Goal: Information Seeking & Learning: Learn about a topic

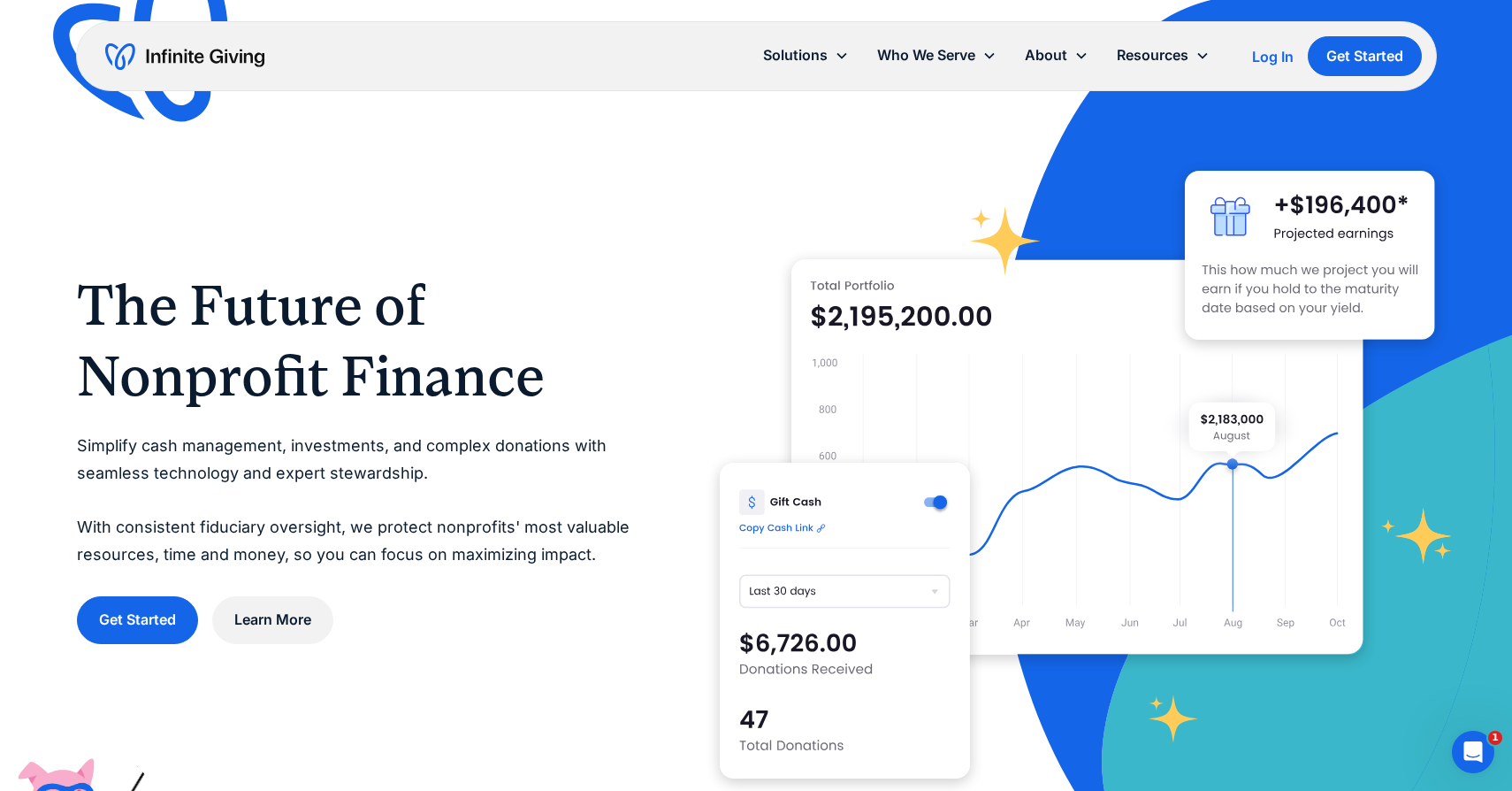
click at [1264, 52] on div "Log In" at bounding box center [1273, 56] width 42 height 14
click at [577, 365] on h1 "The Future of Nonprofit Finance" at bounding box center [363, 341] width 572 height 141
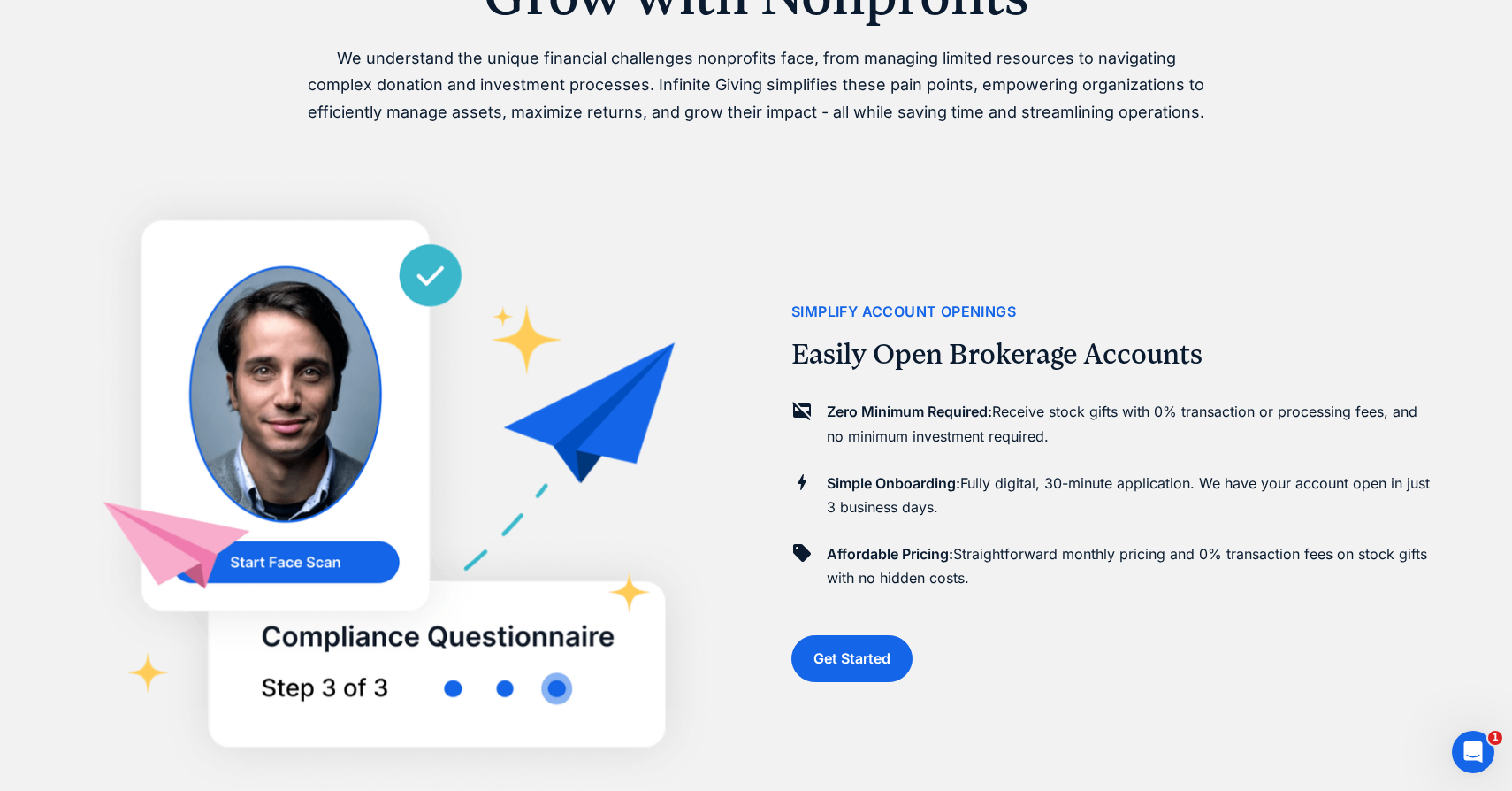
scroll to position [1324, 0]
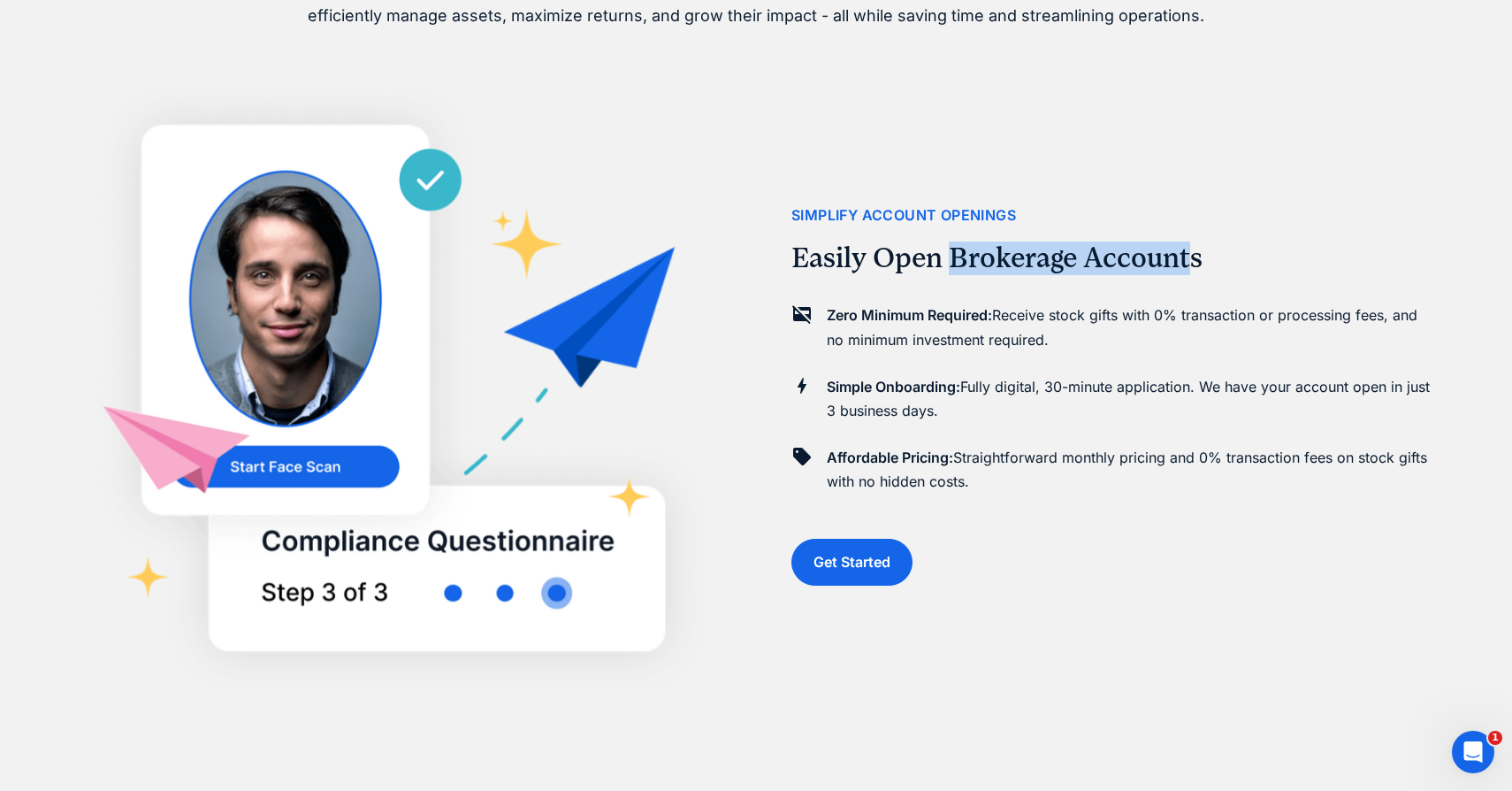
drag, startPoint x: 953, startPoint y: 255, endPoint x: 1199, endPoint y: 278, distance: 247.1
click at [1199, 278] on div "simplify account openings Easily Open Brokerage Accounts Zero Minimum Required:…" at bounding box center [1112, 394] width 644 height 791
copy h2 "Brokerage Accounts"
click at [902, 289] on div "simplify account openings Easily Open Brokerage Accounts Zero Minimum Required:…" at bounding box center [1112, 394] width 644 height 791
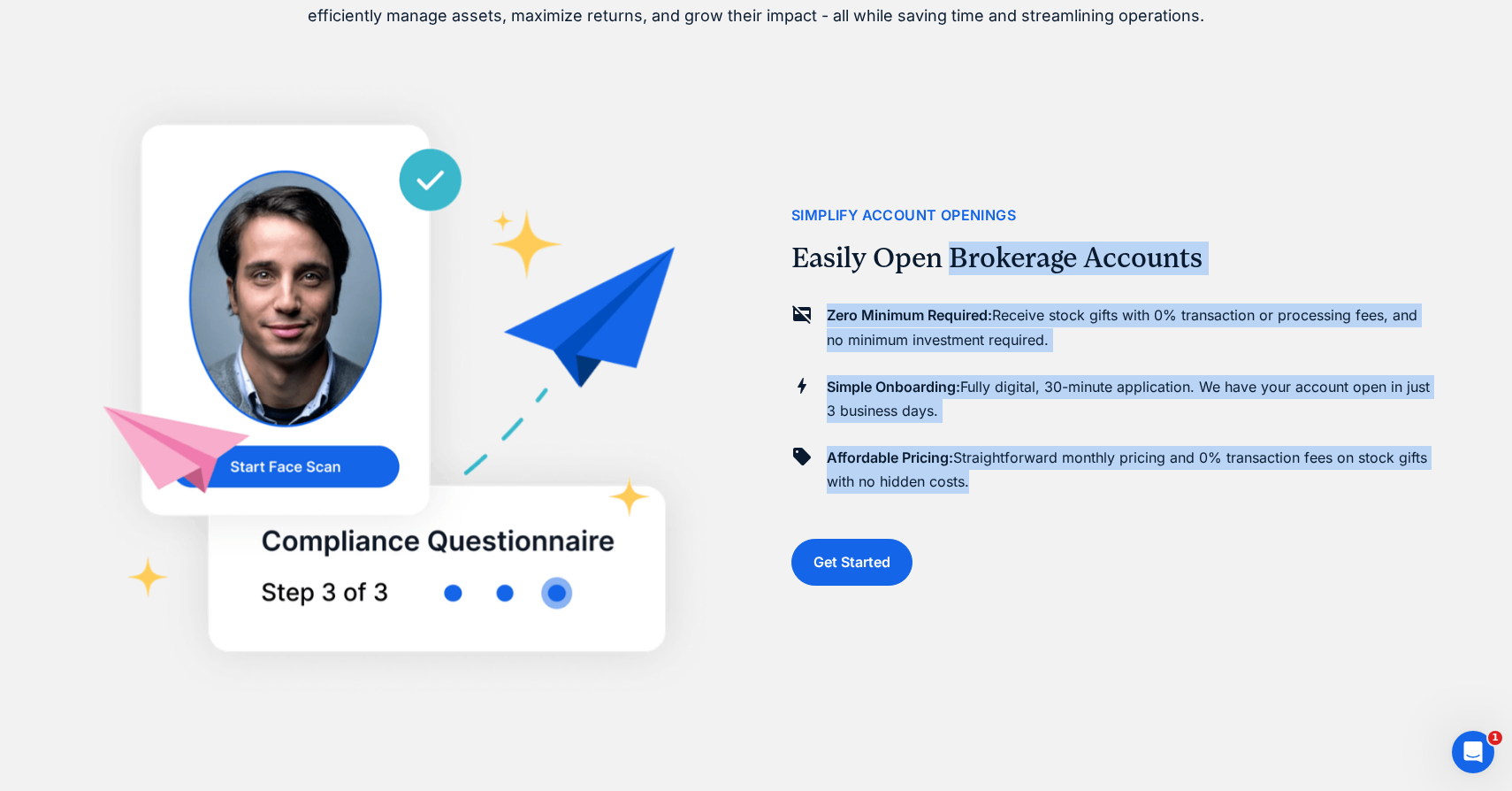
drag, startPoint x: 956, startPoint y: 270, endPoint x: 1057, endPoint y: 514, distance: 264.1
click at [1057, 514] on div "simplify account openings Easily Open Brokerage Accounts Zero Minimum Required:…" at bounding box center [1112, 394] width 644 height 791
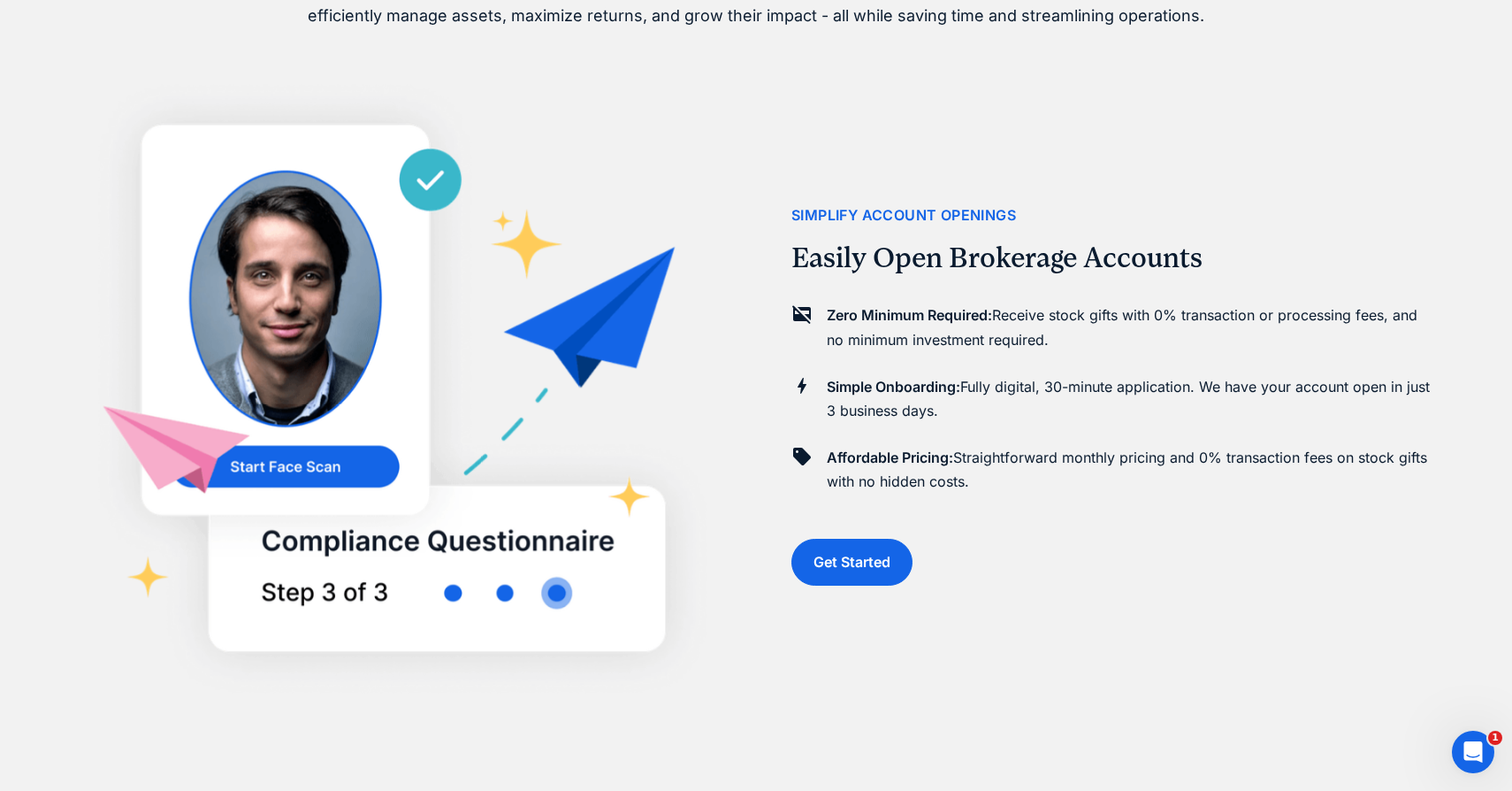
click at [1056, 460] on p "Affordable Pricing: Straightforward monthly pricing and 0% transaction fees on …" at bounding box center [1131, 469] width 609 height 48
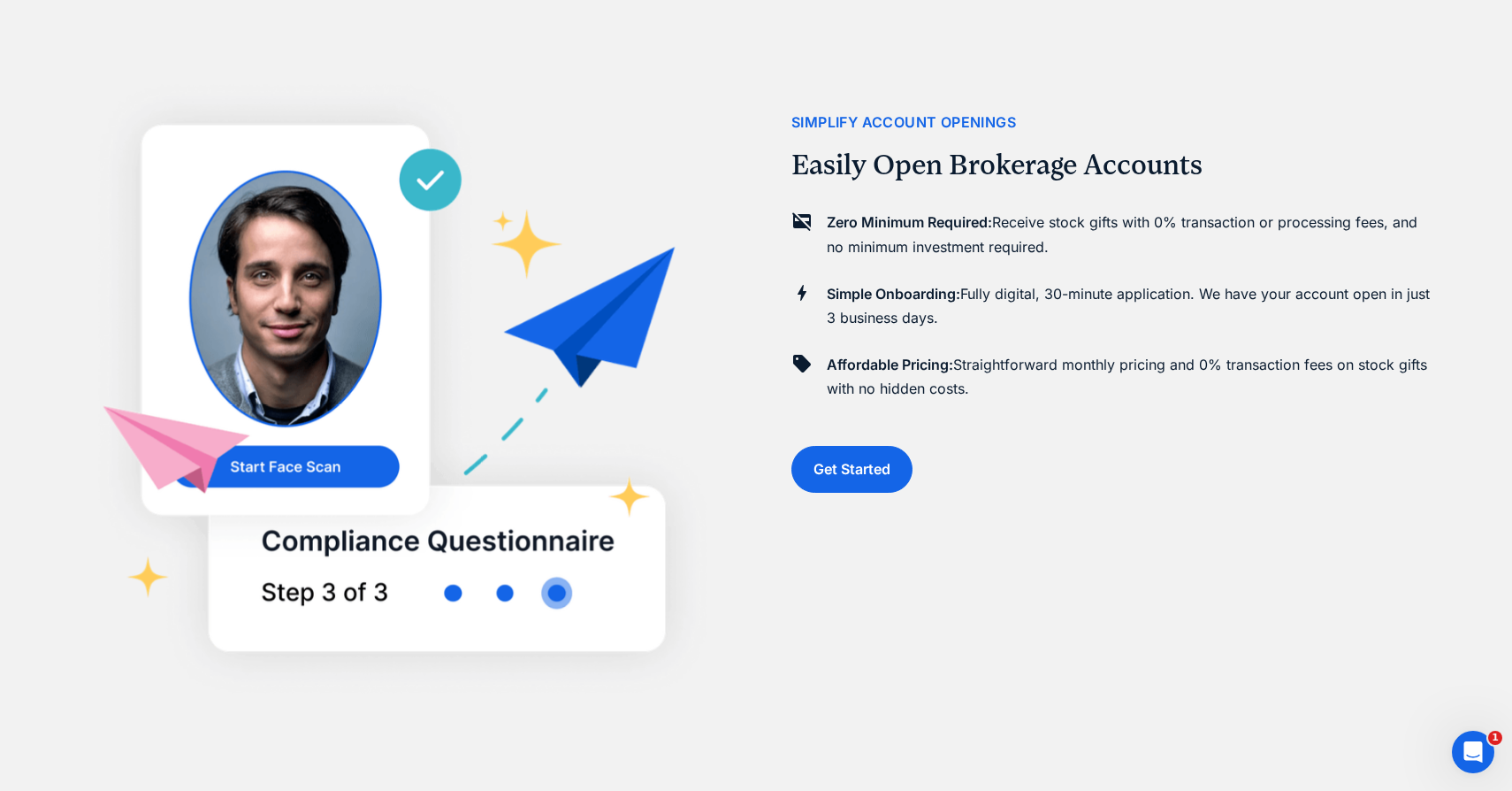
scroll to position [1409, 0]
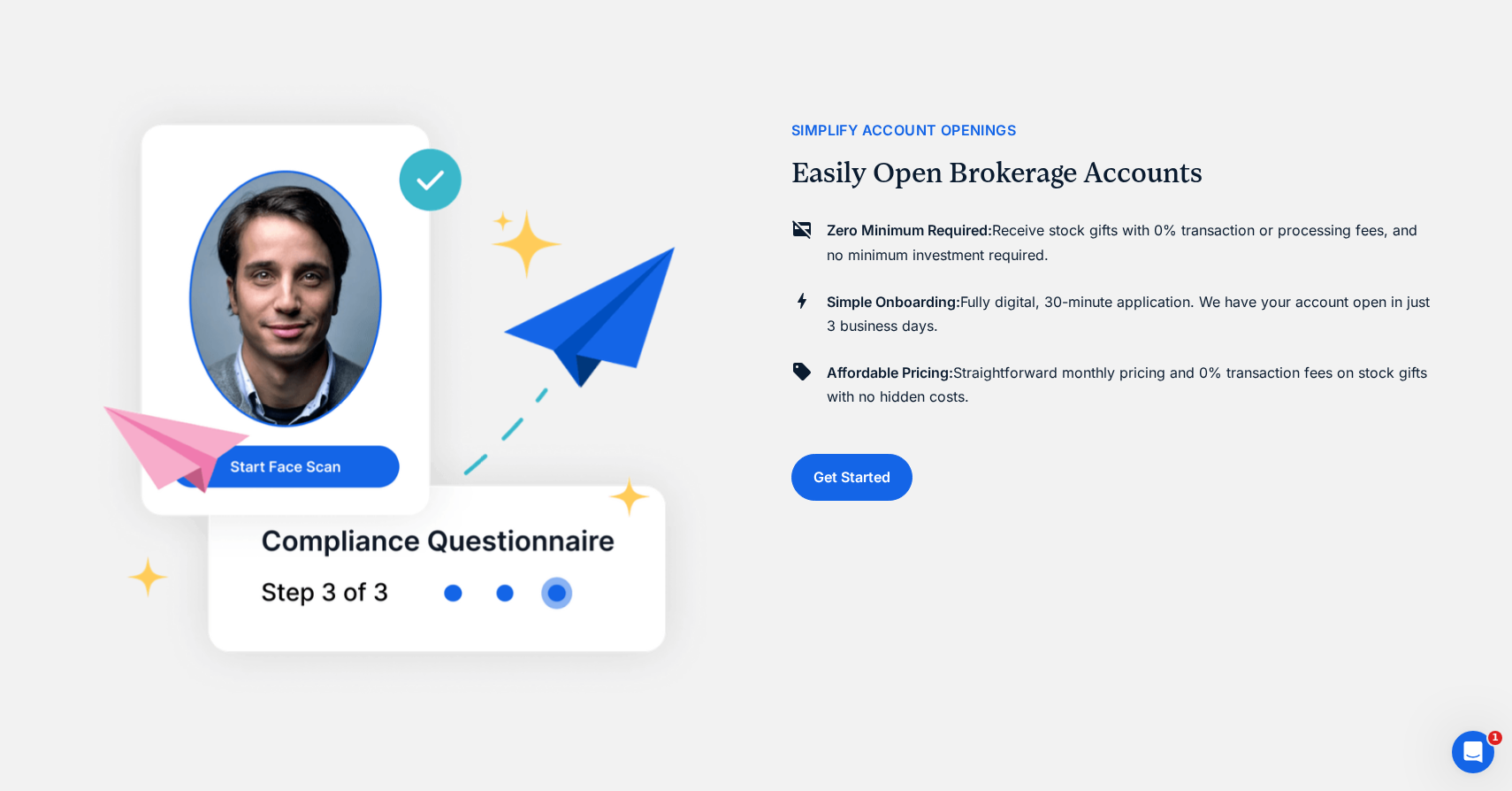
click at [498, 597] on img at bounding box center [399, 395] width 644 height 622
click at [441, 604] on img at bounding box center [399, 395] width 644 height 622
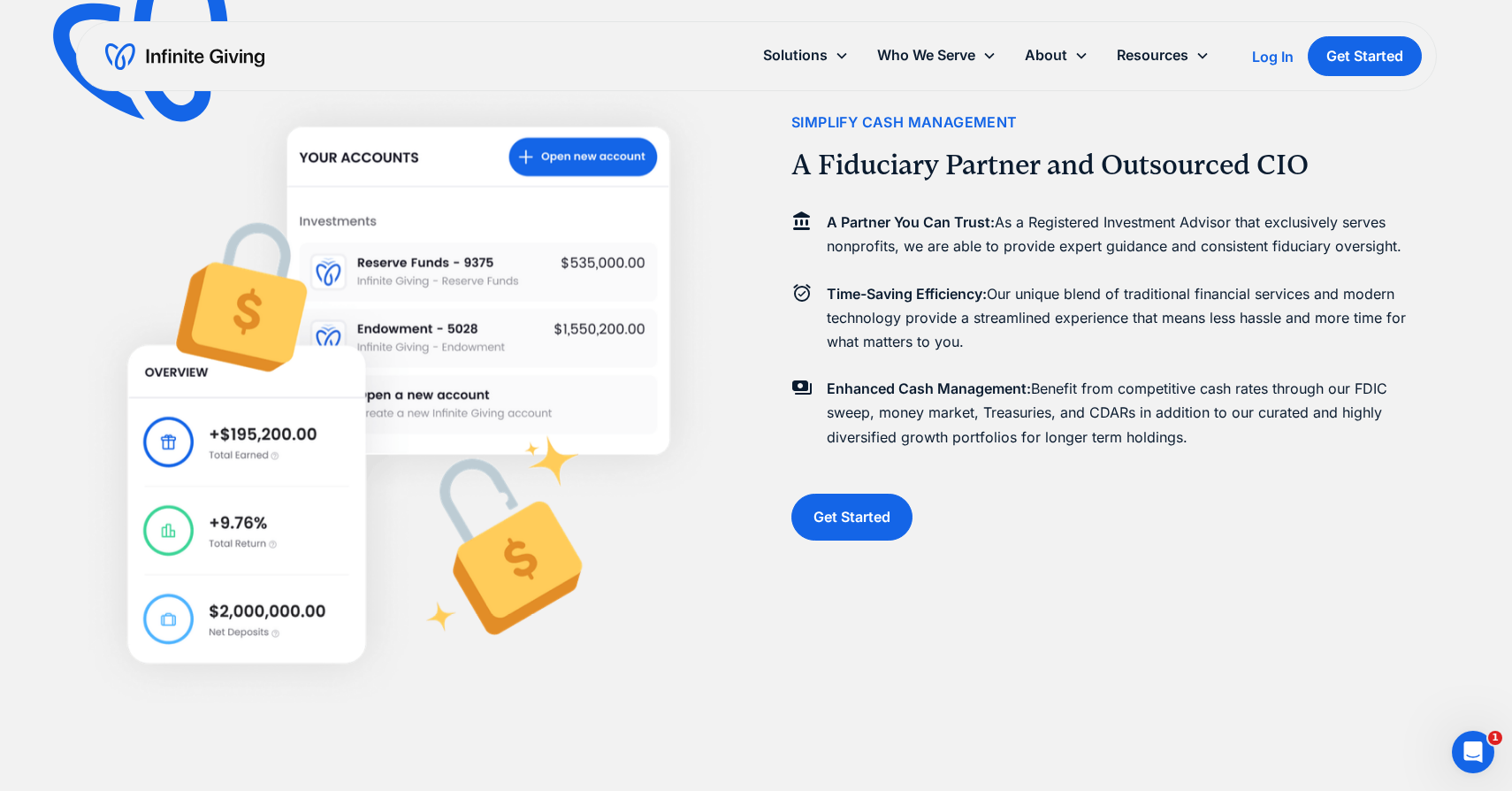
scroll to position [2181, 0]
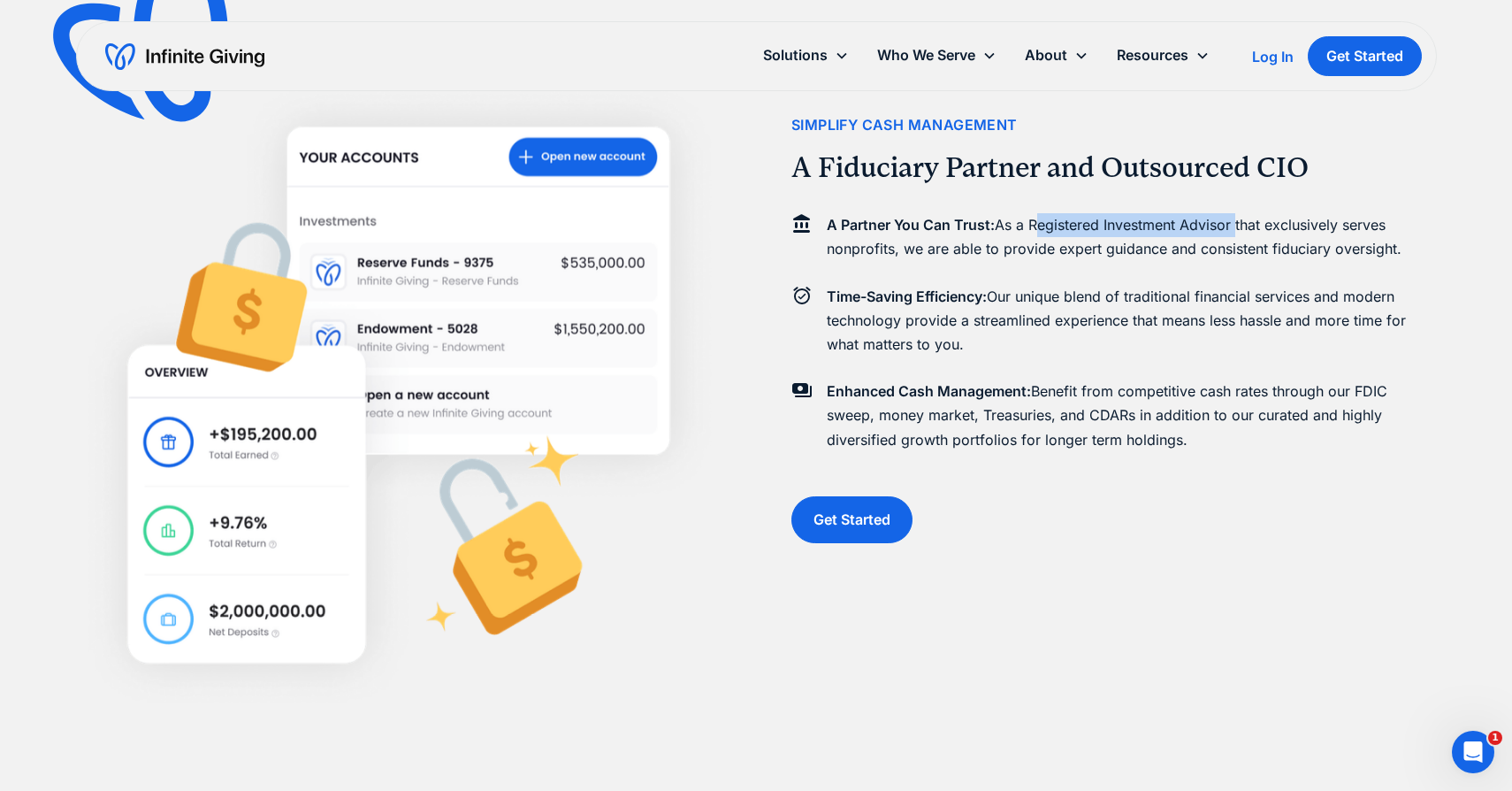
drag, startPoint x: 1033, startPoint y: 225, endPoint x: 1237, endPoint y: 219, distance: 204.1
click at [1237, 219] on p "A Partner You Can Trust: As a Registered Investment Advisor that exclusively se…" at bounding box center [1131, 237] width 609 height 48
copy p "Registered Investment Advisor"
click at [715, 315] on img at bounding box center [399, 395] width 644 height 622
click at [880, 271] on div "A Partner You Can Trust: As a Registered Investment Advisor that exclusively se…" at bounding box center [1112, 337] width 644 height 261
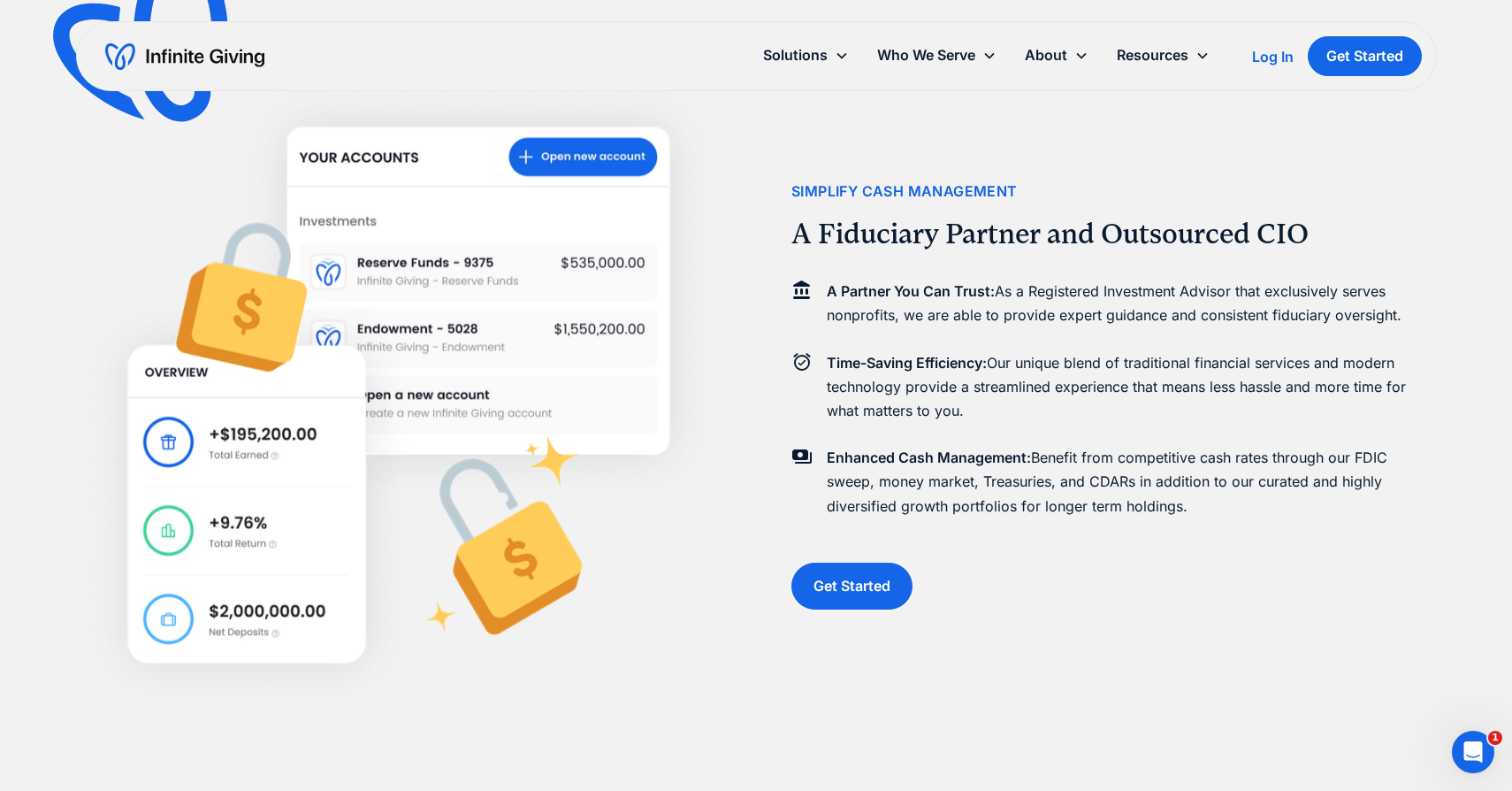
scroll to position [2116, 0]
drag, startPoint x: 1357, startPoint y: 458, endPoint x: 870, endPoint y: 471, distance: 487.2
click at [870, 471] on p "Enhanced Cash Management: Benefit from competitive cash rates through our FDIC …" at bounding box center [1131, 481] width 609 height 73
click at [872, 471] on p "Enhanced Cash Management: Benefit from competitive cash rates through our FDIC …" at bounding box center [1131, 481] width 609 height 73
drag, startPoint x: 1358, startPoint y: 463, endPoint x: 866, endPoint y: 480, distance: 492.3
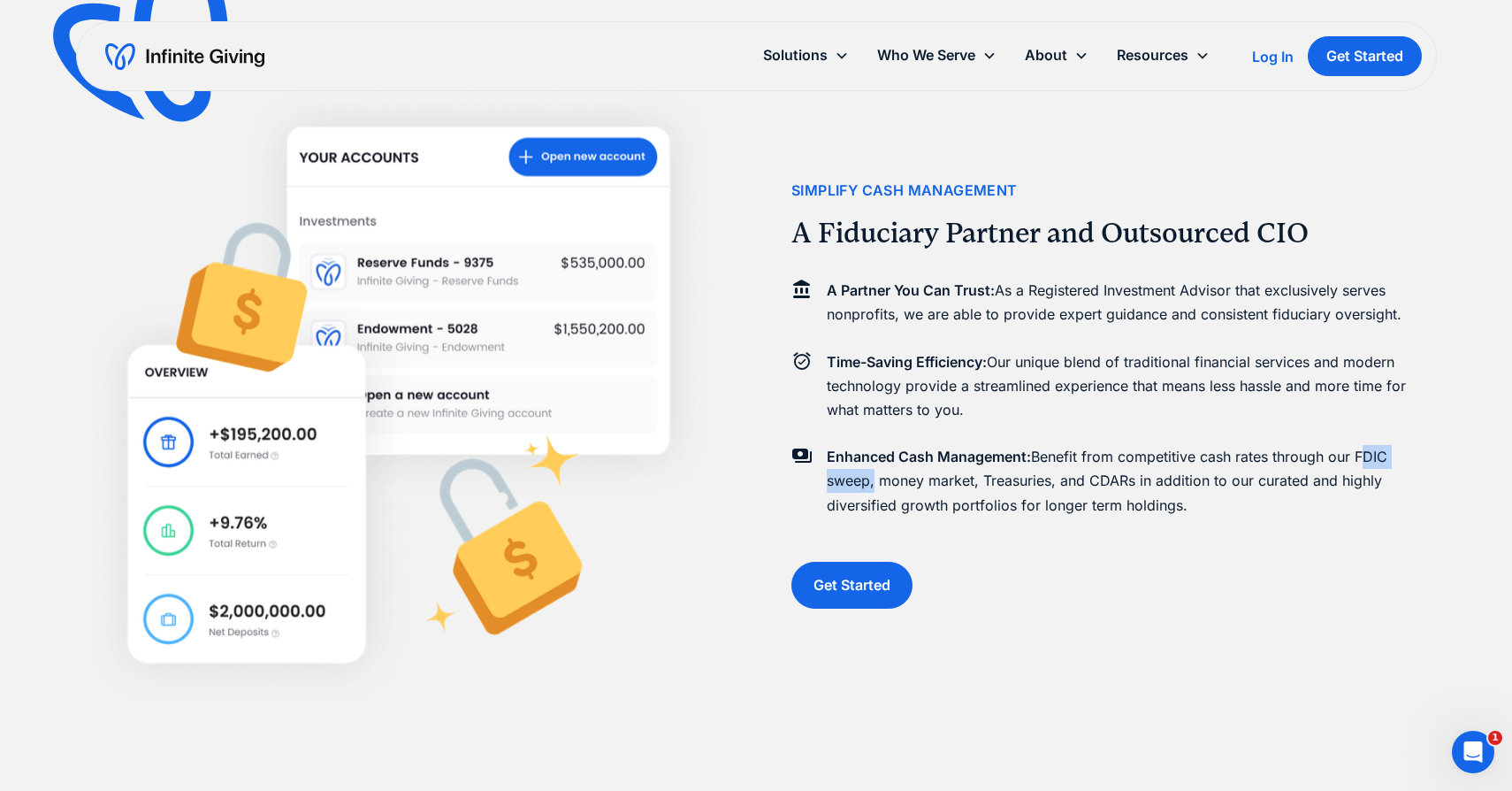
click at [866, 480] on p "Enhanced Cash Management: Benefit from competitive cash rates through our FDIC …" at bounding box center [1131, 481] width 609 height 73
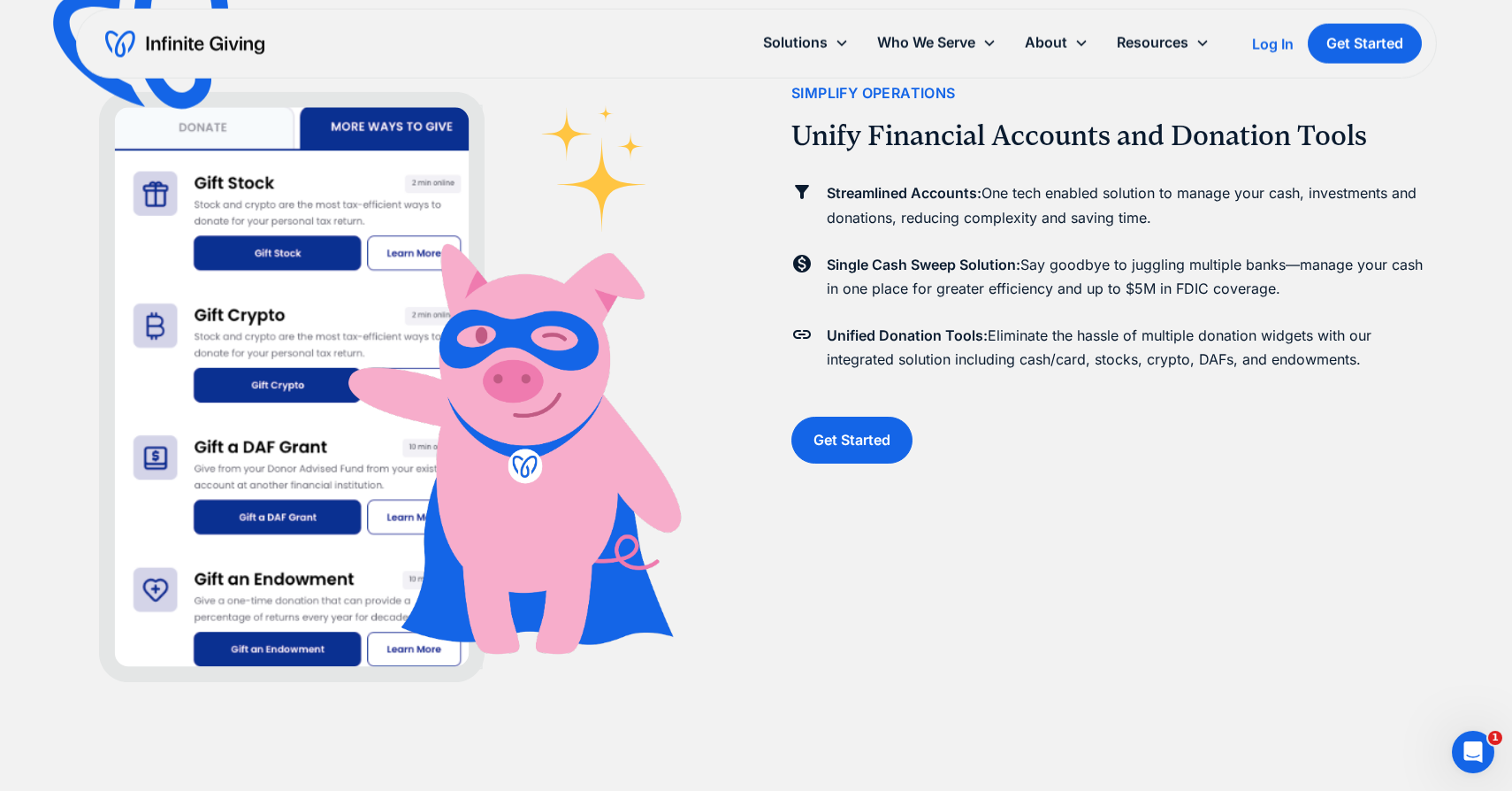
scroll to position [3029, 0]
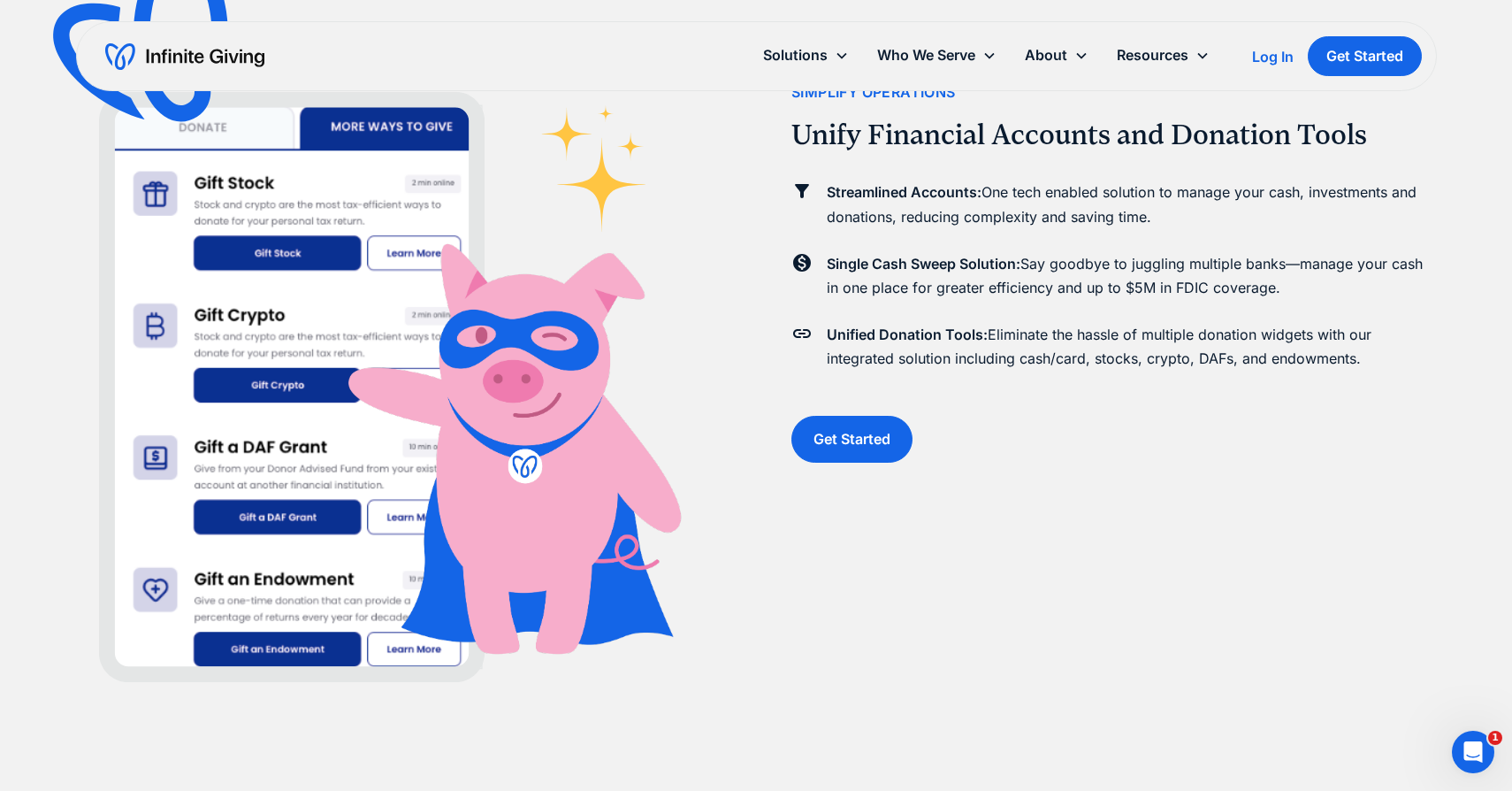
drag, startPoint x: 1133, startPoint y: 291, endPoint x: 1280, endPoint y: 291, distance: 147.0
click at [1283, 291] on p "Single Cash Sweep Solution: Say goodbye to juggling multiple banks—manage your …" at bounding box center [1131, 276] width 609 height 48
click at [1280, 291] on p "Single Cash Sweep Solution: Say goodbye to juggling multiple banks—manage your …" at bounding box center [1131, 276] width 609 height 48
click at [1177, 288] on p "Single Cash Sweep Solution: Say goodbye to juggling multiple banks—manage your …" at bounding box center [1131, 276] width 609 height 48
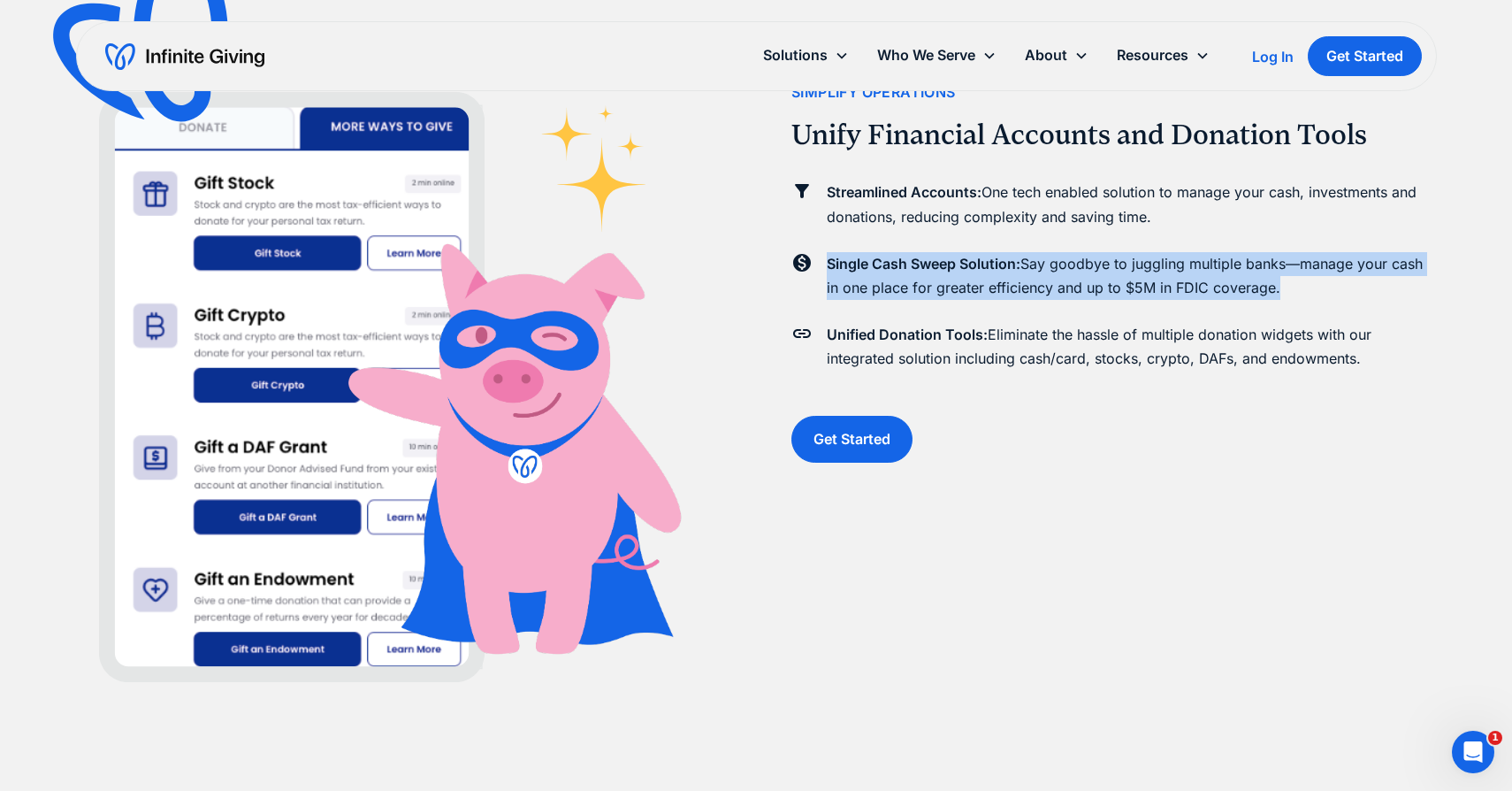
click at [1177, 288] on p "Single Cash Sweep Solution: Say goodbye to juggling multiple banks—manage your …" at bounding box center [1131, 276] width 609 height 48
click at [1193, 281] on p "Single Cash Sweep Solution: Say goodbye to juggling multiple banks—manage your …" at bounding box center [1131, 276] width 609 height 48
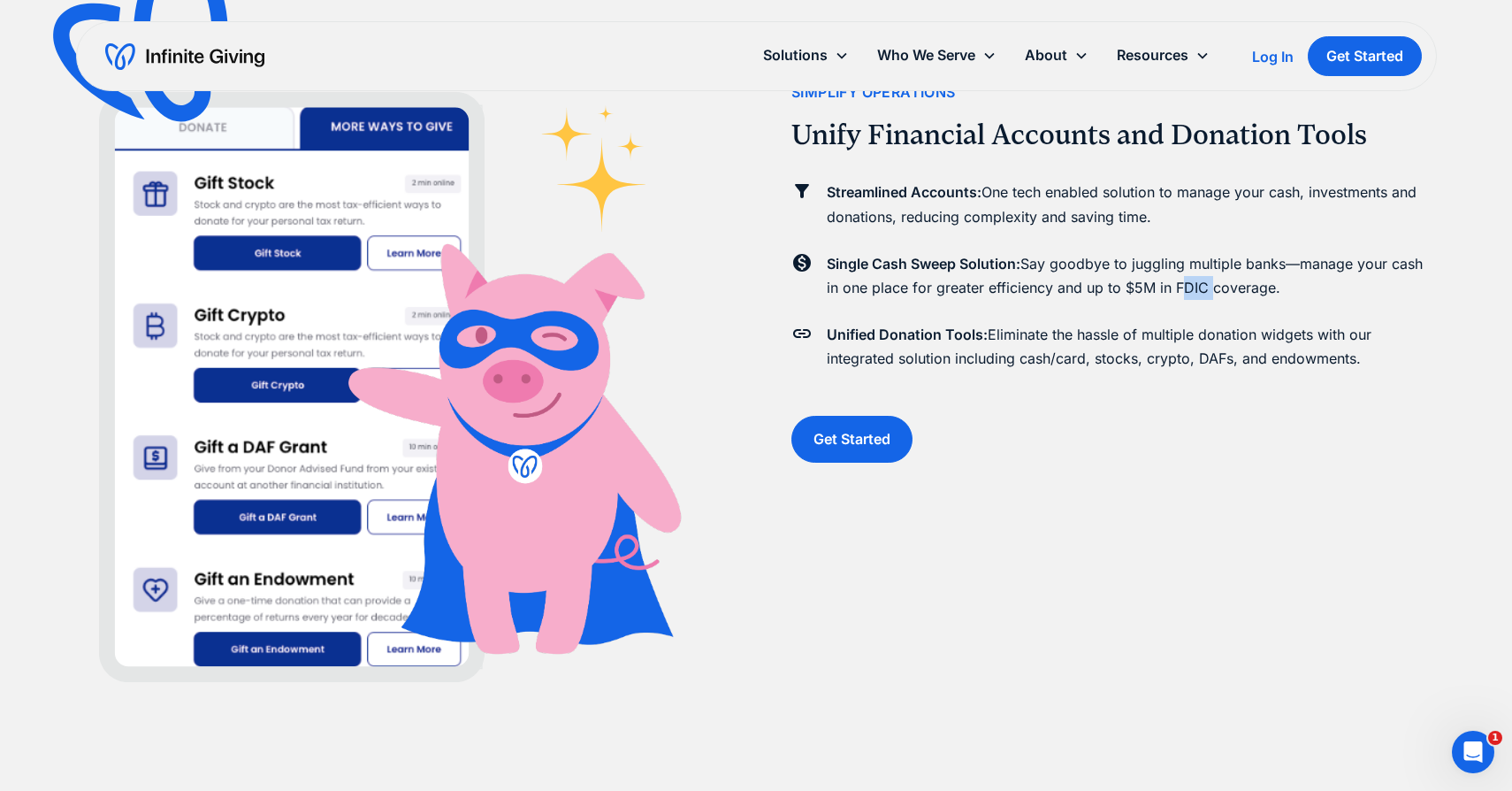
click at [1193, 281] on p "Single Cash Sweep Solution: Say goodbye to juggling multiple banks—manage your …" at bounding box center [1131, 276] width 609 height 48
click at [1134, 286] on p "Single Cash Sweep Solution: Say goodbye to juggling multiple banks—manage your …" at bounding box center [1131, 276] width 609 height 48
drag, startPoint x: 1137, startPoint y: 286, endPoint x: 1284, endPoint y: 286, distance: 147.0
click at [1285, 286] on p "Single Cash Sweep Solution: Say goodbye to juggling multiple banks—manage your …" at bounding box center [1131, 276] width 609 height 48
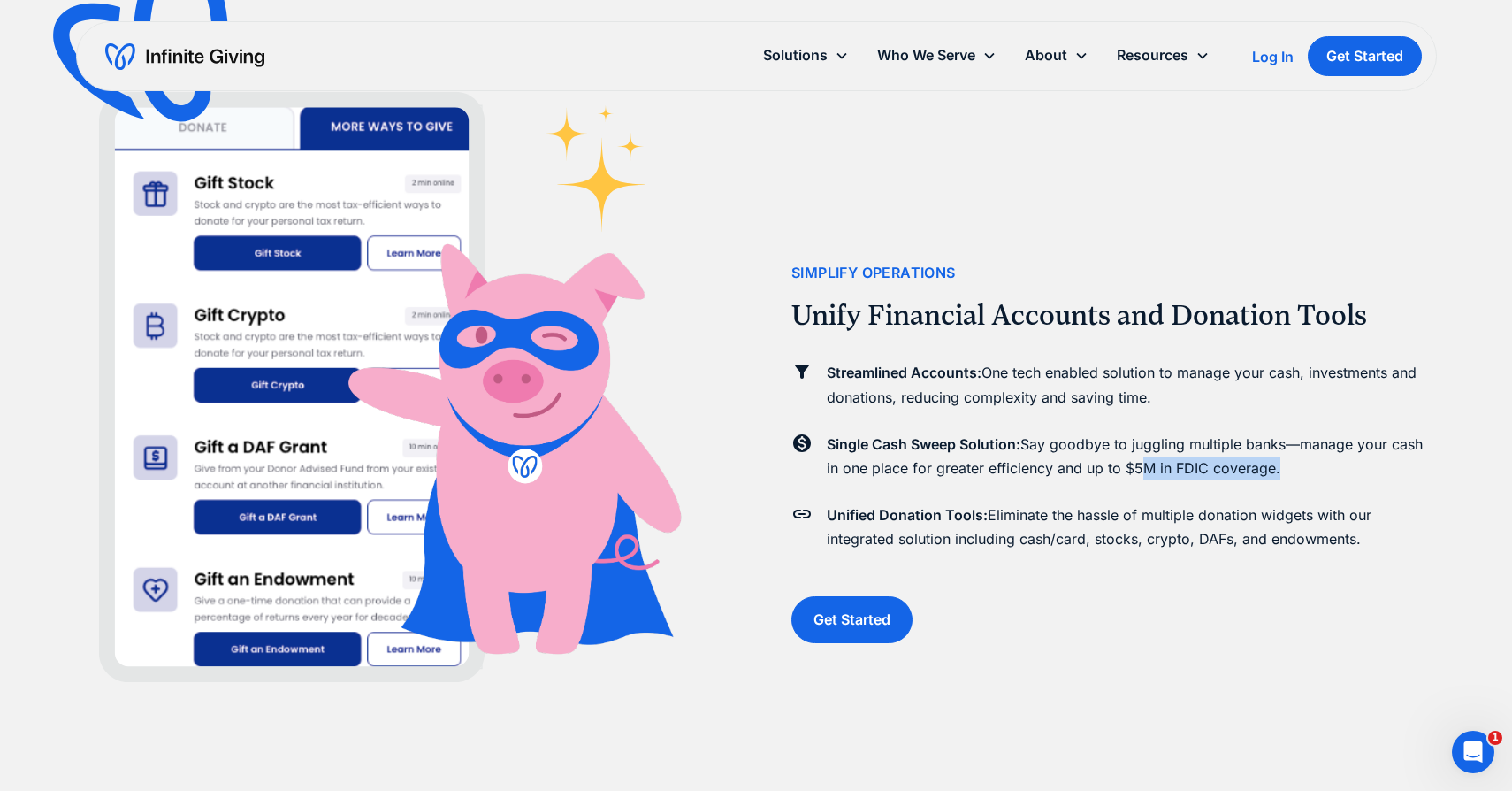
scroll to position [2849, 0]
click at [1171, 356] on div "Streamlined Accounts: One tech enabled solution to manage your cash, investment…" at bounding box center [1112, 459] width 644 height 213
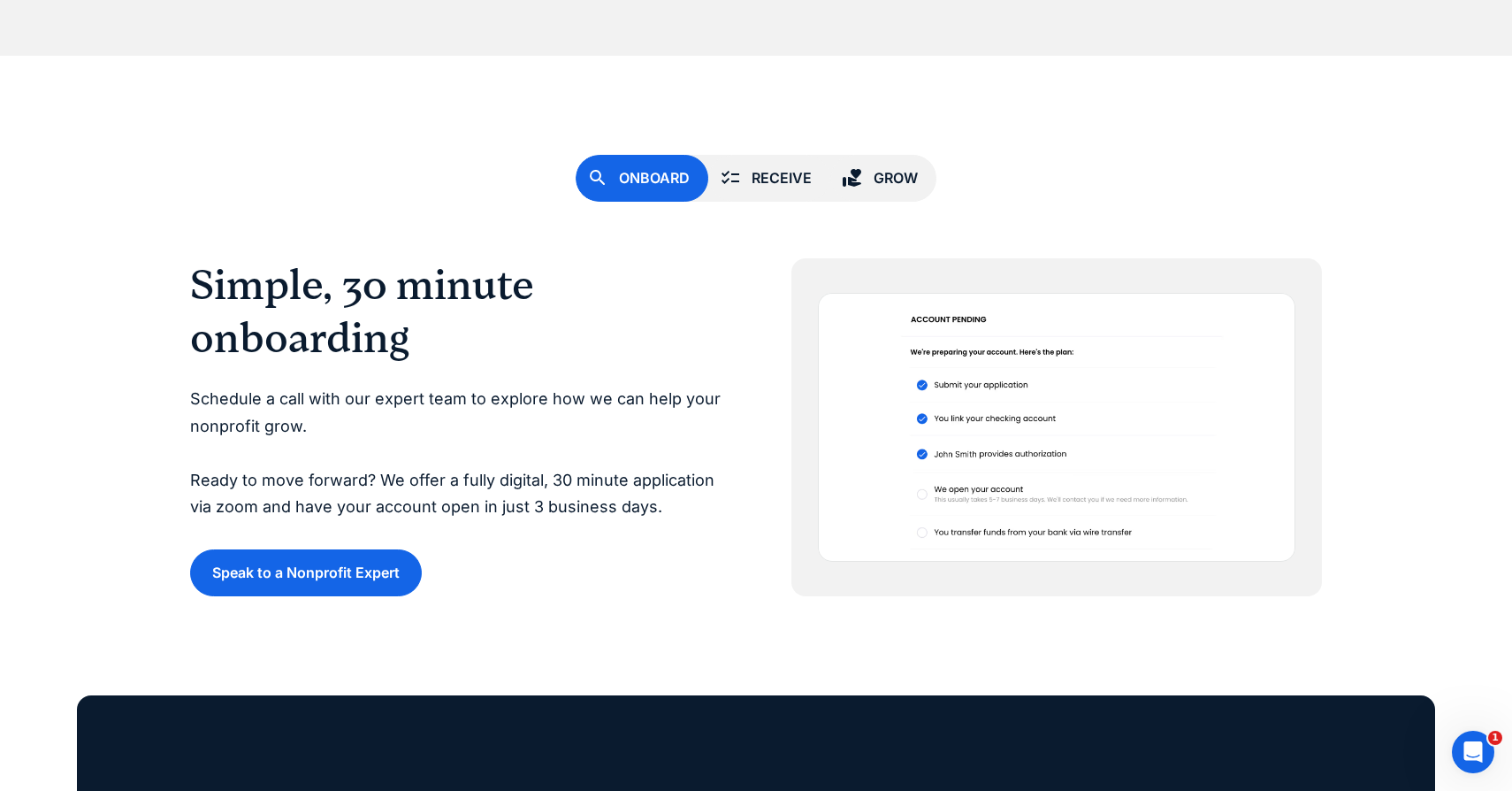
scroll to position [4432, 0]
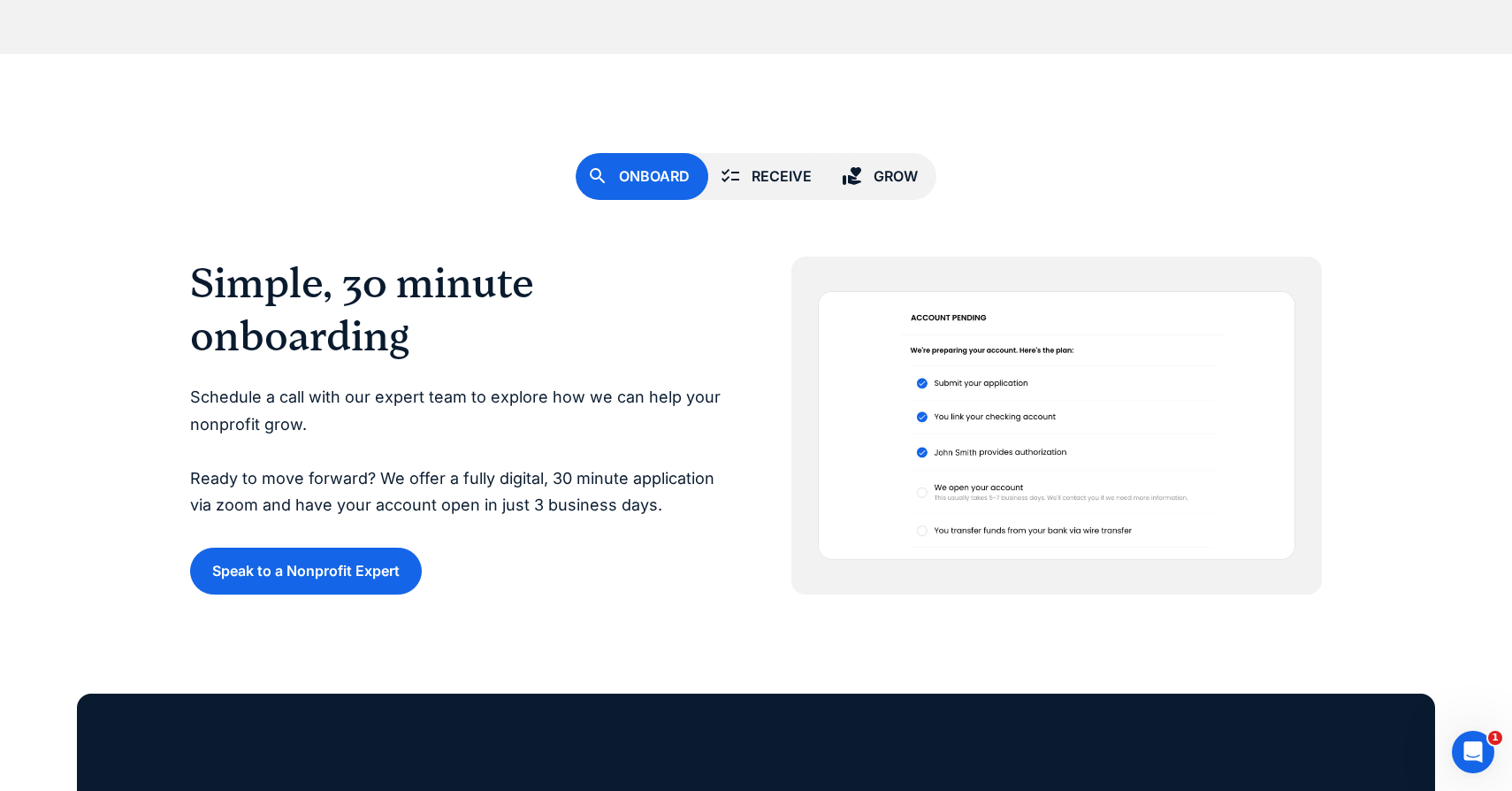
click at [777, 157] on link "Receive" at bounding box center [769, 176] width 122 height 47
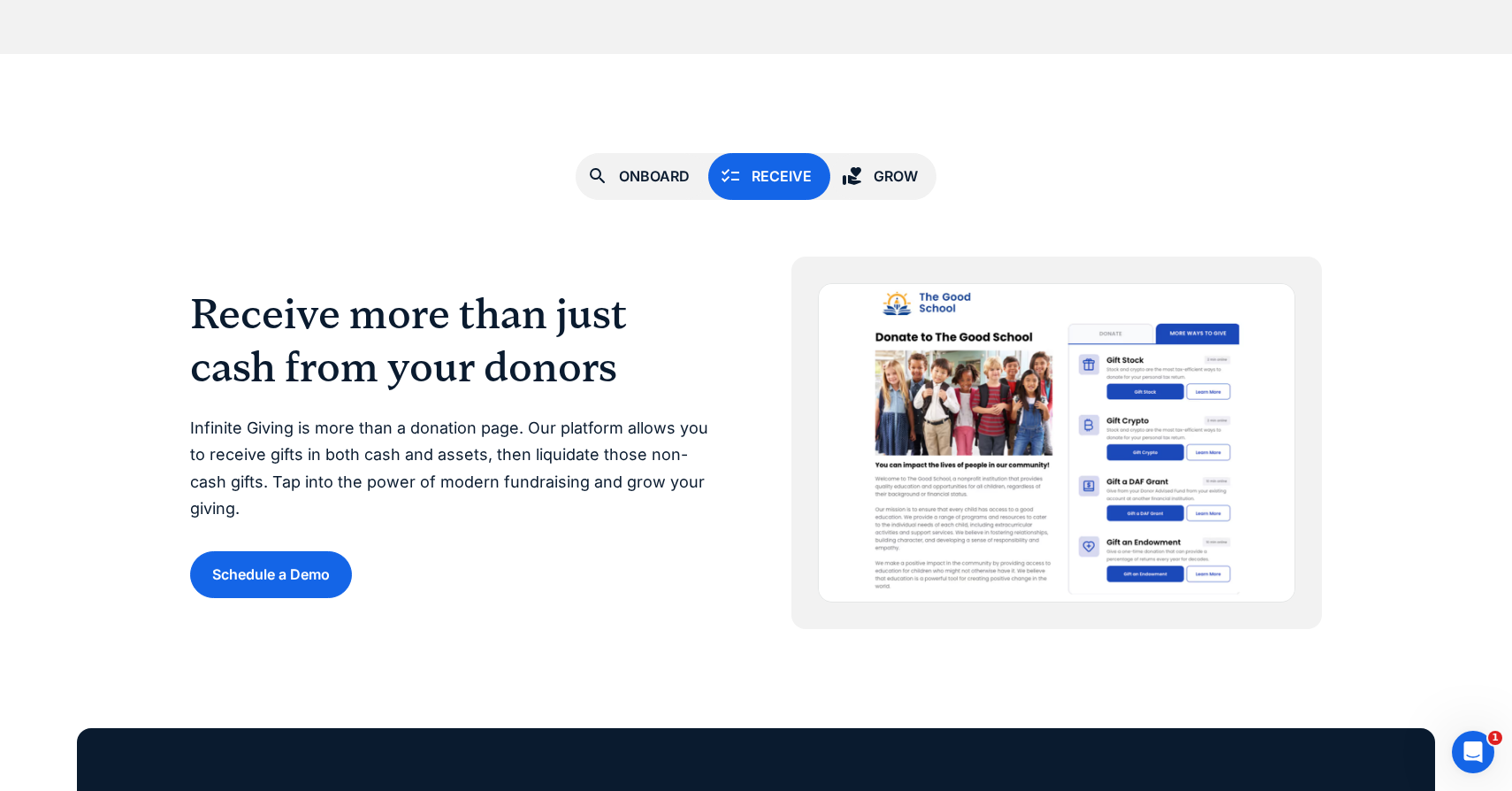
click at [873, 159] on link "Grow" at bounding box center [882, 176] width 106 height 47
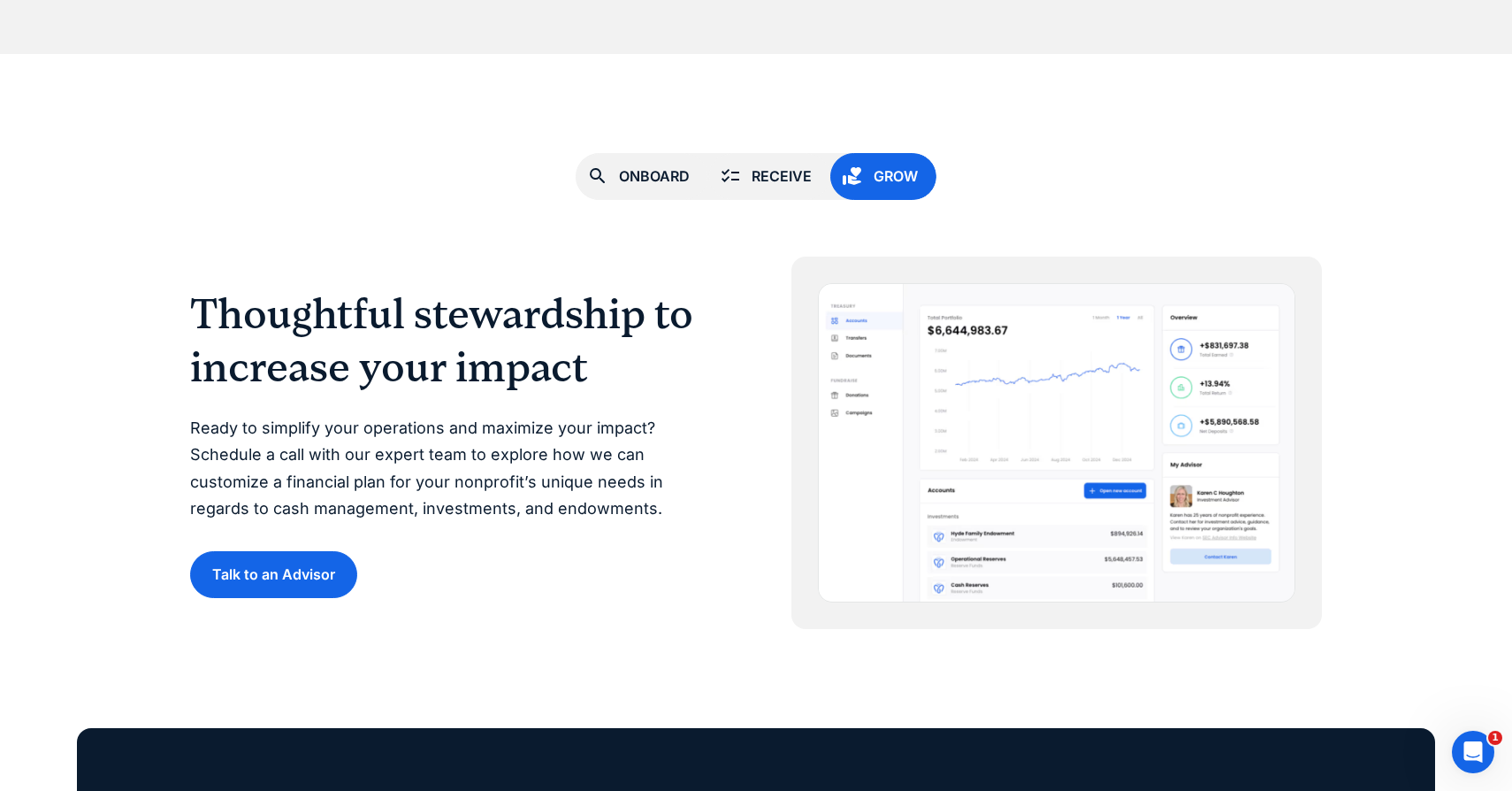
click at [771, 168] on div "Receive" at bounding box center [781, 176] width 60 height 24
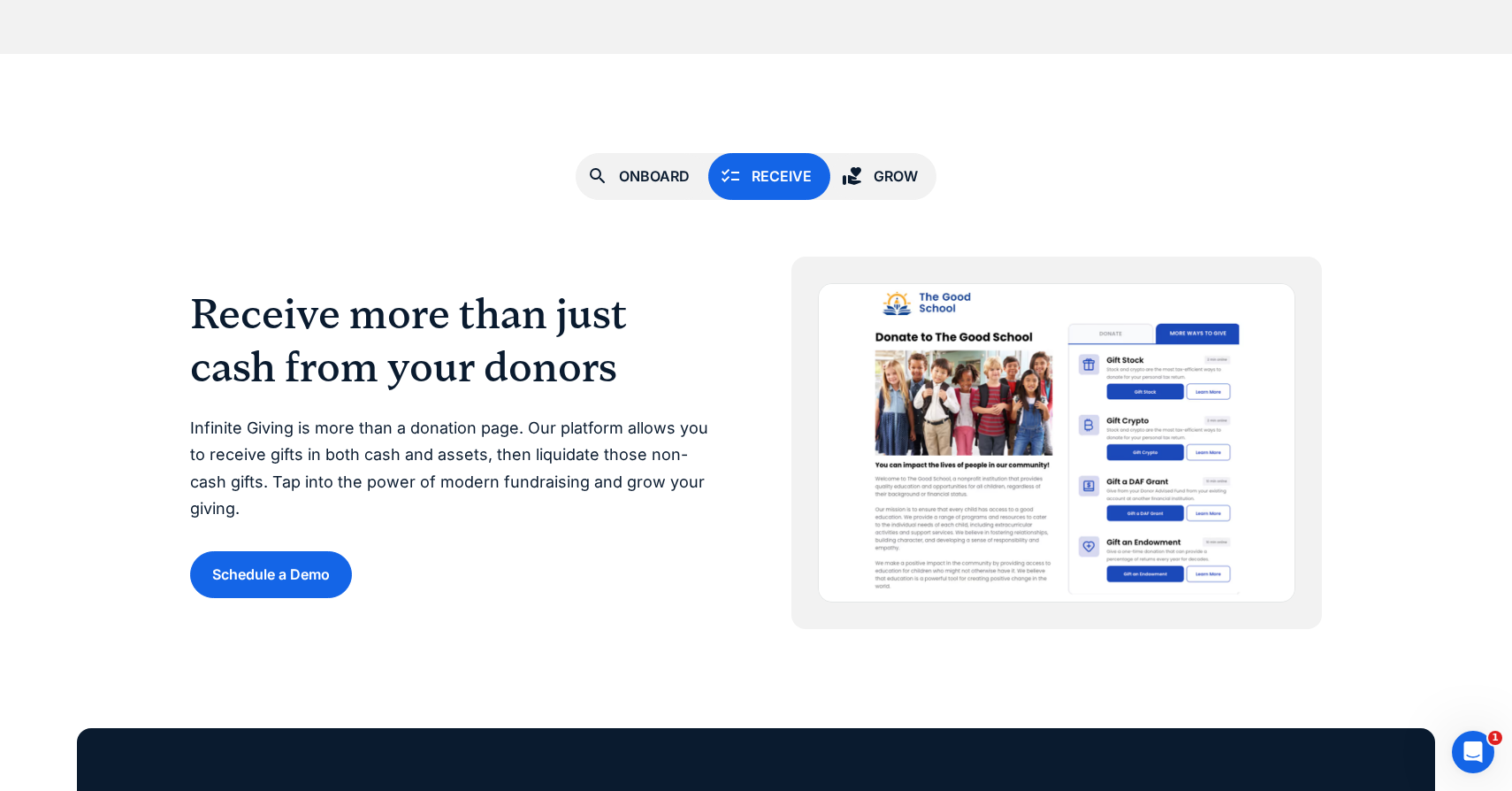
click at [811, 168] on link "Receive" at bounding box center [769, 176] width 122 height 47
click at [675, 185] on div "Onboard" at bounding box center [654, 176] width 71 height 24
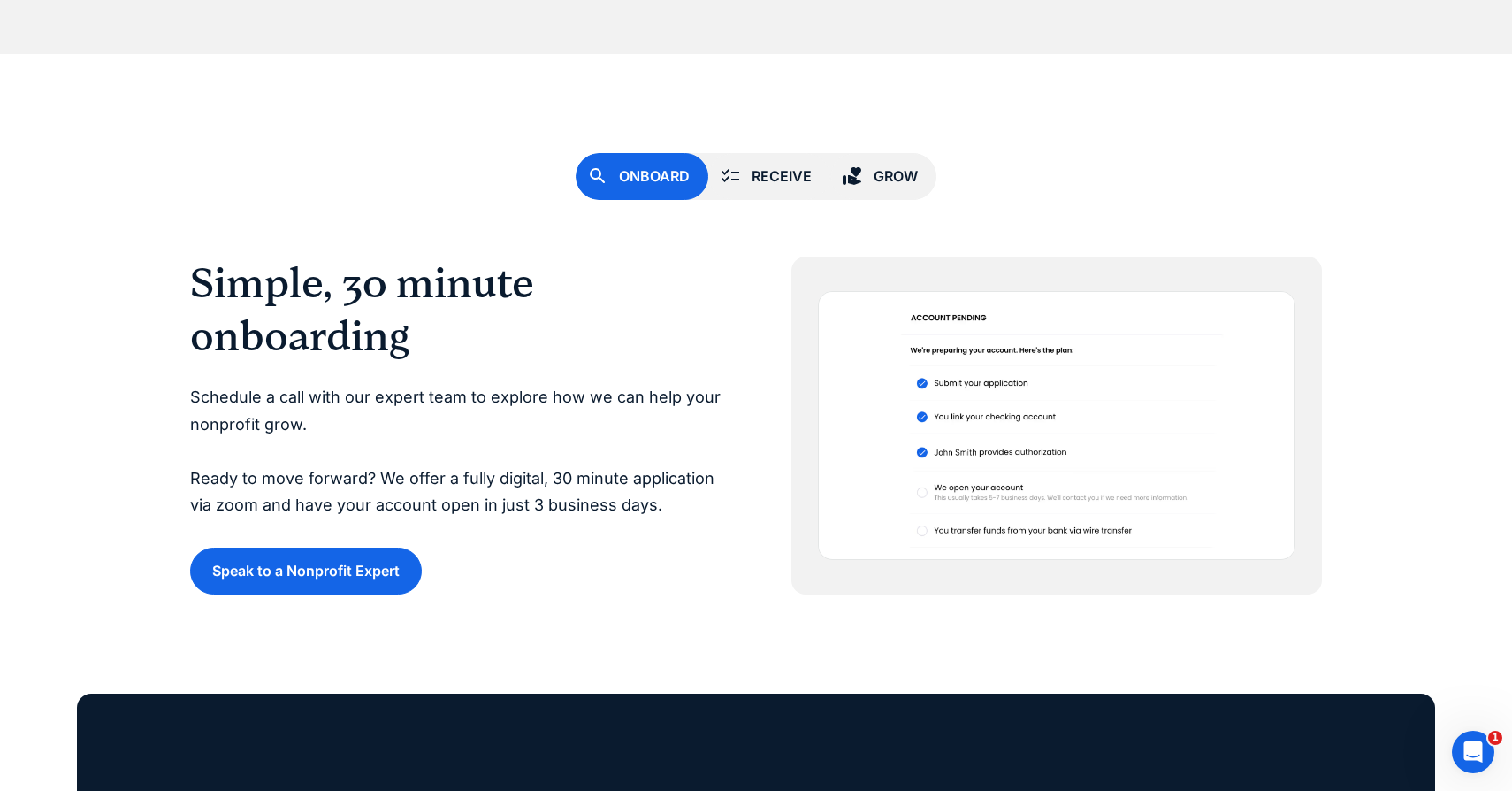
click at [790, 176] on div "Receive" at bounding box center [781, 176] width 60 height 24
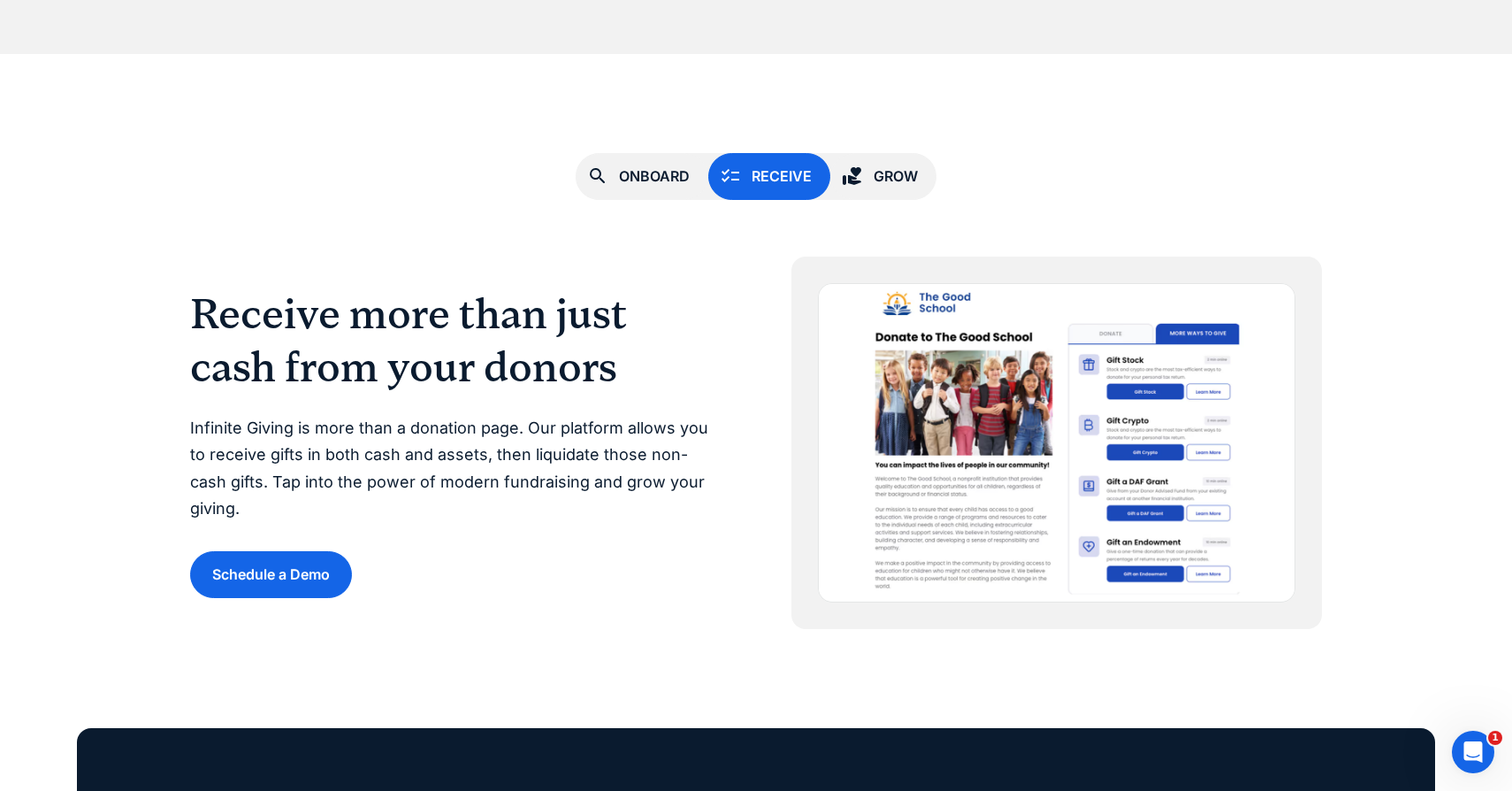
click at [643, 177] on div "Onboard" at bounding box center [654, 176] width 71 height 24
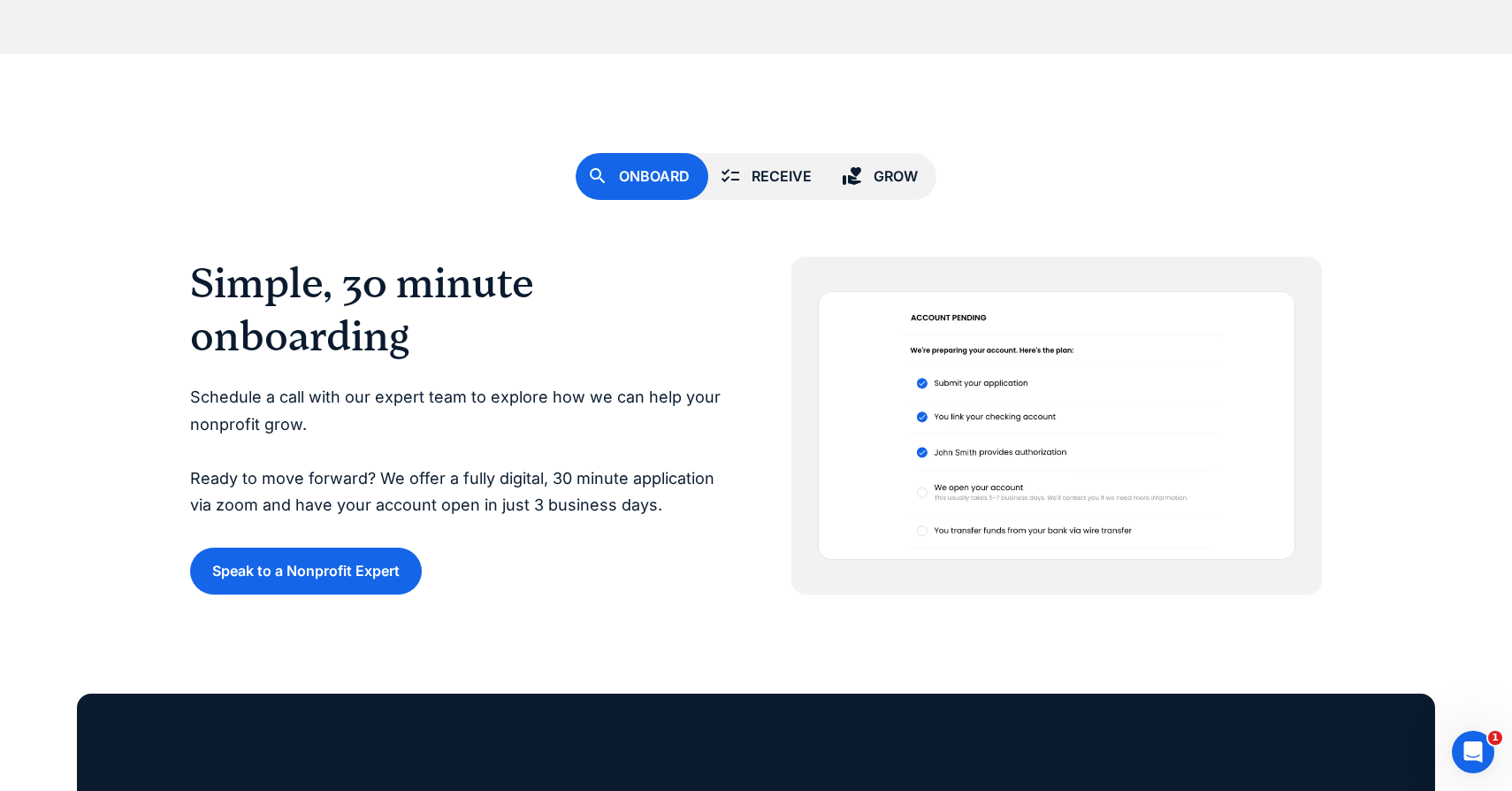
click at [747, 188] on link "Receive" at bounding box center [769, 176] width 122 height 47
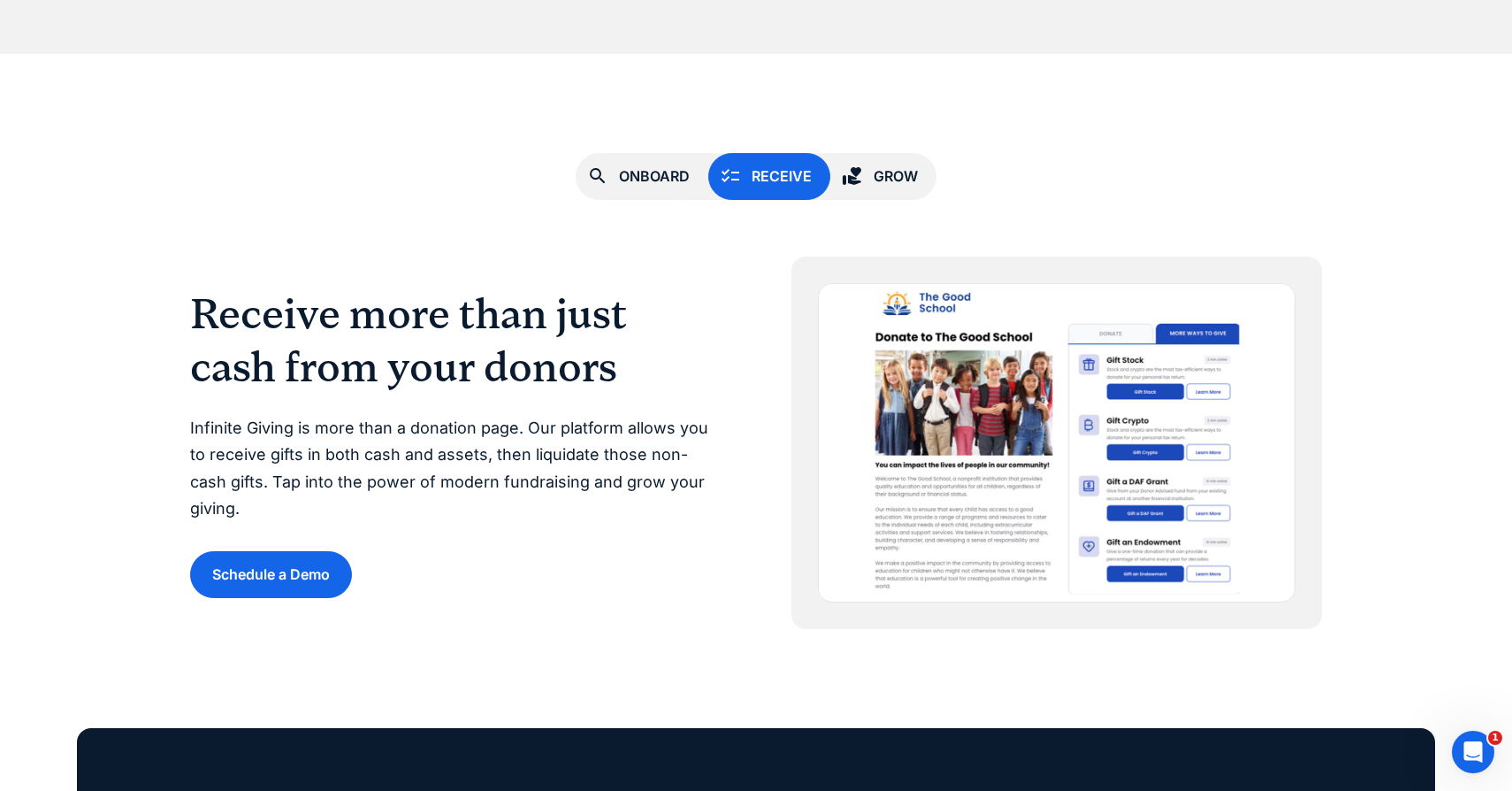
click at [865, 172] on link "Grow" at bounding box center [882, 176] width 106 height 47
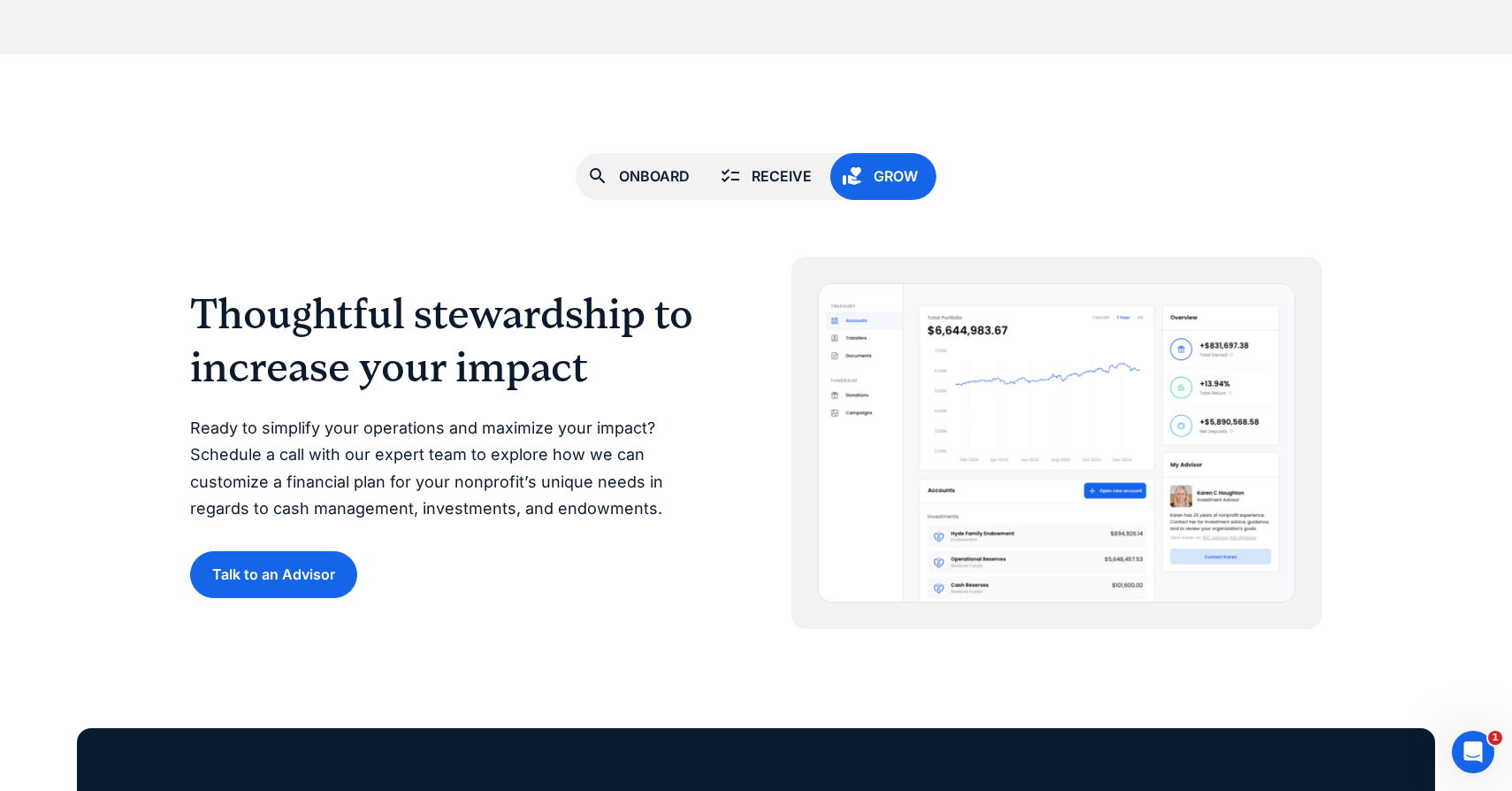
click at [750, 181] on link "Receive" at bounding box center [769, 176] width 122 height 47
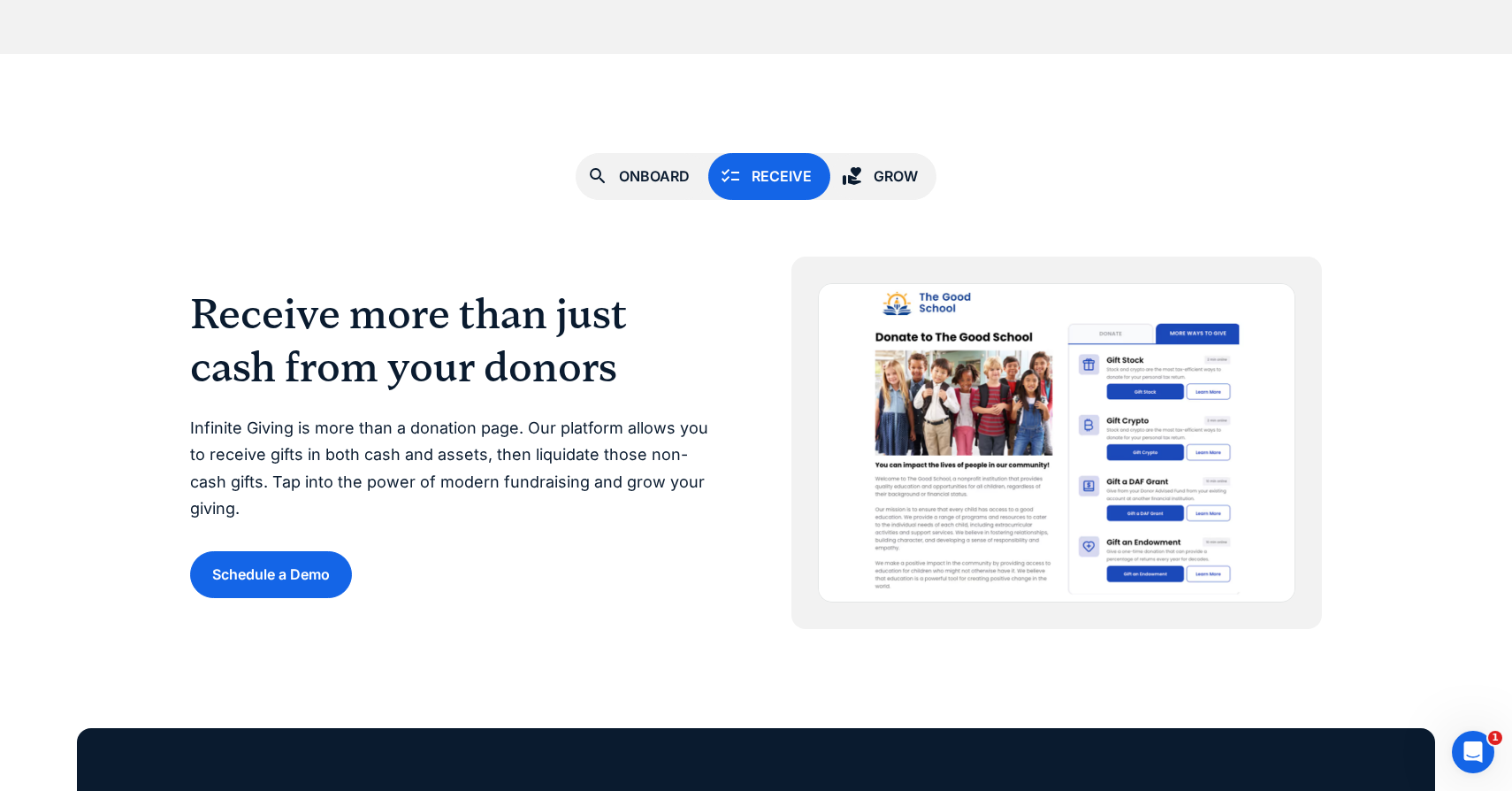
click at [887, 174] on div "Grow" at bounding box center [896, 176] width 44 height 24
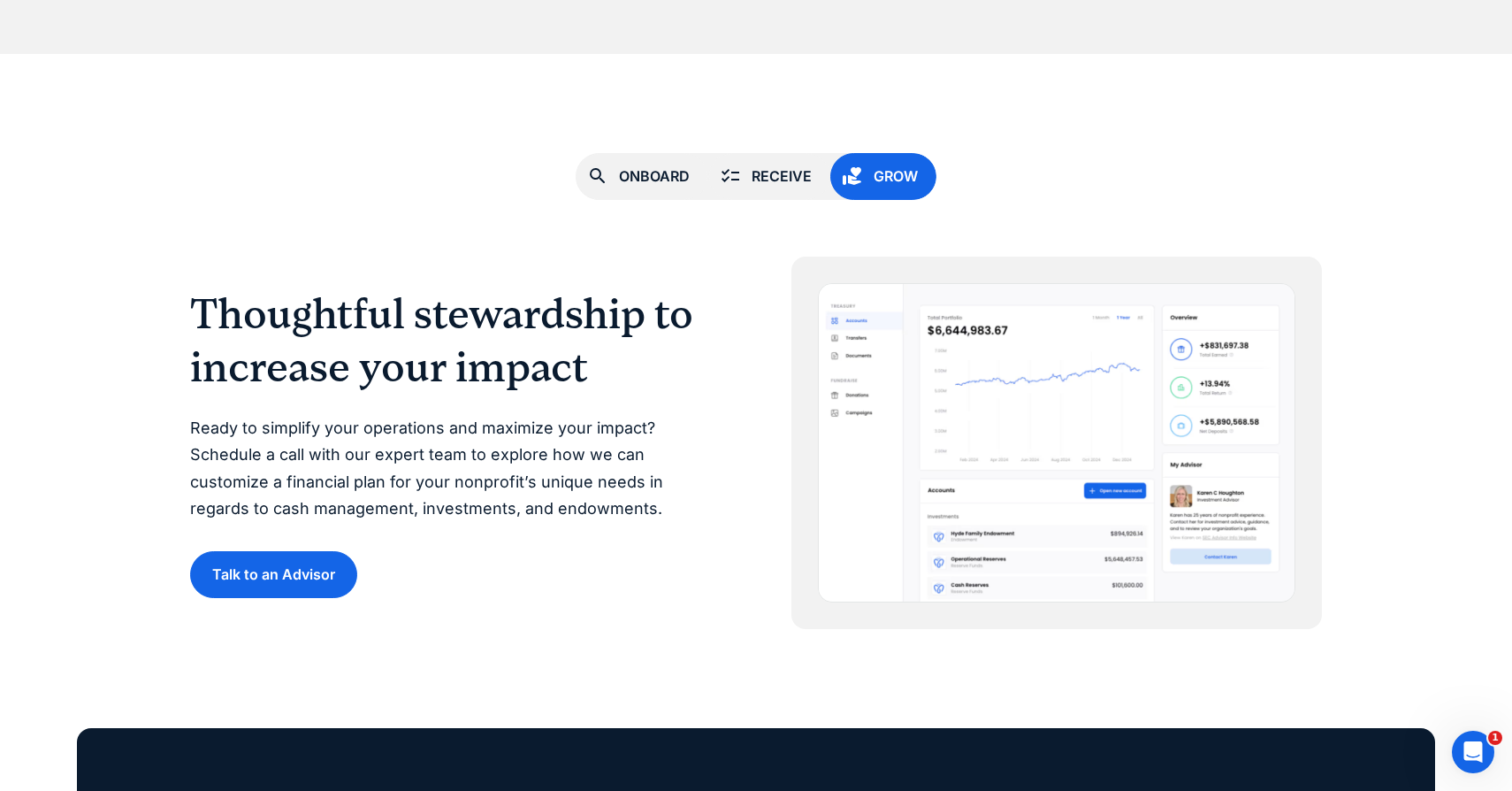
click at [785, 182] on div "Receive" at bounding box center [781, 176] width 60 height 24
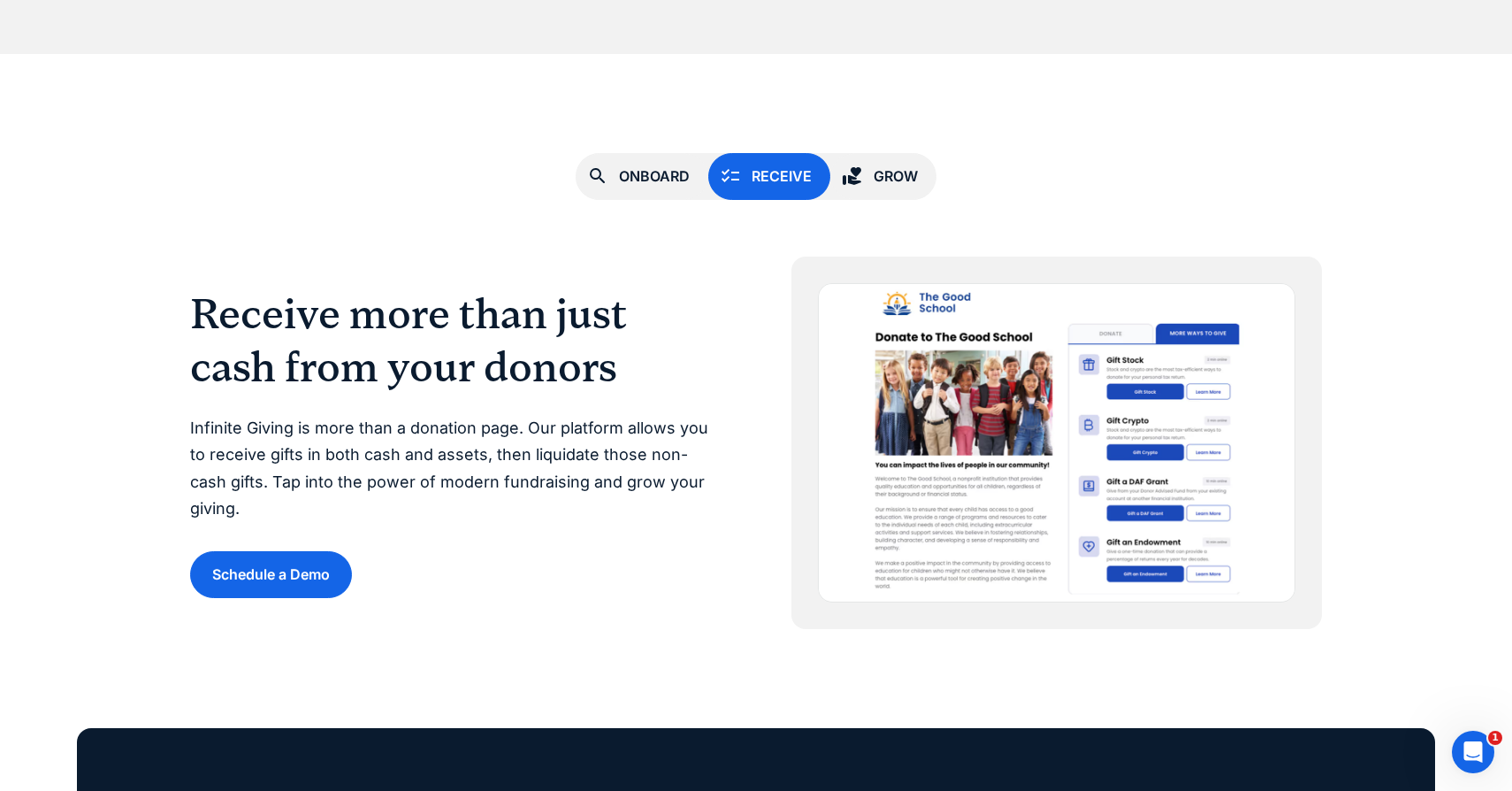
click at [899, 183] on div "Grow" at bounding box center [896, 176] width 44 height 24
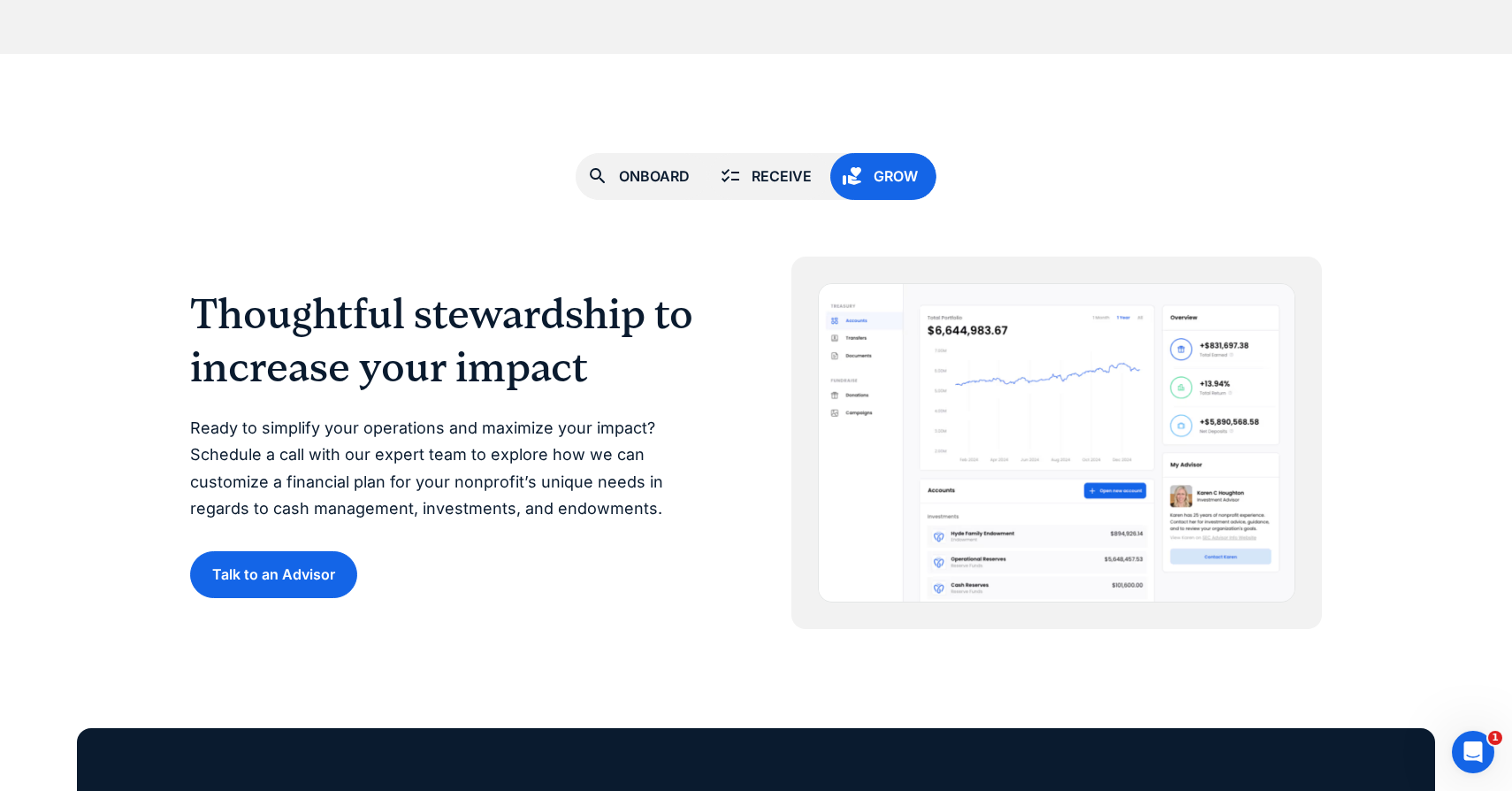
click at [812, 188] on link "Receive" at bounding box center [769, 176] width 122 height 47
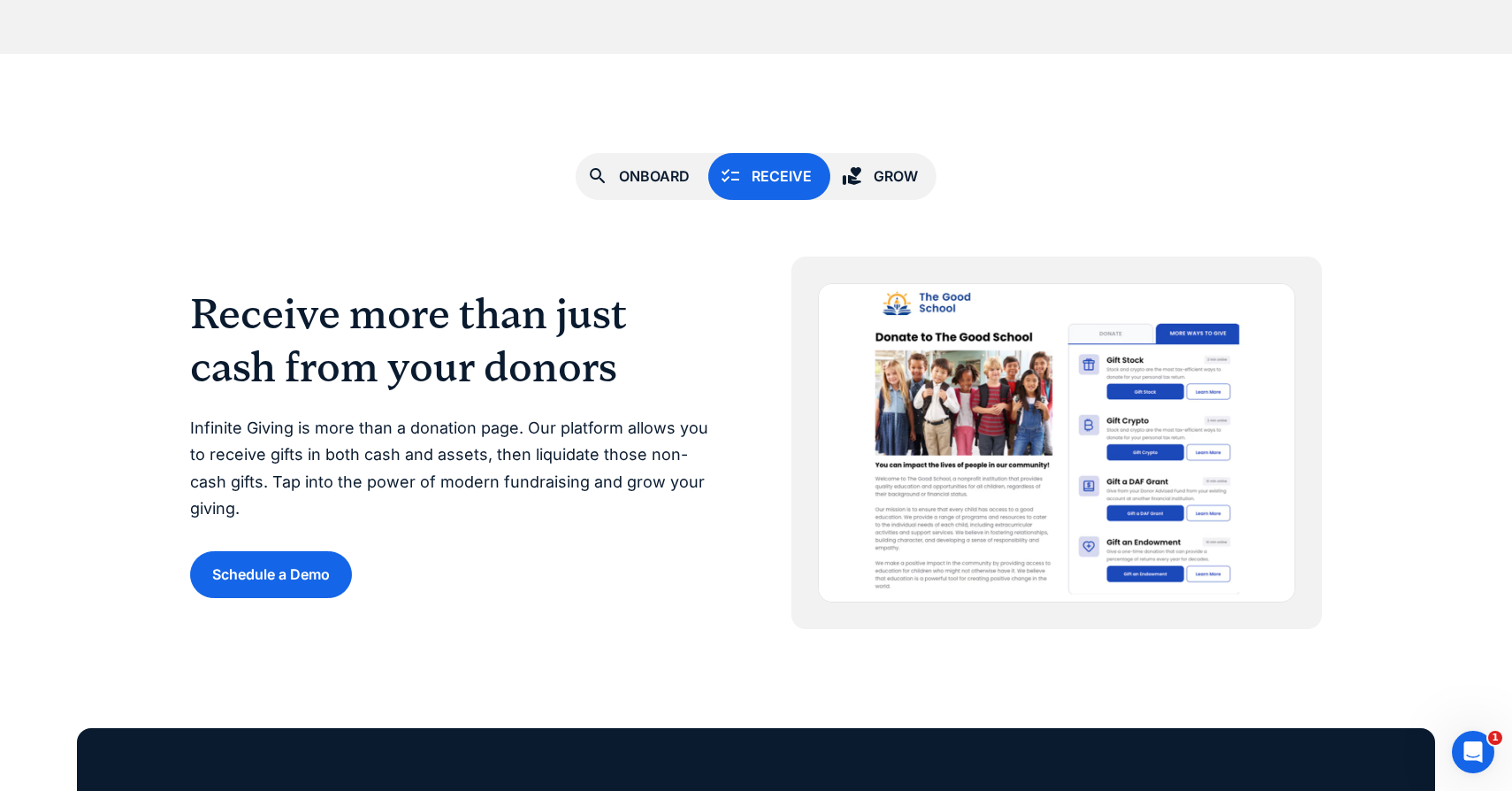
click at [917, 178] on div "Grow" at bounding box center [896, 176] width 44 height 24
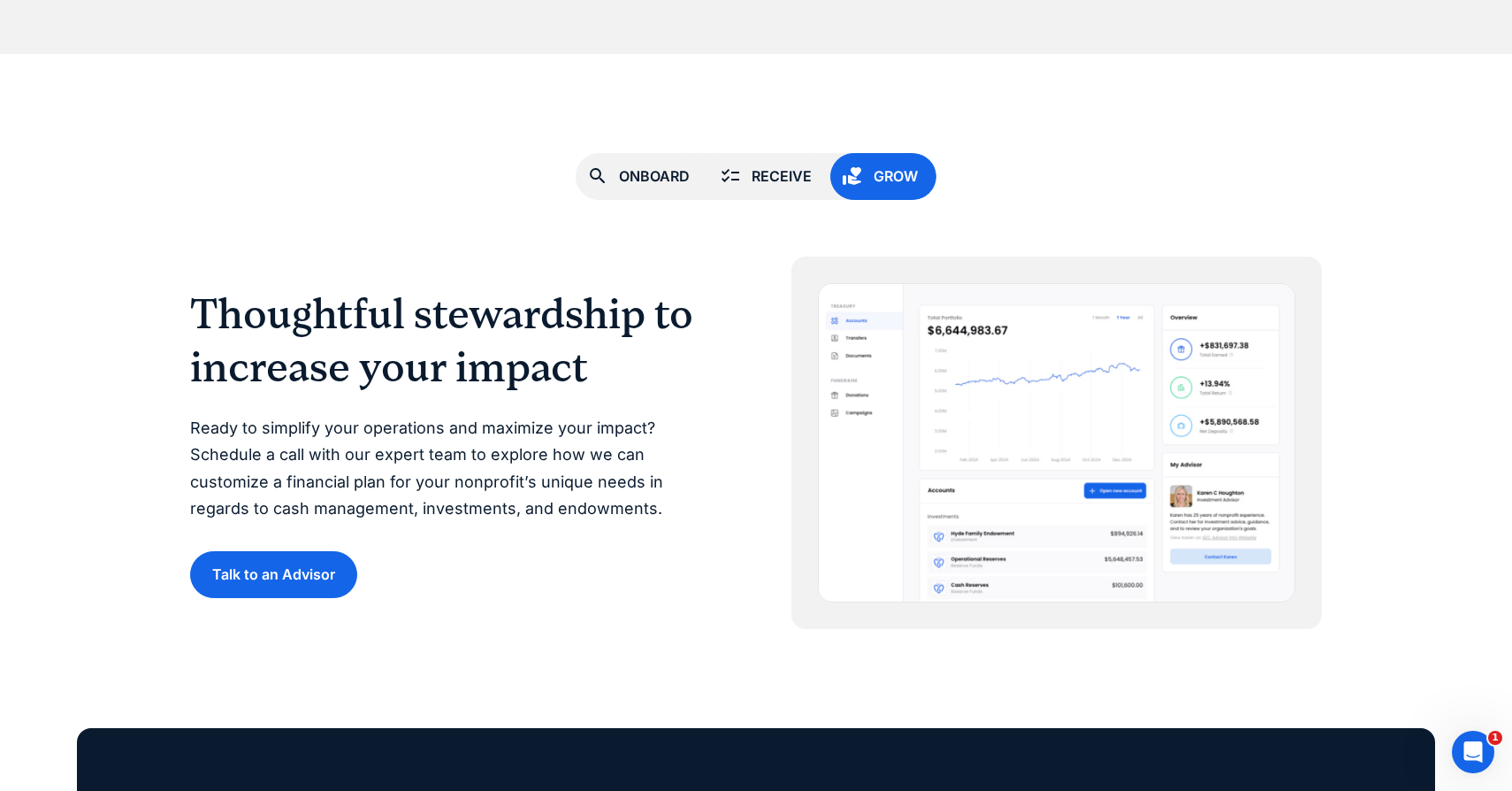
click at [731, 195] on link "Receive" at bounding box center [769, 176] width 122 height 47
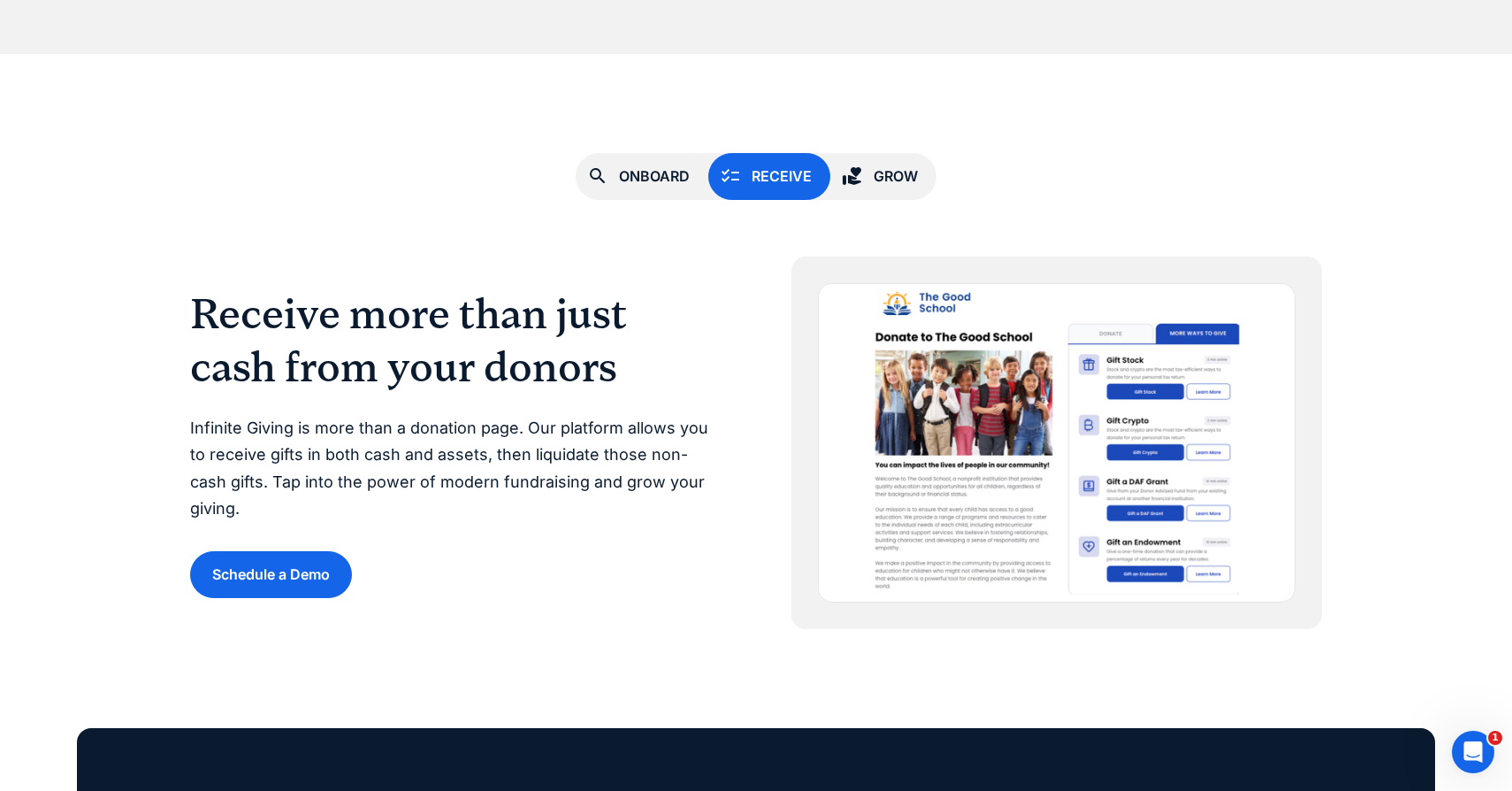
click at [859, 196] on link "Grow" at bounding box center [882, 176] width 106 height 47
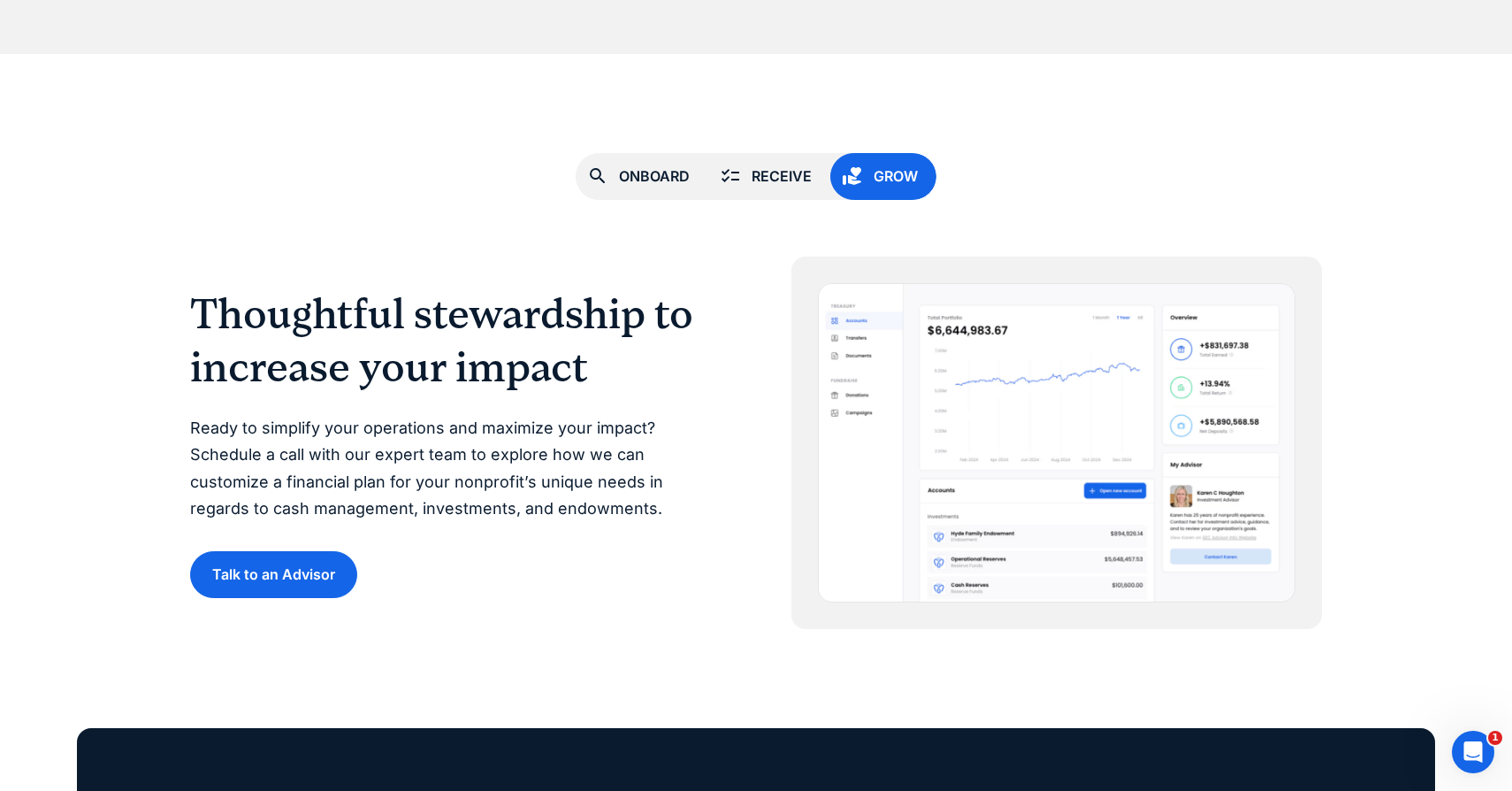
click at [755, 195] on link "Receive" at bounding box center [769, 176] width 122 height 47
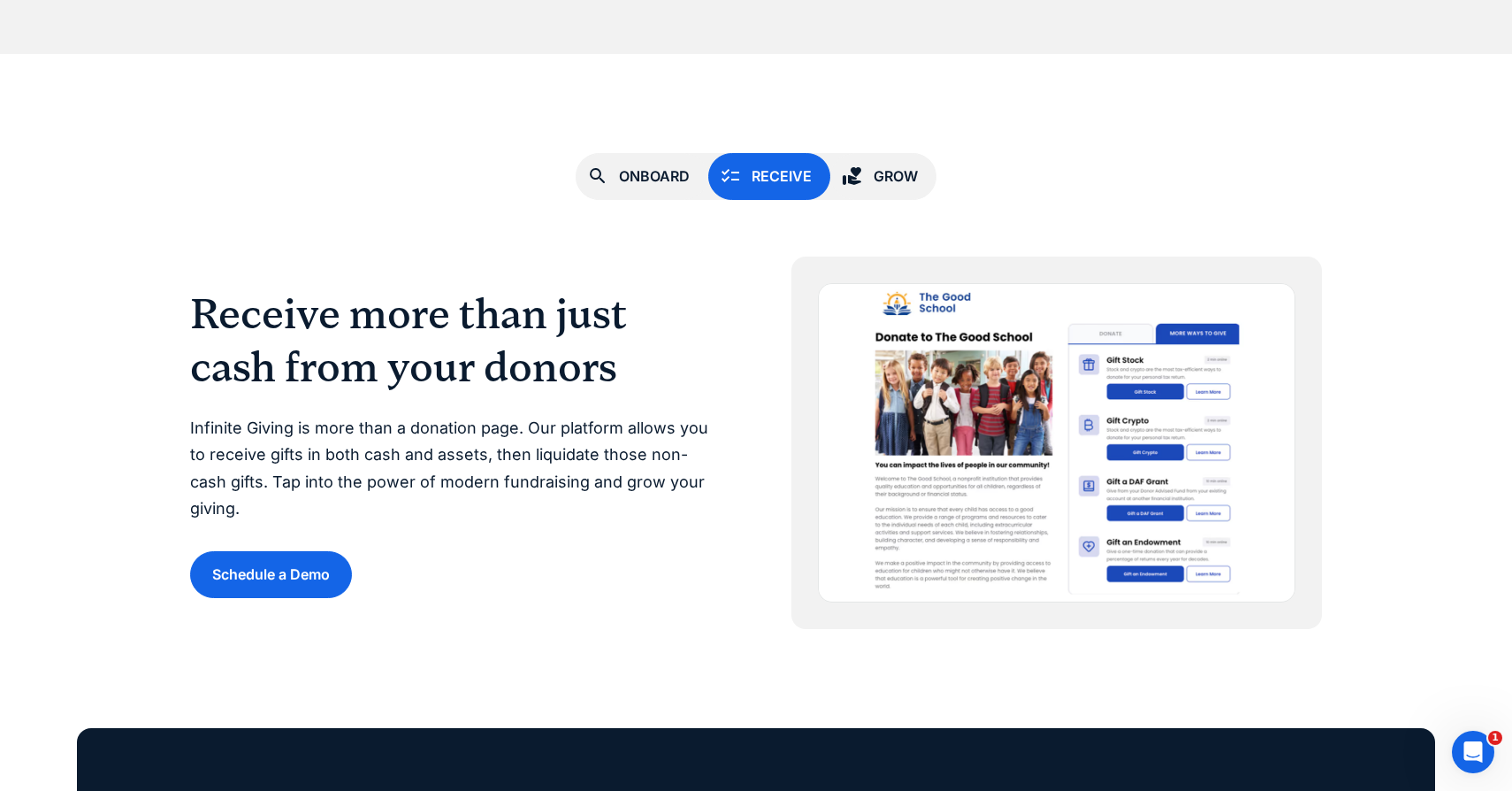
click at [929, 195] on div "Onboard Receive Grow Simple, 30 minute onboarding Schedule a call with our expe…" at bounding box center [756, 390] width 1131 height 476
click at [910, 187] on div "Grow" at bounding box center [896, 176] width 44 height 24
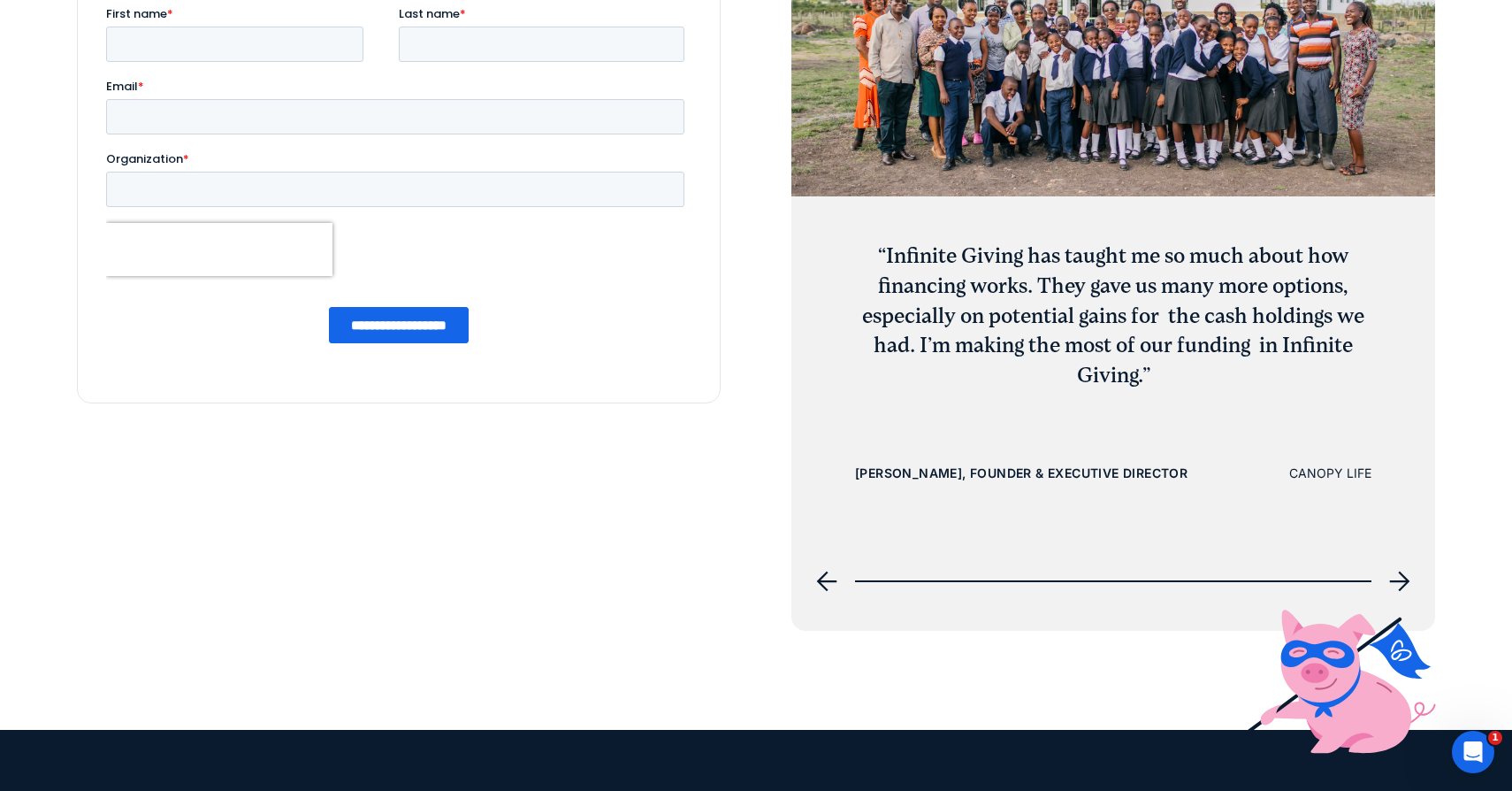
scroll to position [7017, 0]
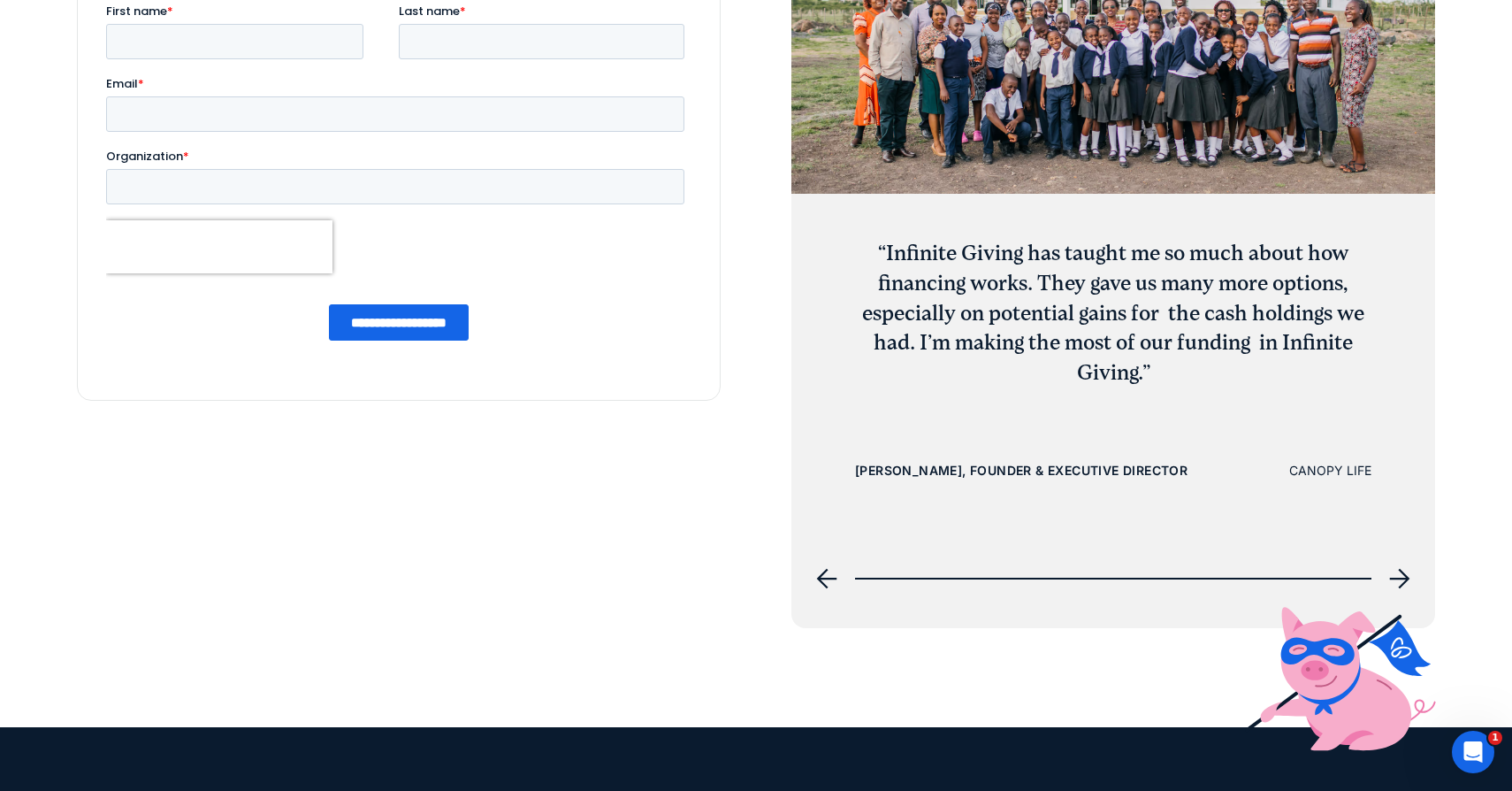
click at [1398, 582] on icon "next slide" at bounding box center [1399, 578] width 21 height 21
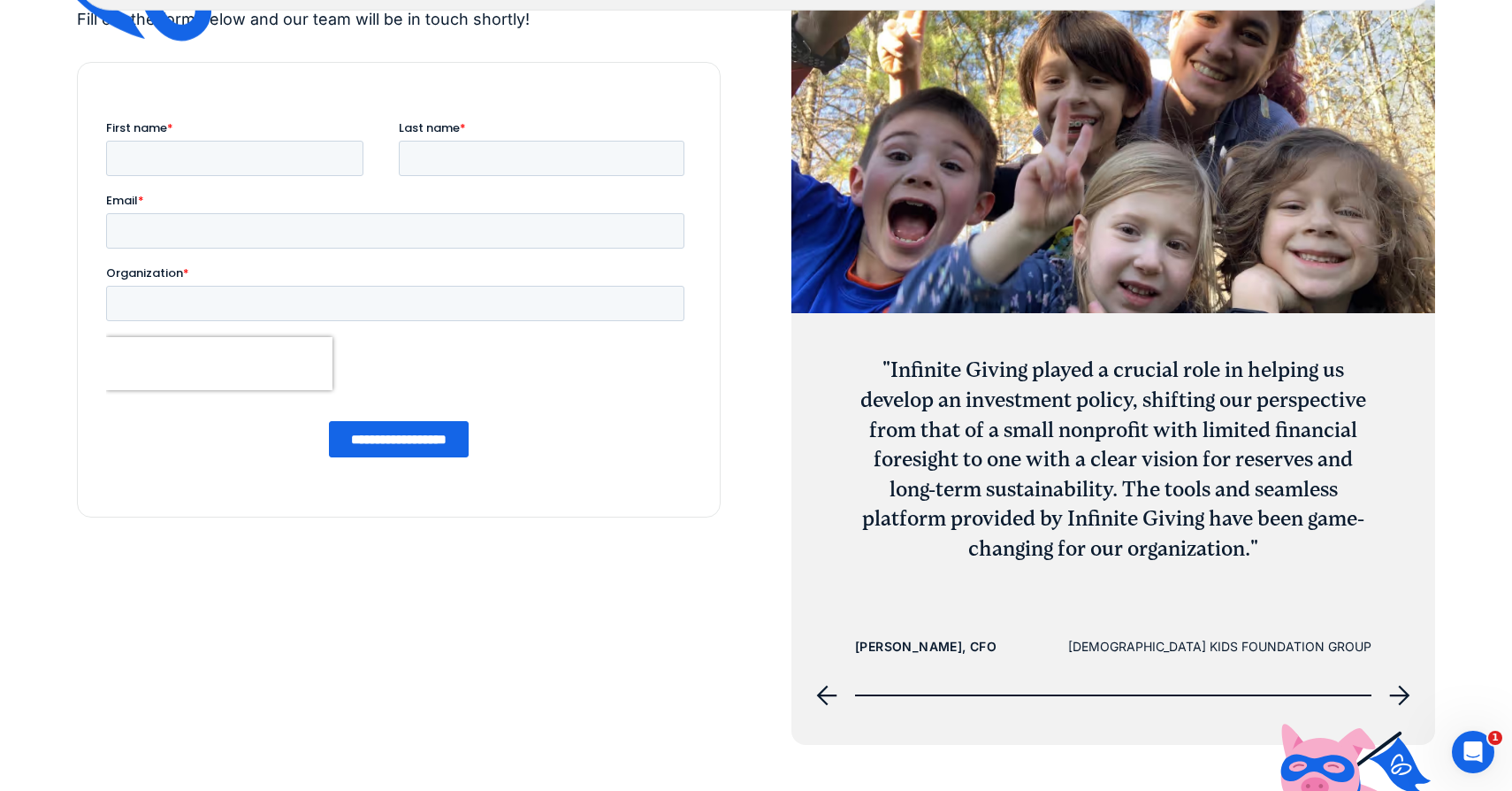
scroll to position [6898, 0]
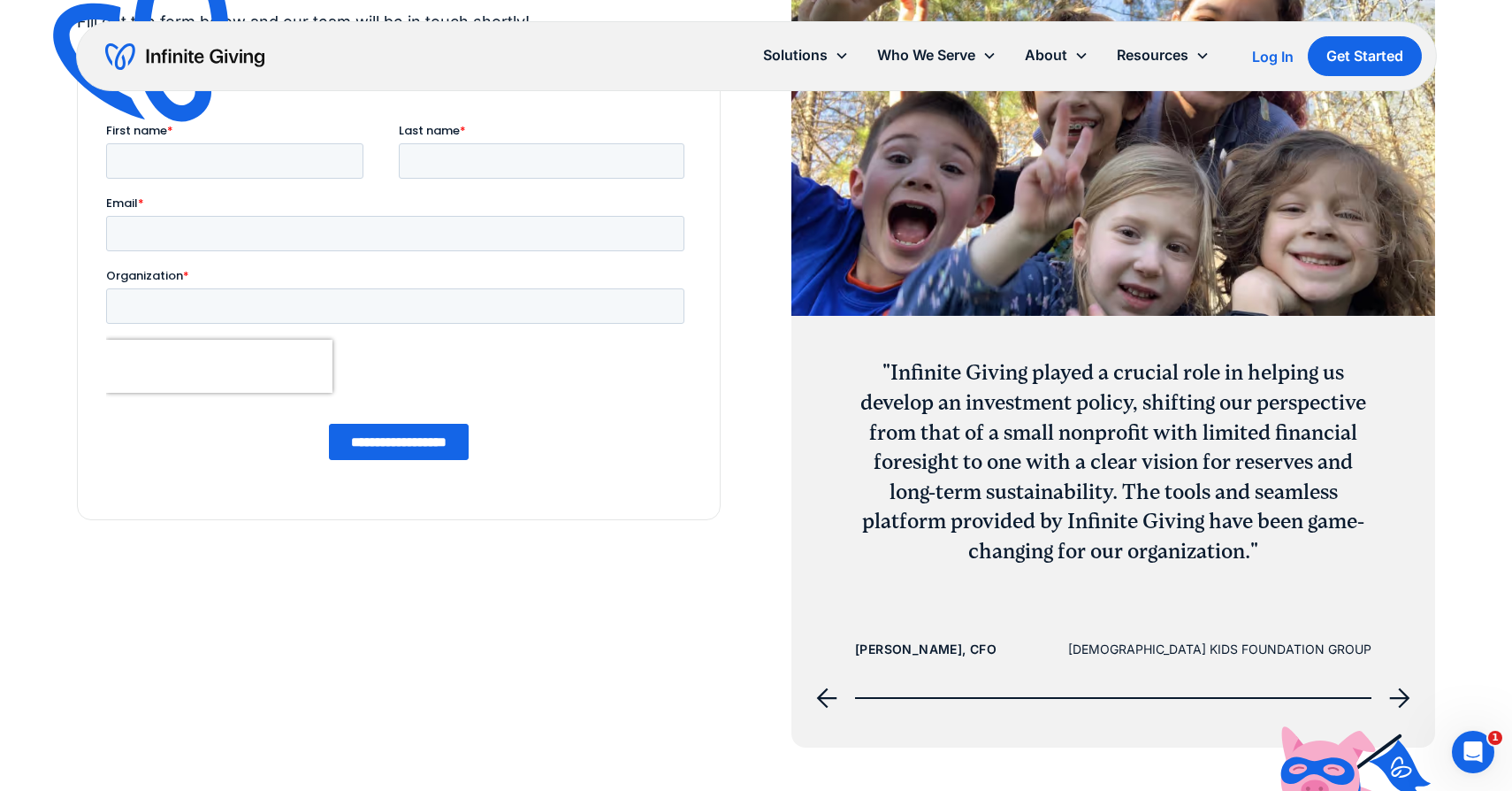
click at [1395, 697] on icon "next slide" at bounding box center [1399, 697] width 20 height 20
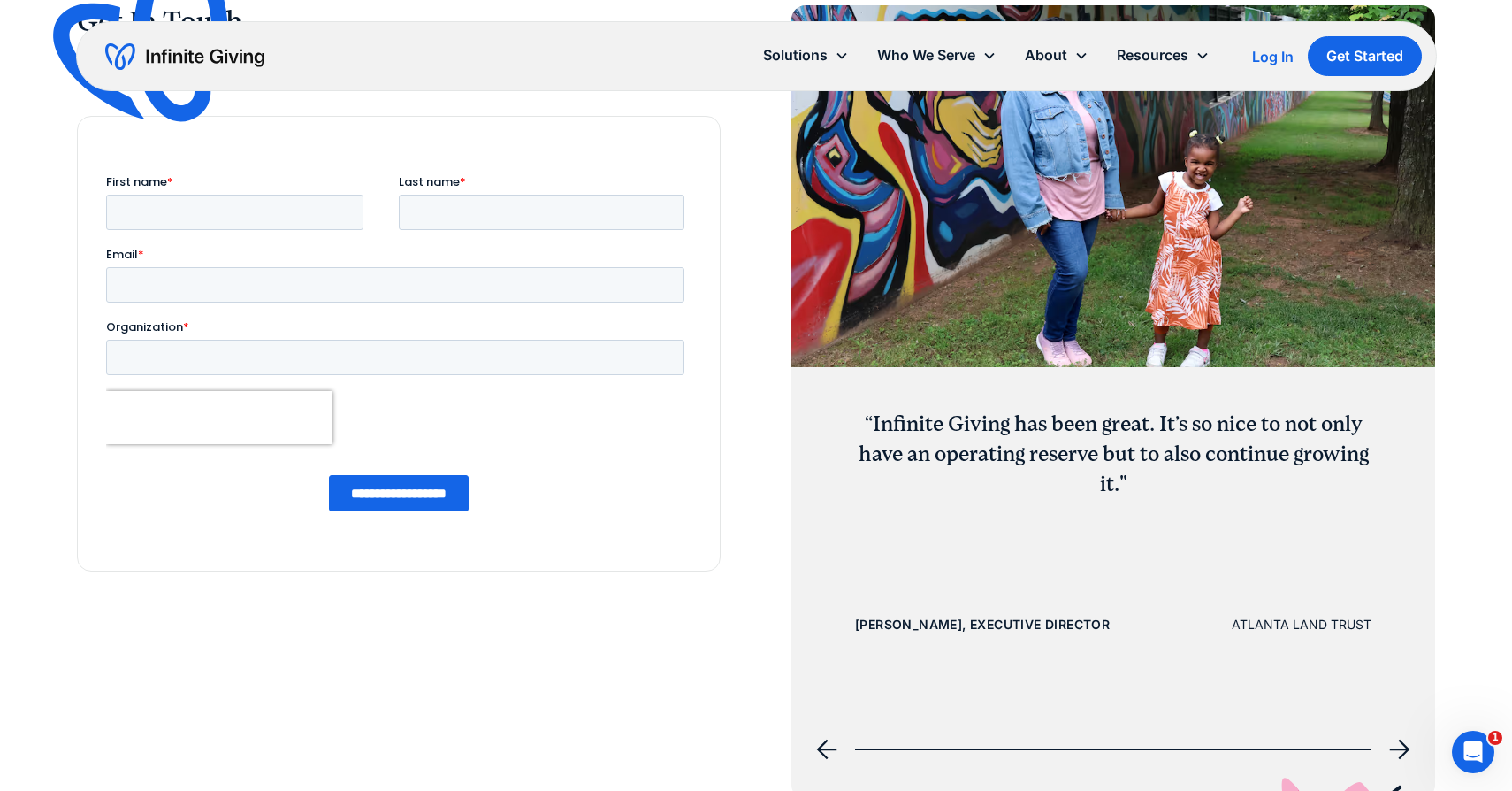
scroll to position [6838, 0]
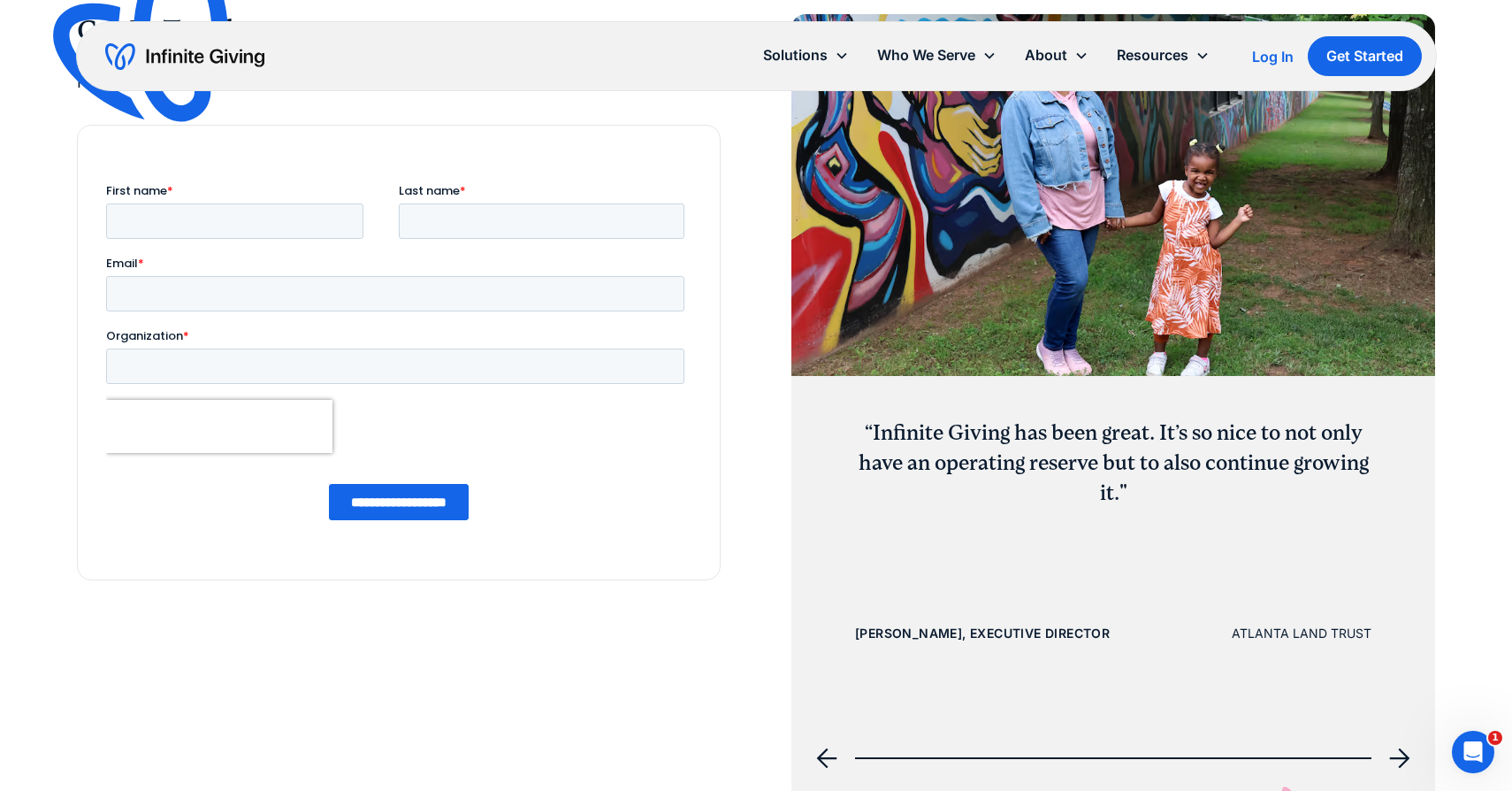
click at [1398, 760] on icon "next slide" at bounding box center [1399, 758] width 21 height 21
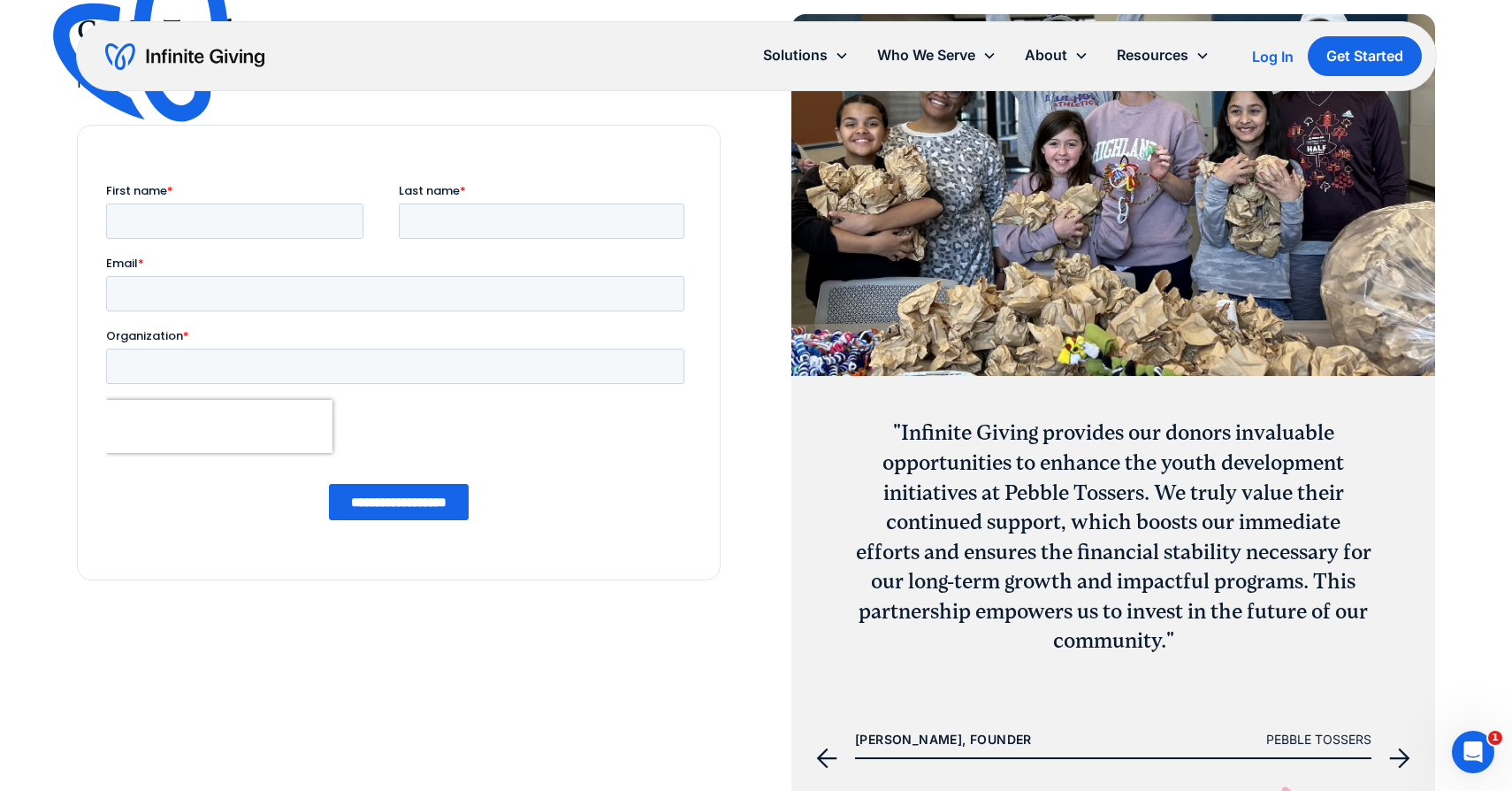
click at [1398, 760] on icon "next slide" at bounding box center [1399, 758] width 21 height 21
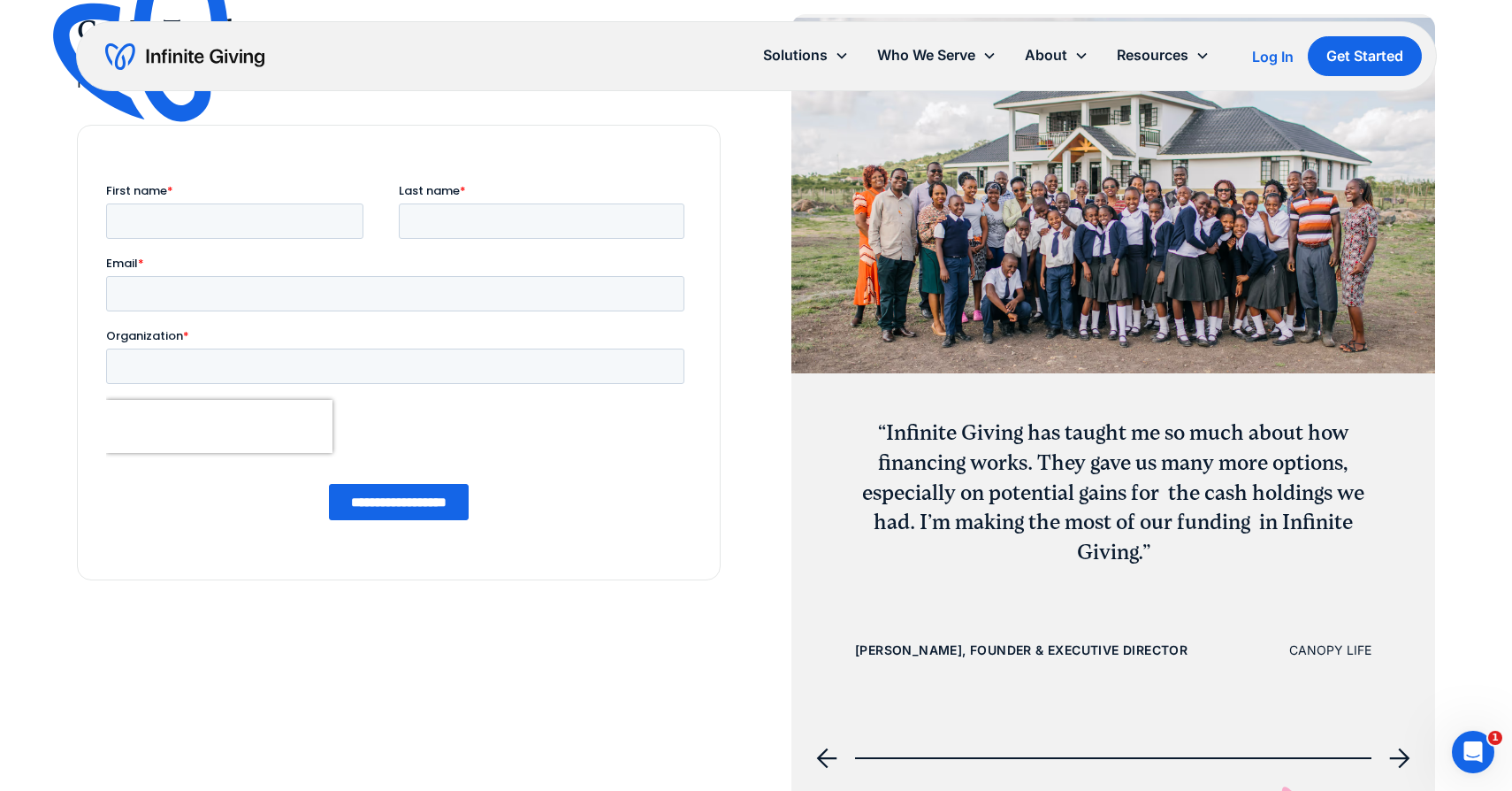
click at [1398, 760] on icon "next slide" at bounding box center [1399, 758] width 21 height 21
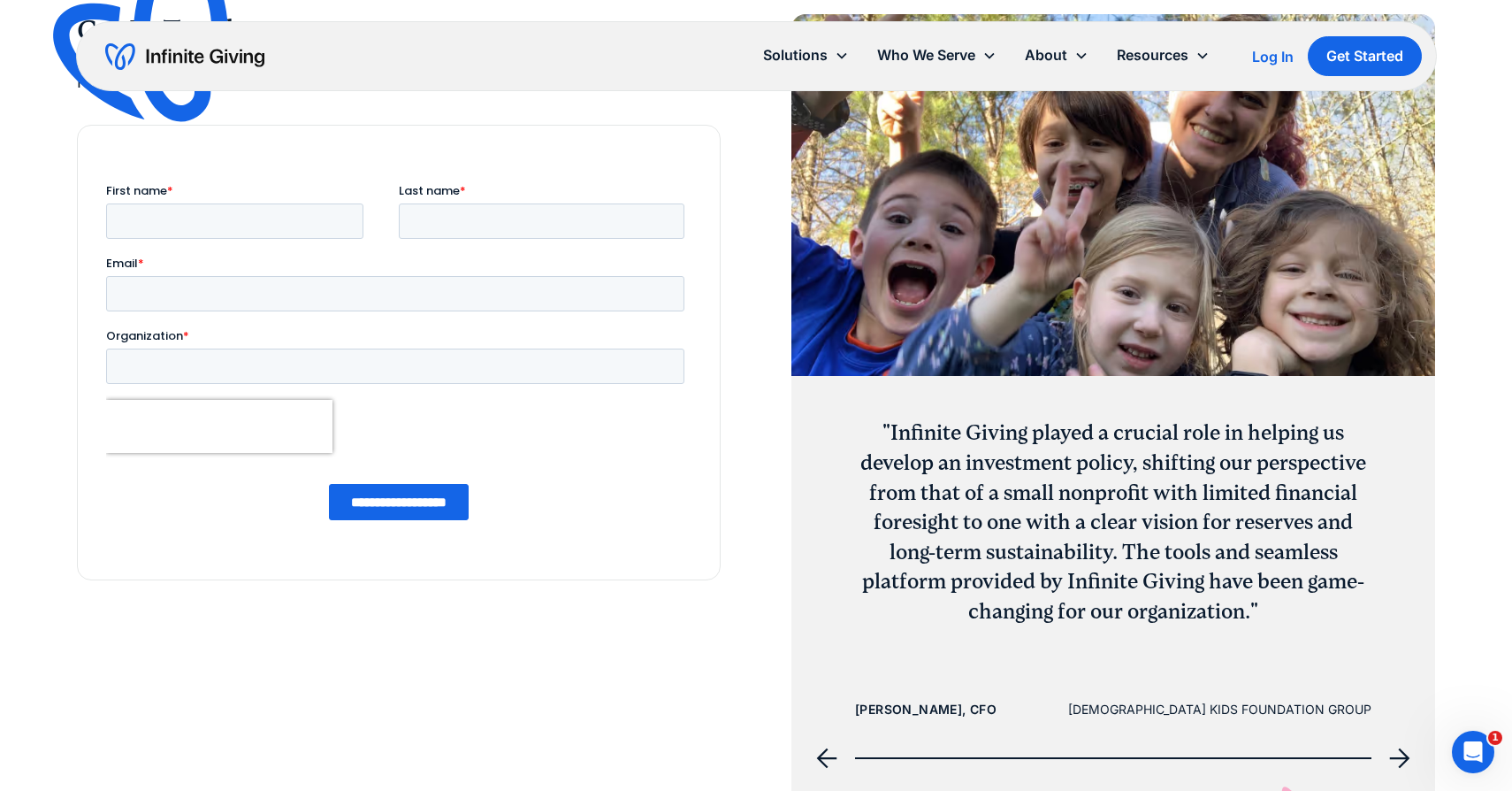
click at [1398, 760] on icon "next slide" at bounding box center [1399, 758] width 21 height 21
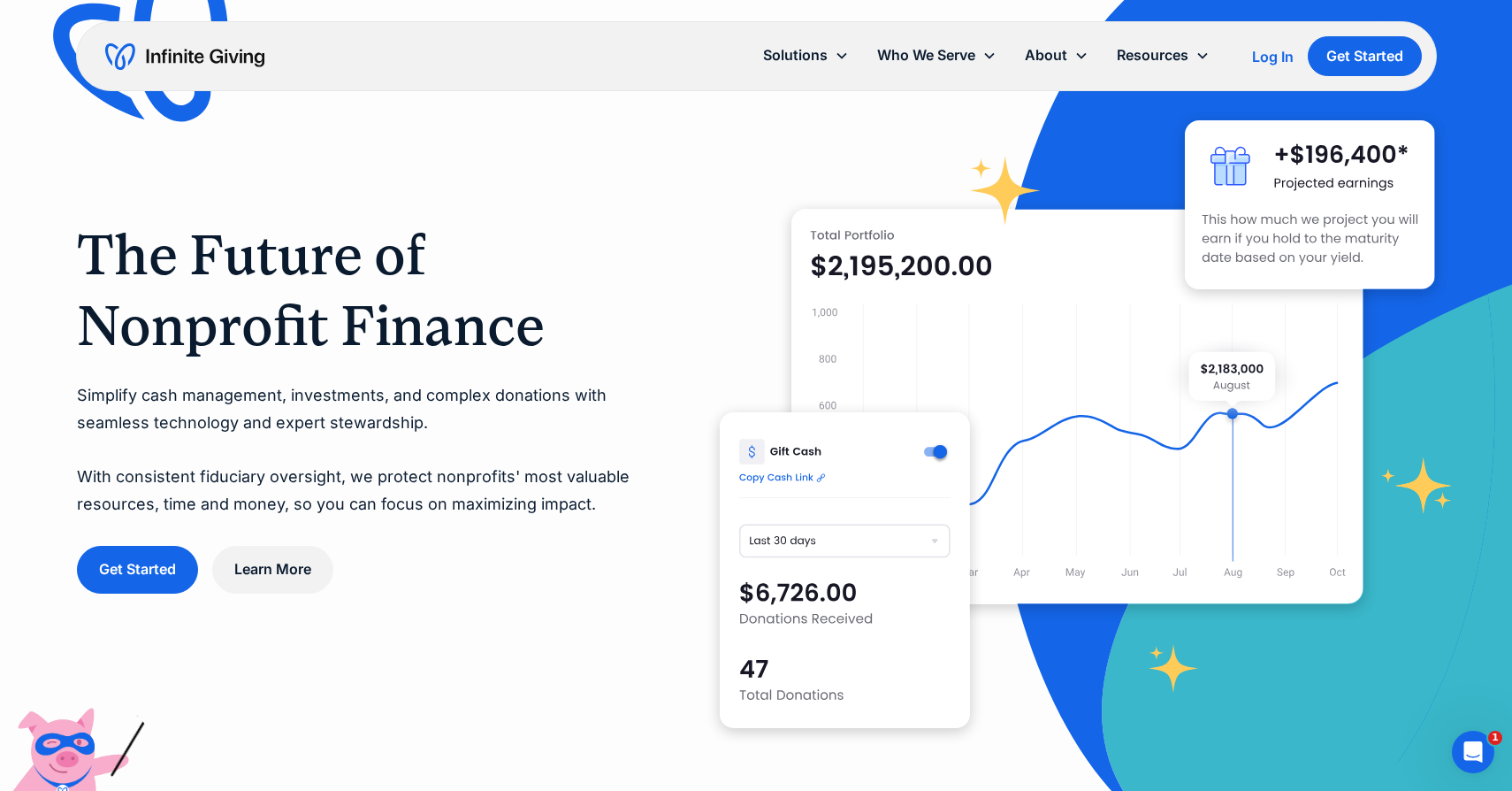
scroll to position [0, 0]
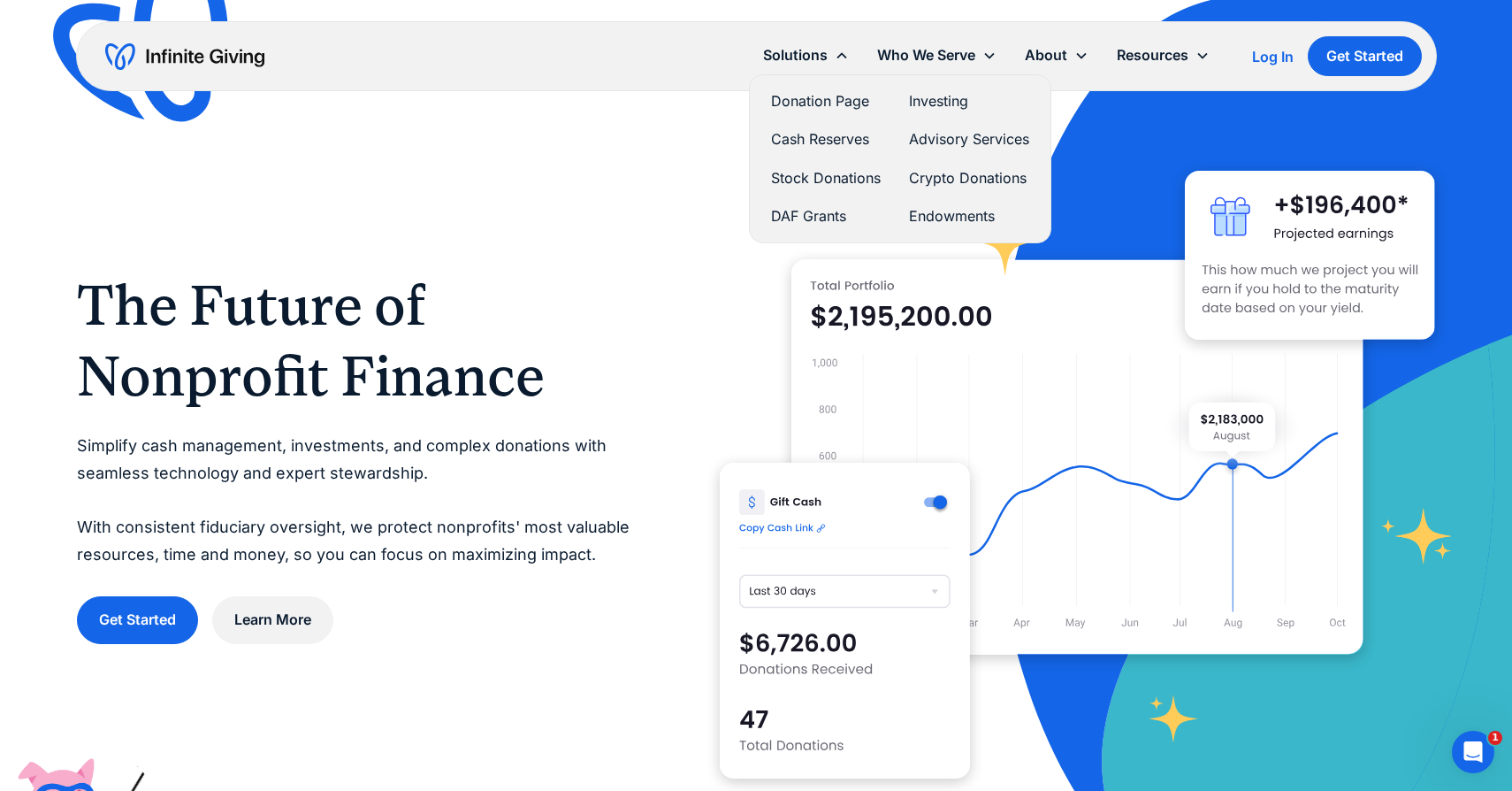
click at [809, 108] on link "Donation Page" at bounding box center [825, 101] width 110 height 24
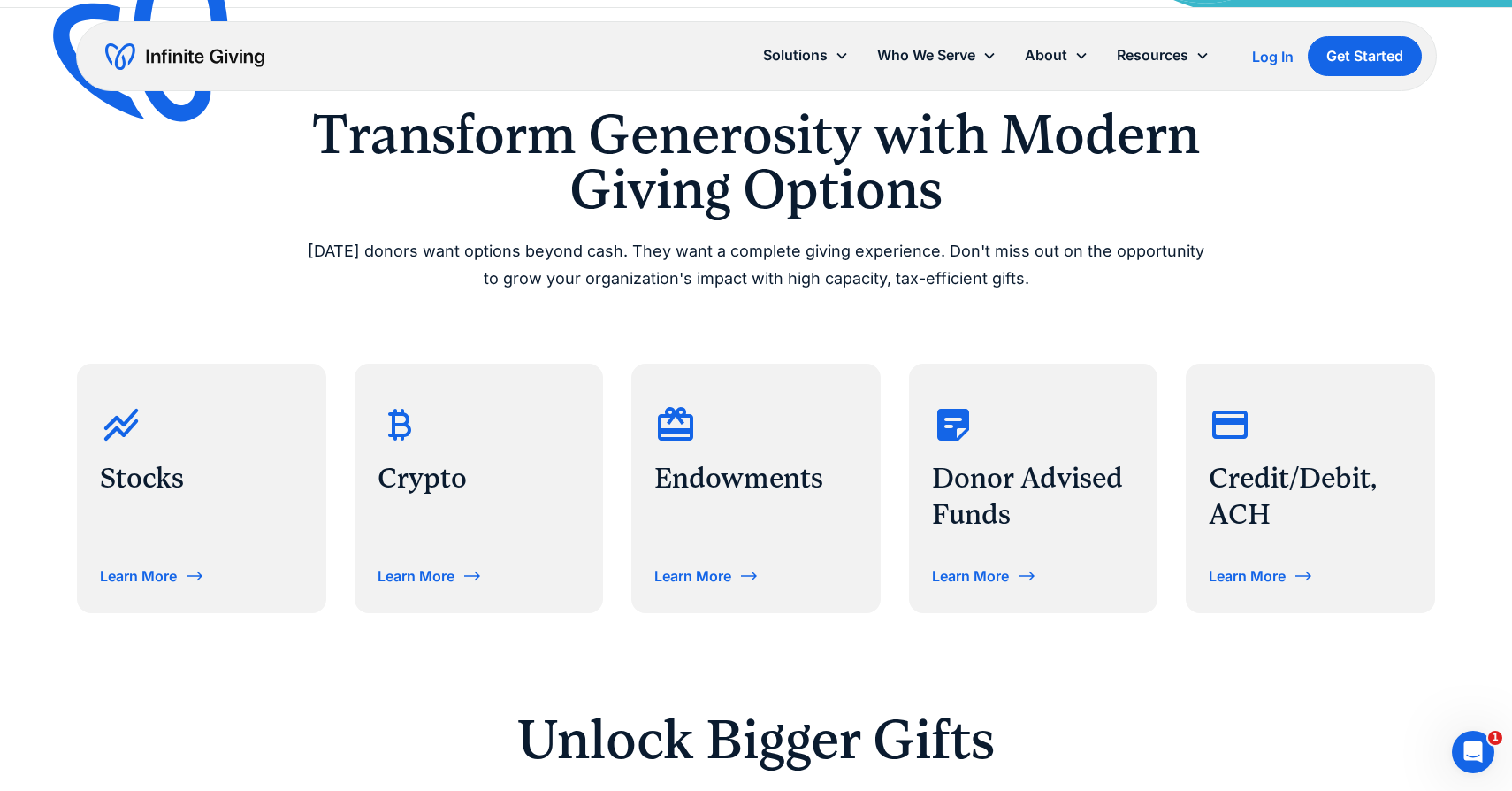
scroll to position [662, 0]
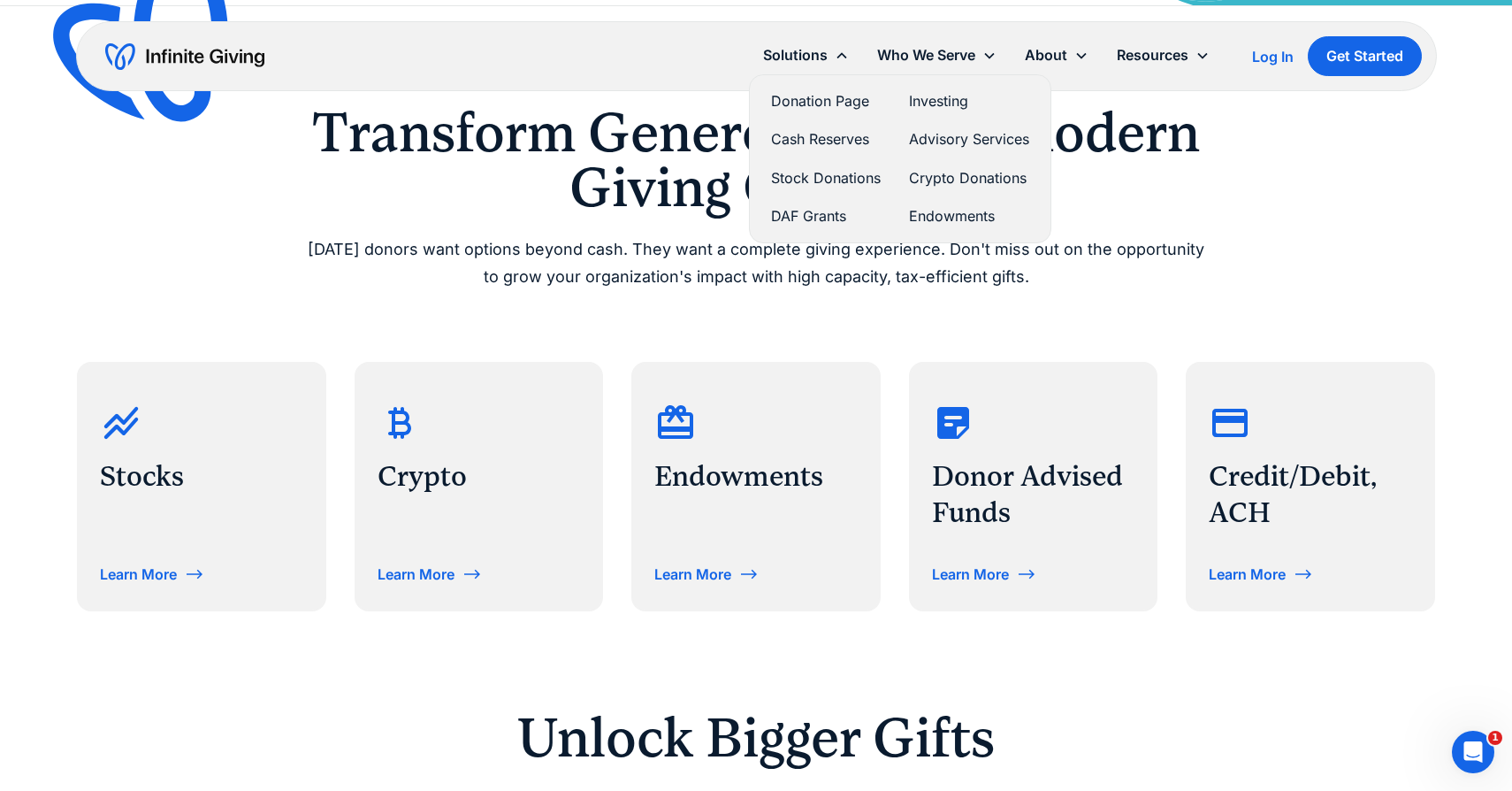
click at [912, 103] on link "Investing" at bounding box center [969, 101] width 120 height 24
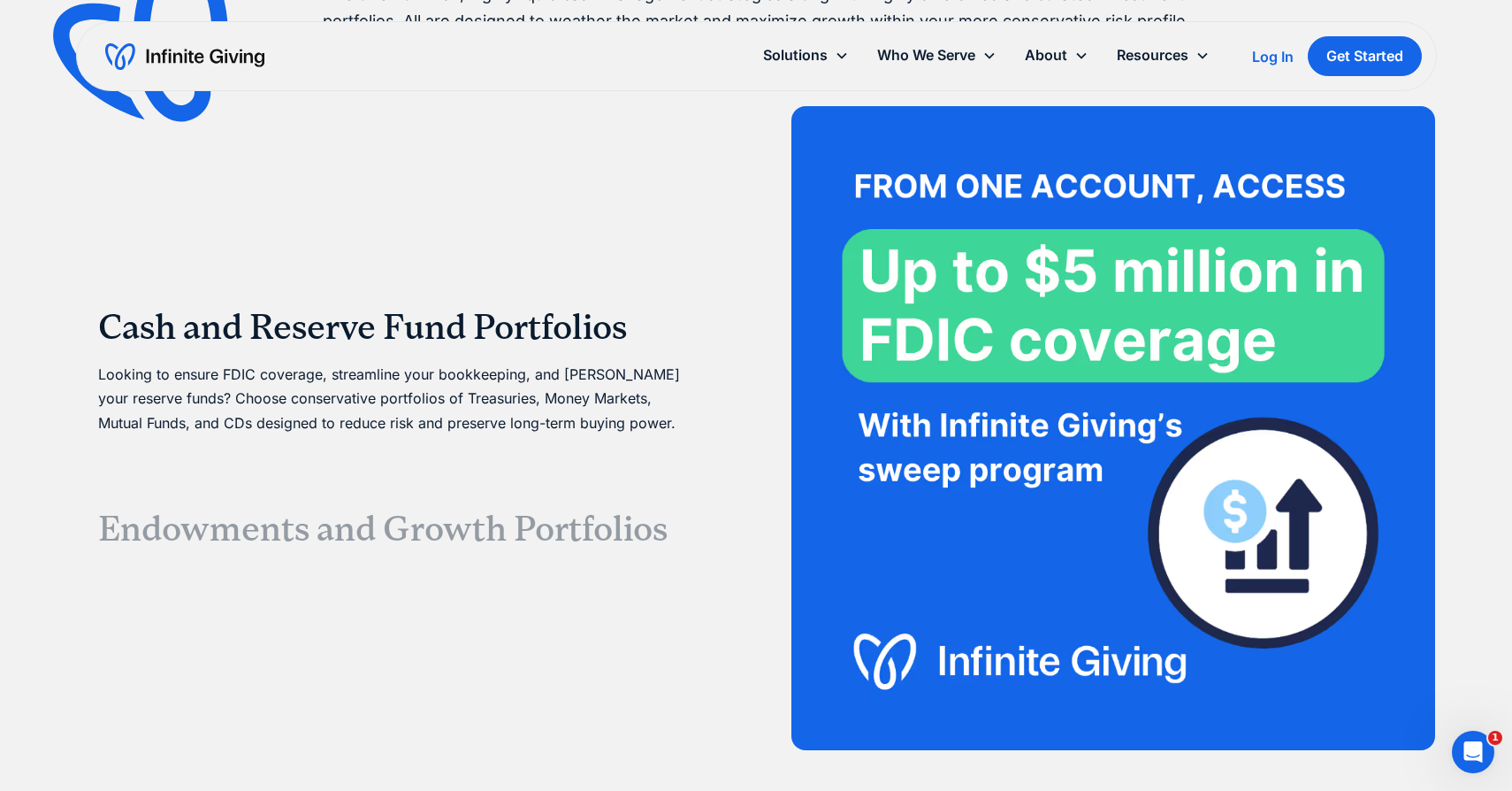
scroll to position [3346, 0]
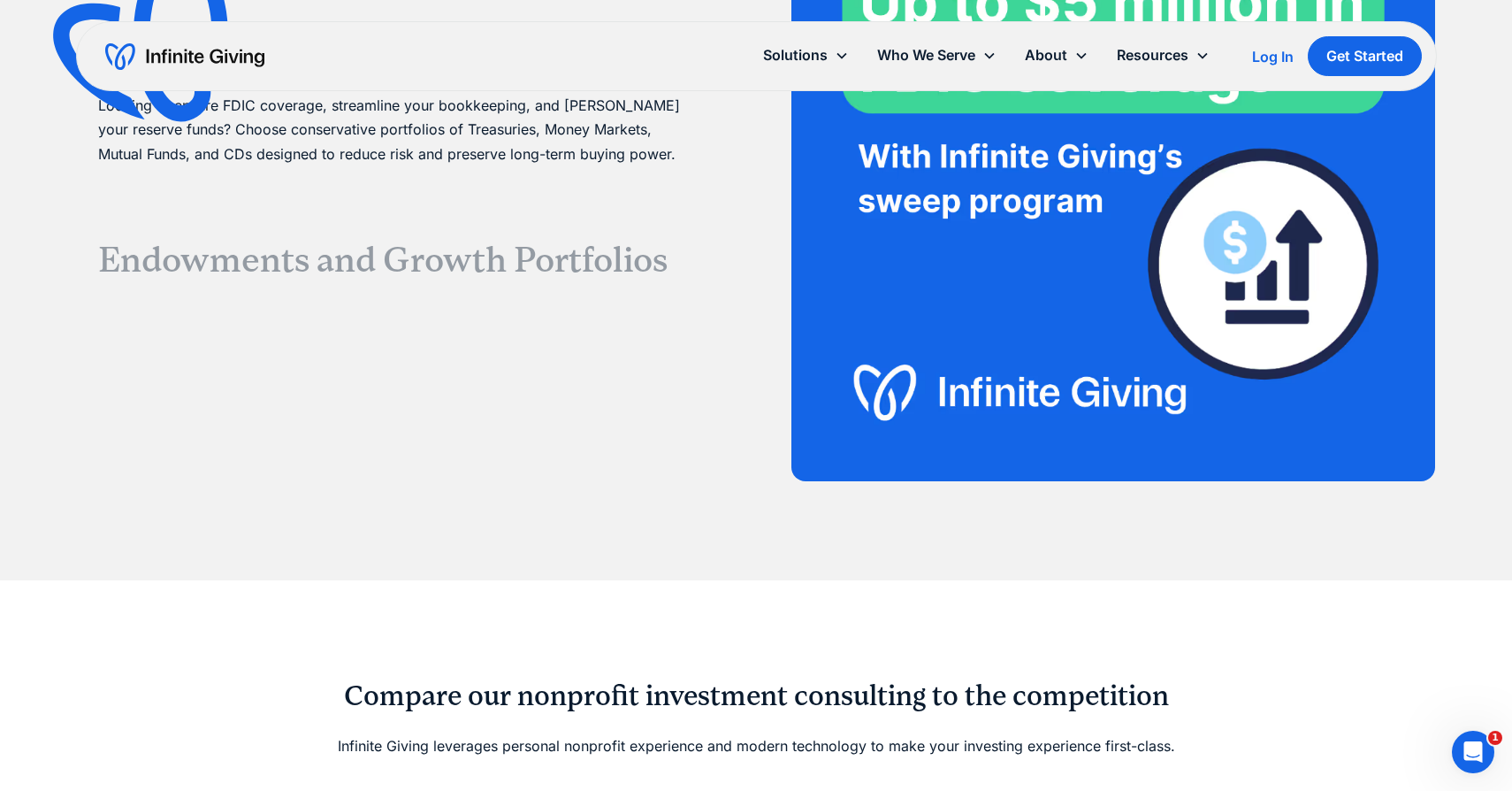
click at [550, 256] on h3 "Endowments and Growth Portfolios" at bounding box center [399, 260] width 601 height 42
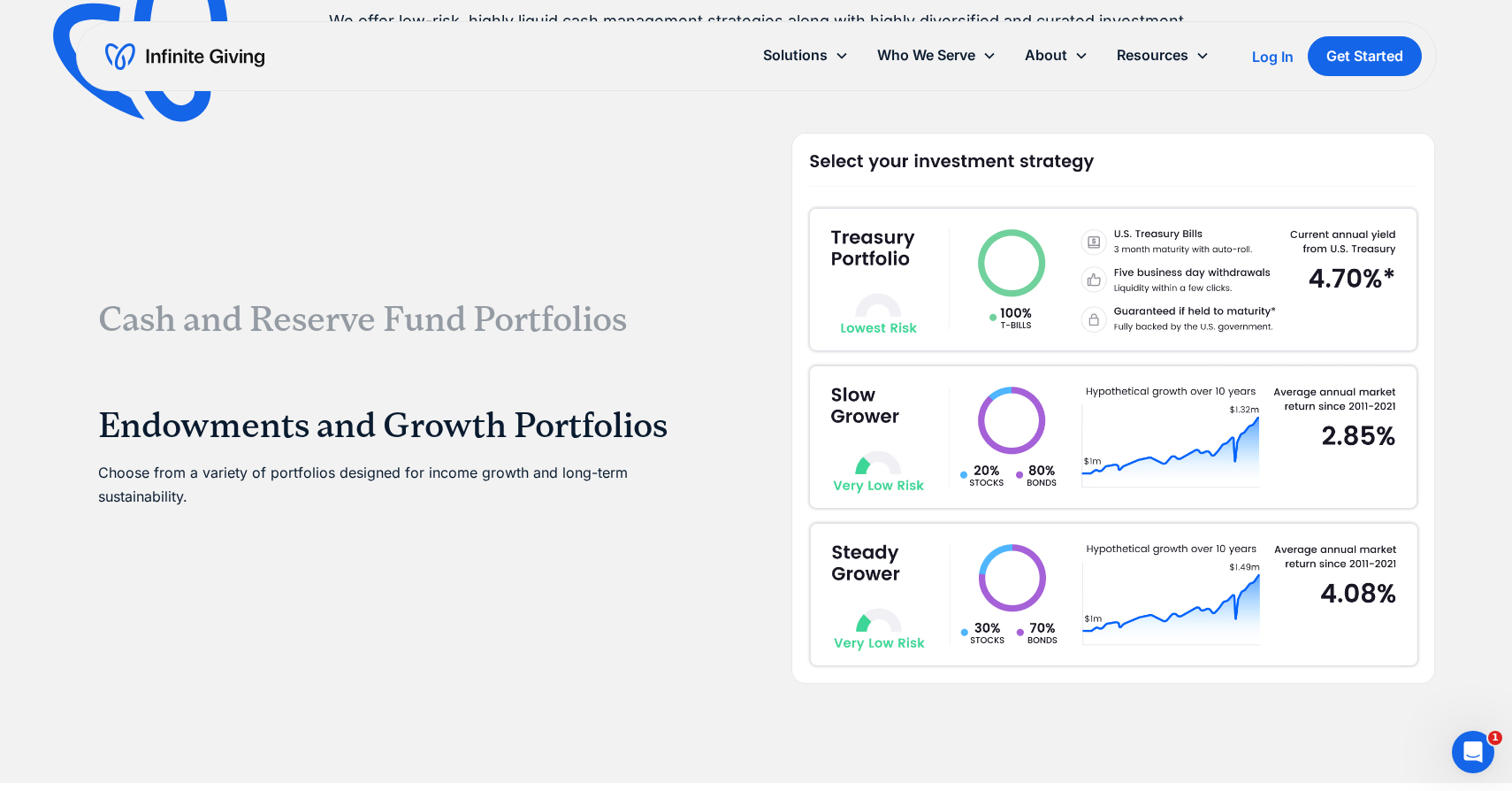
scroll to position [3317, 0]
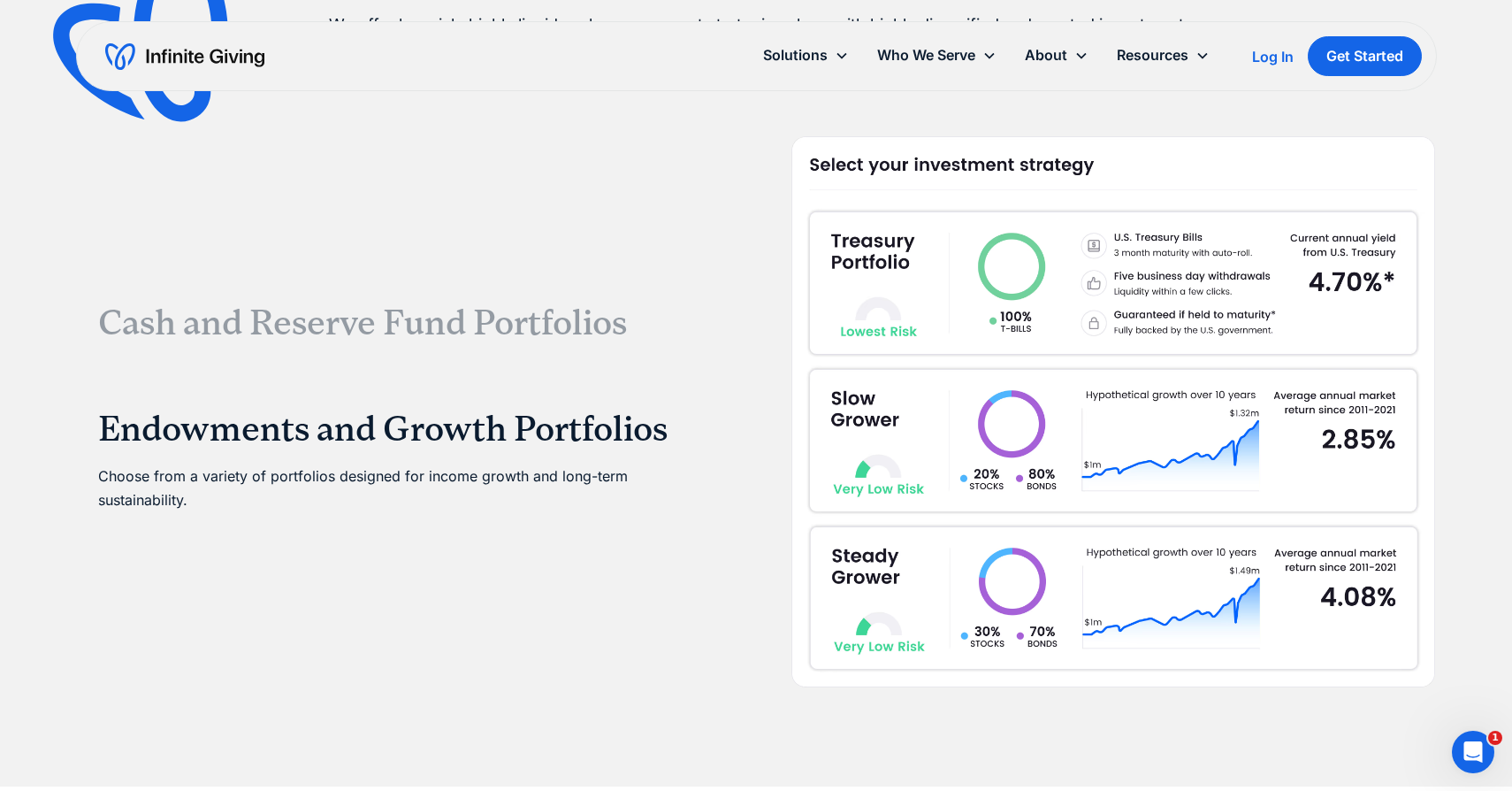
click at [524, 323] on h3 "Cash and Reserve Fund Portfolios" at bounding box center [399, 323] width 601 height 42
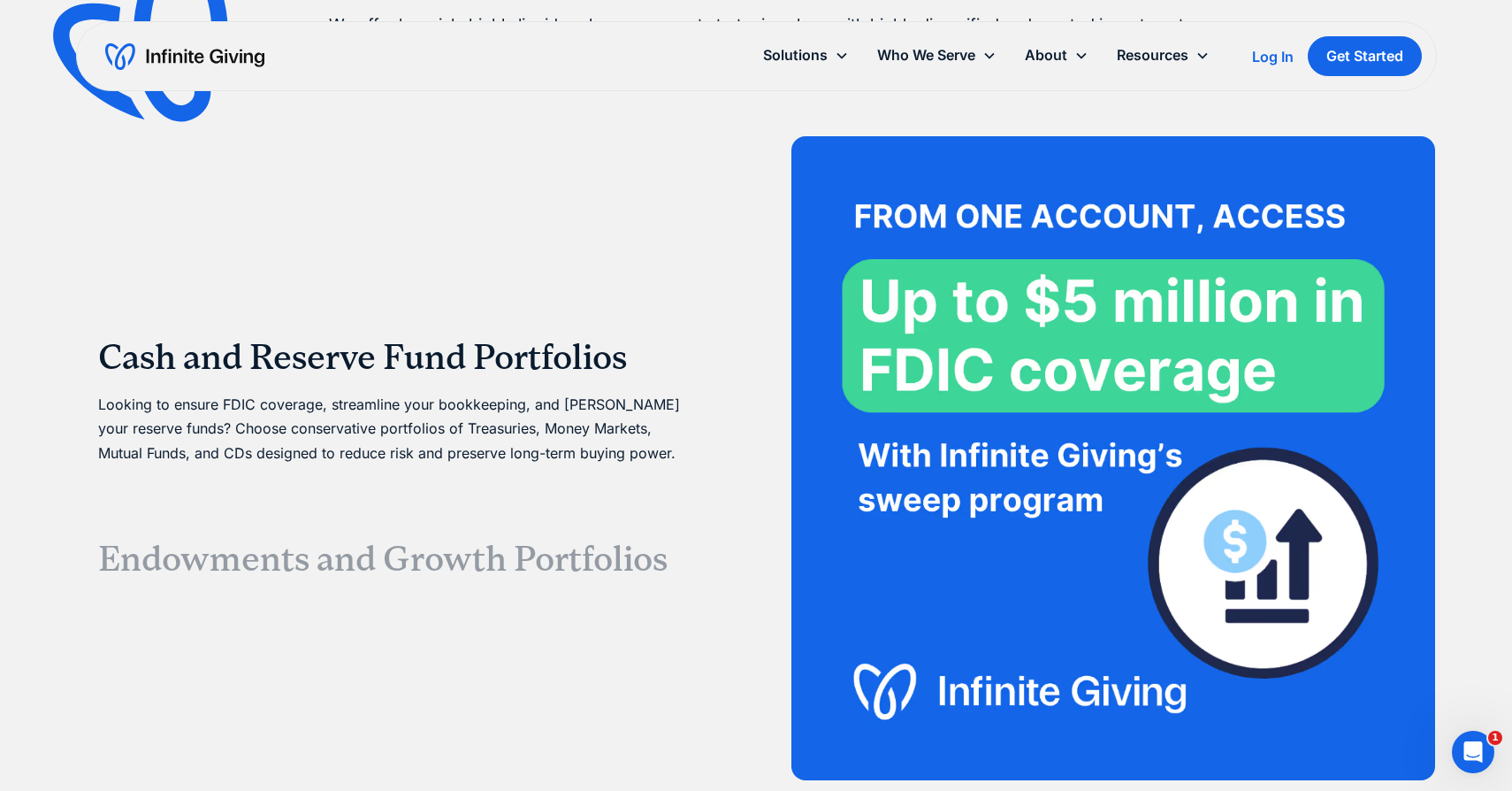
click at [432, 553] on h3 "Endowments and Growth Portfolios" at bounding box center [399, 558] width 601 height 42
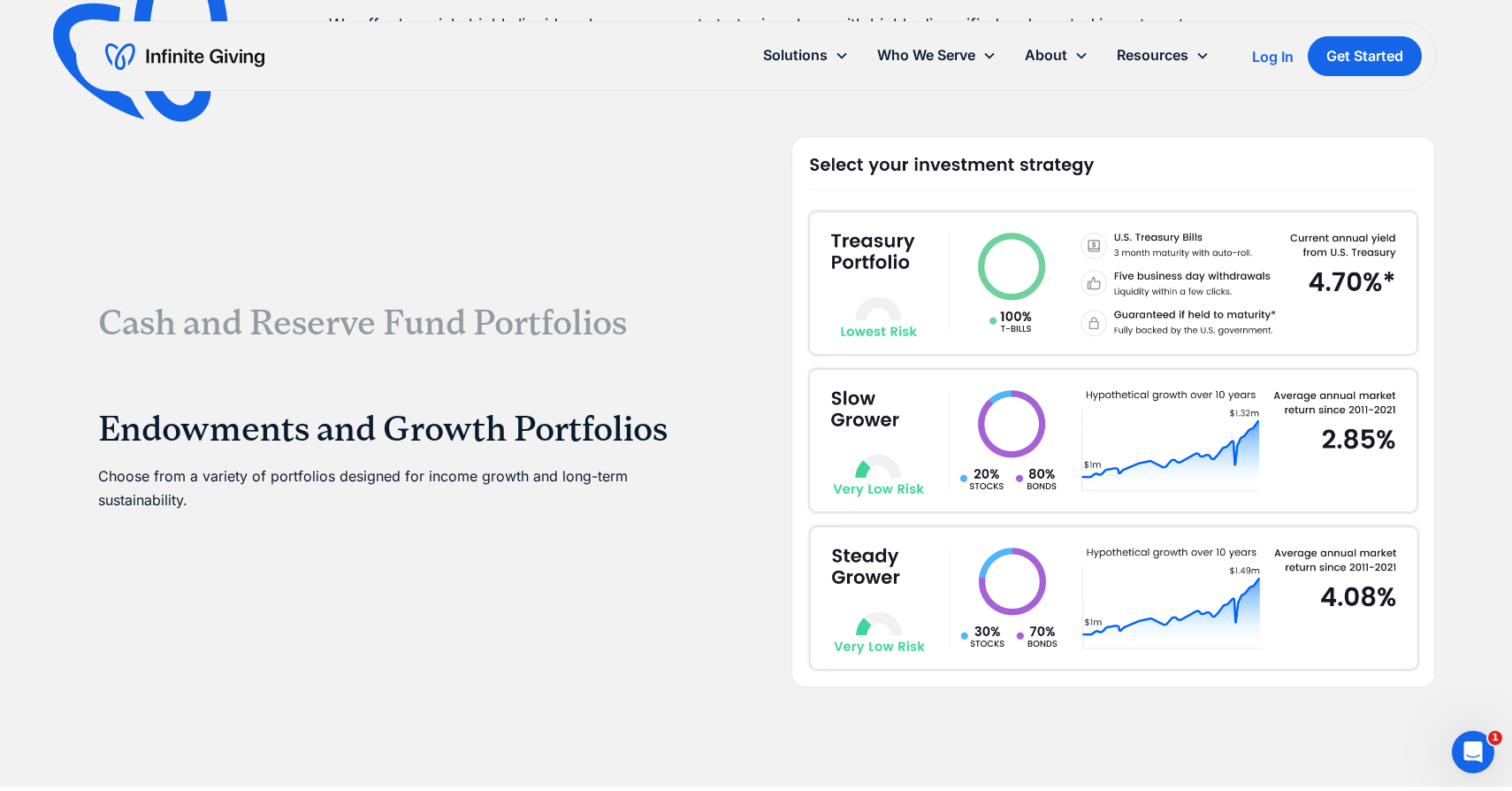
click at [479, 314] on h3 "Cash and Reserve Fund Portfolios" at bounding box center [399, 323] width 601 height 42
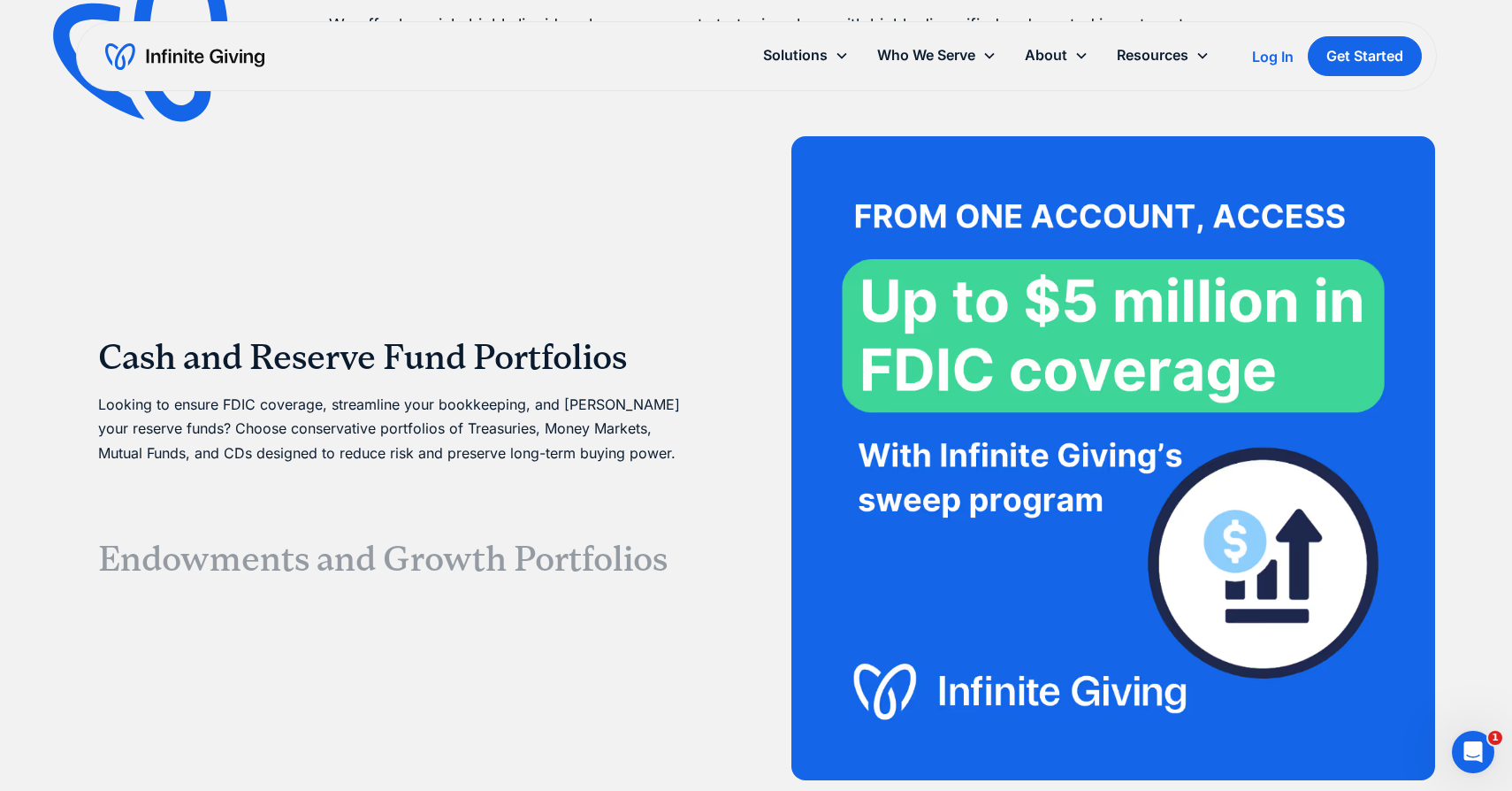
click at [392, 551] on h3 "Endowments and Growth Portfolios" at bounding box center [399, 558] width 601 height 42
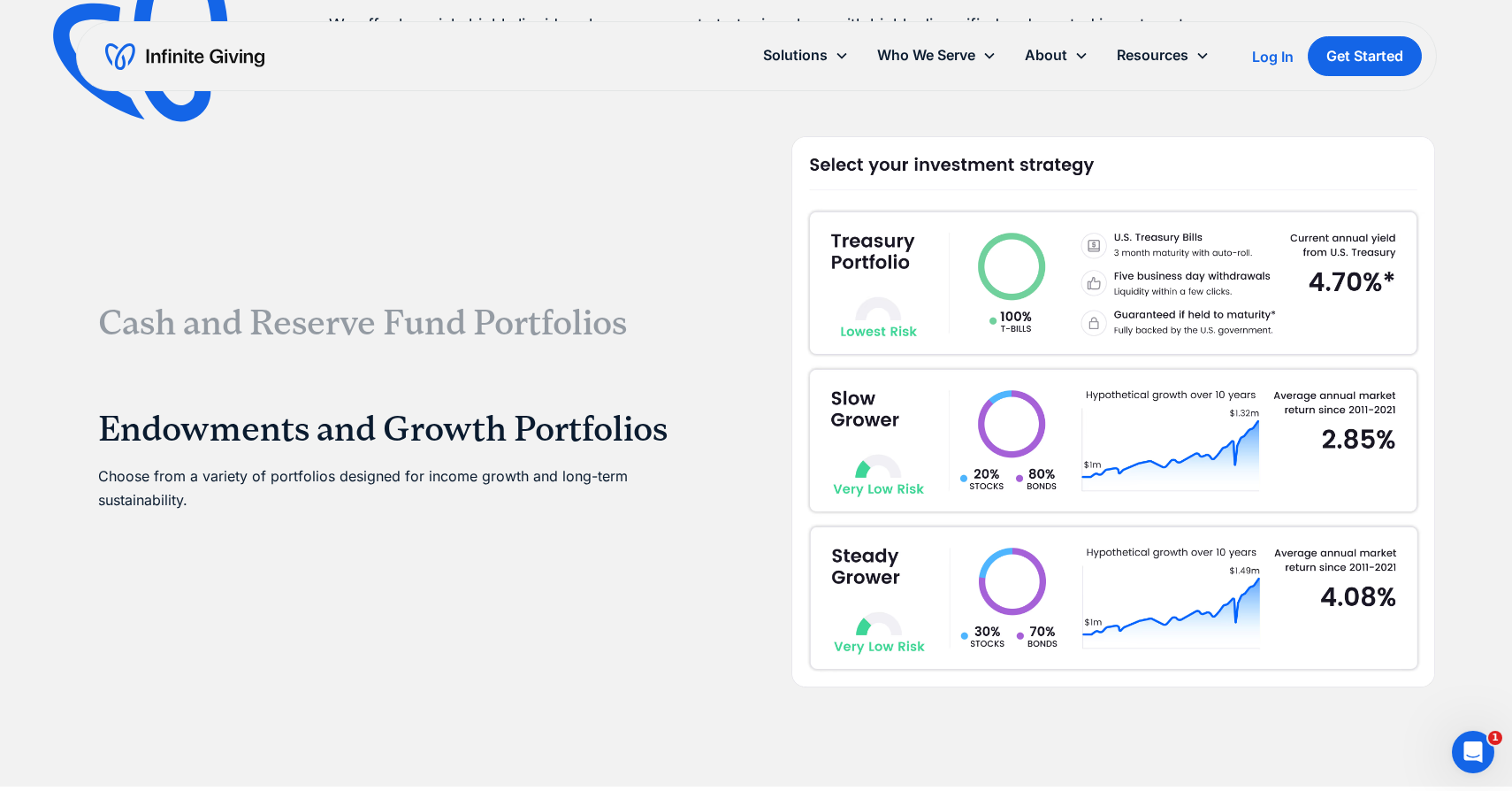
click at [117, 477] on p "Choose from a variety of portfolios designed for income growth and long-term su…" at bounding box center [399, 489] width 601 height 48
click at [150, 493] on p "Choose from a variety of portfolios designed for income growth and long-term su…" at bounding box center [399, 489] width 601 height 48
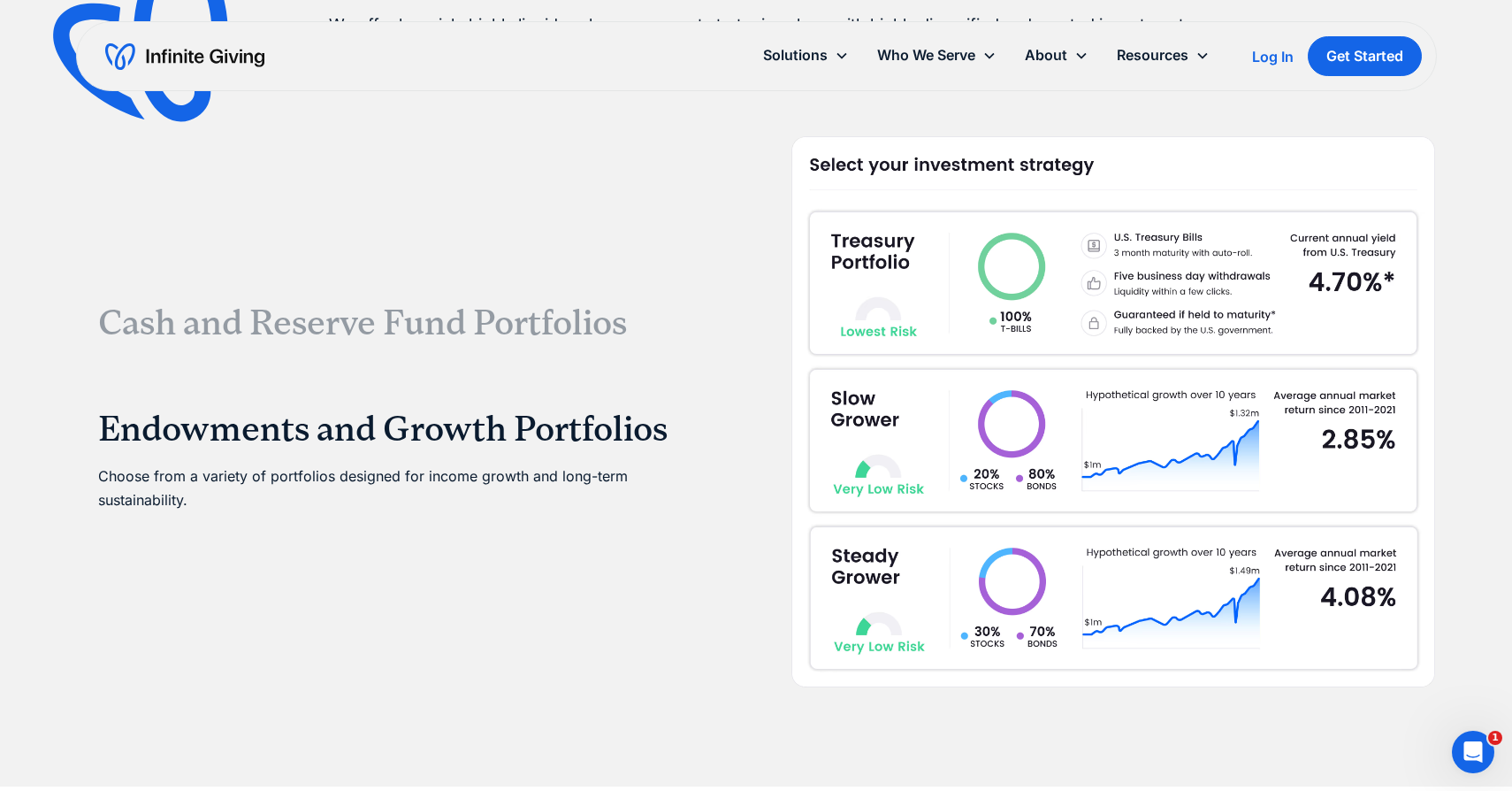
click at [898, 465] on img at bounding box center [1112, 411] width 644 height 551
click at [890, 625] on img at bounding box center [1112, 411] width 644 height 551
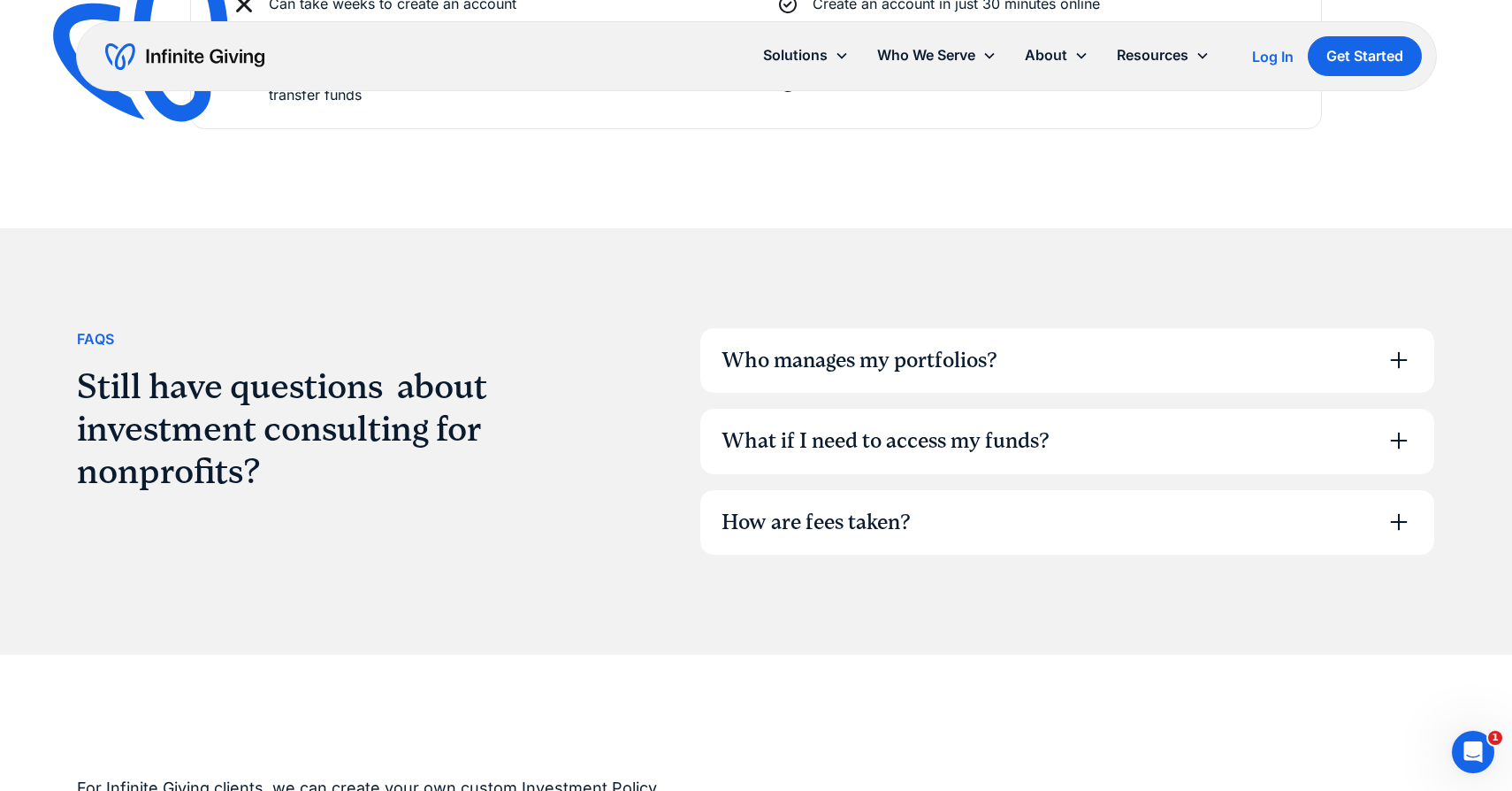
scroll to position [4606, 0]
click at [971, 374] on div "Who manages my portfolios?" at bounding box center [859, 362] width 276 height 31
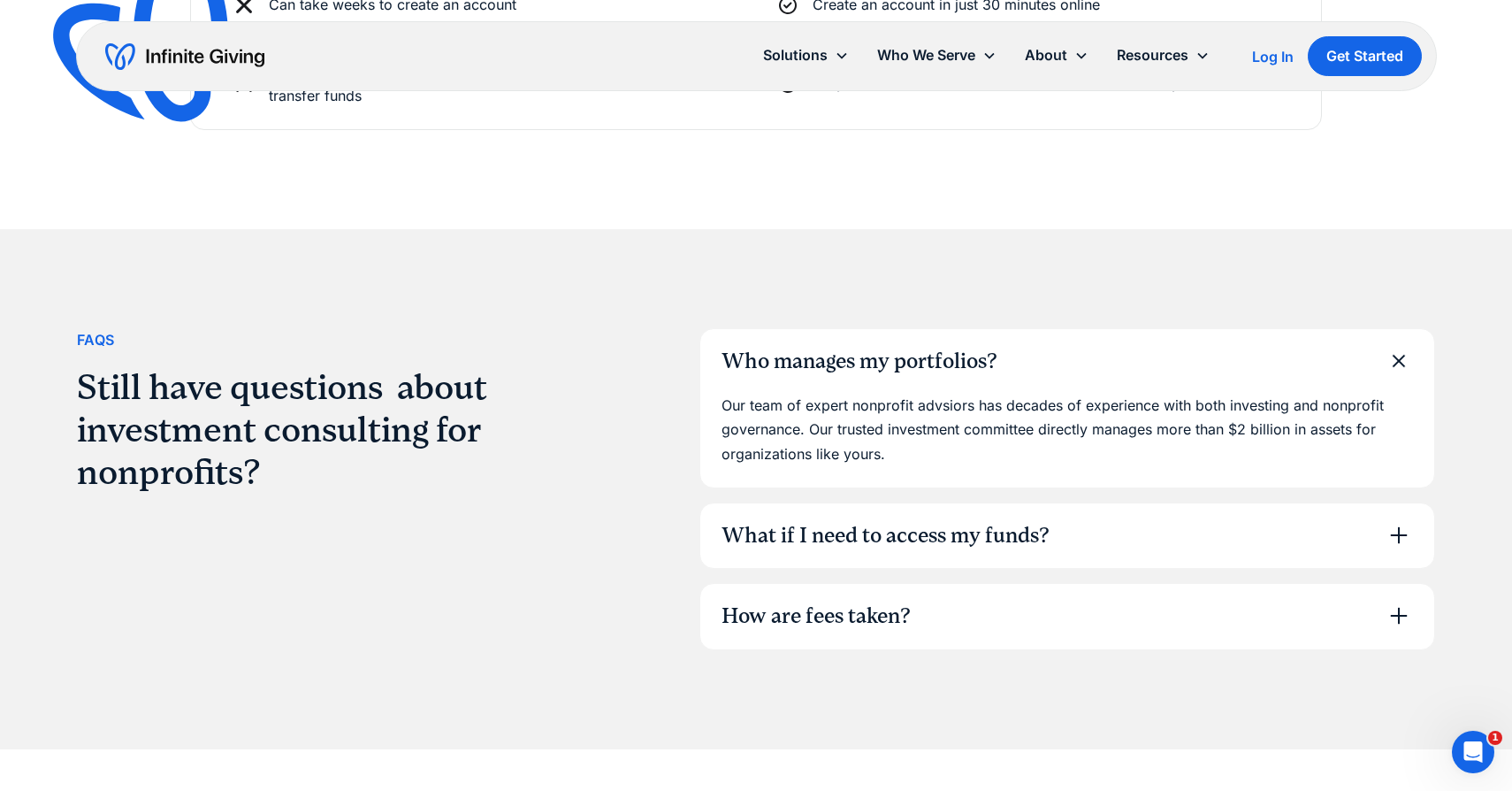
click at [972, 374] on div "Who manages my portfolios?" at bounding box center [859, 362] width 276 height 31
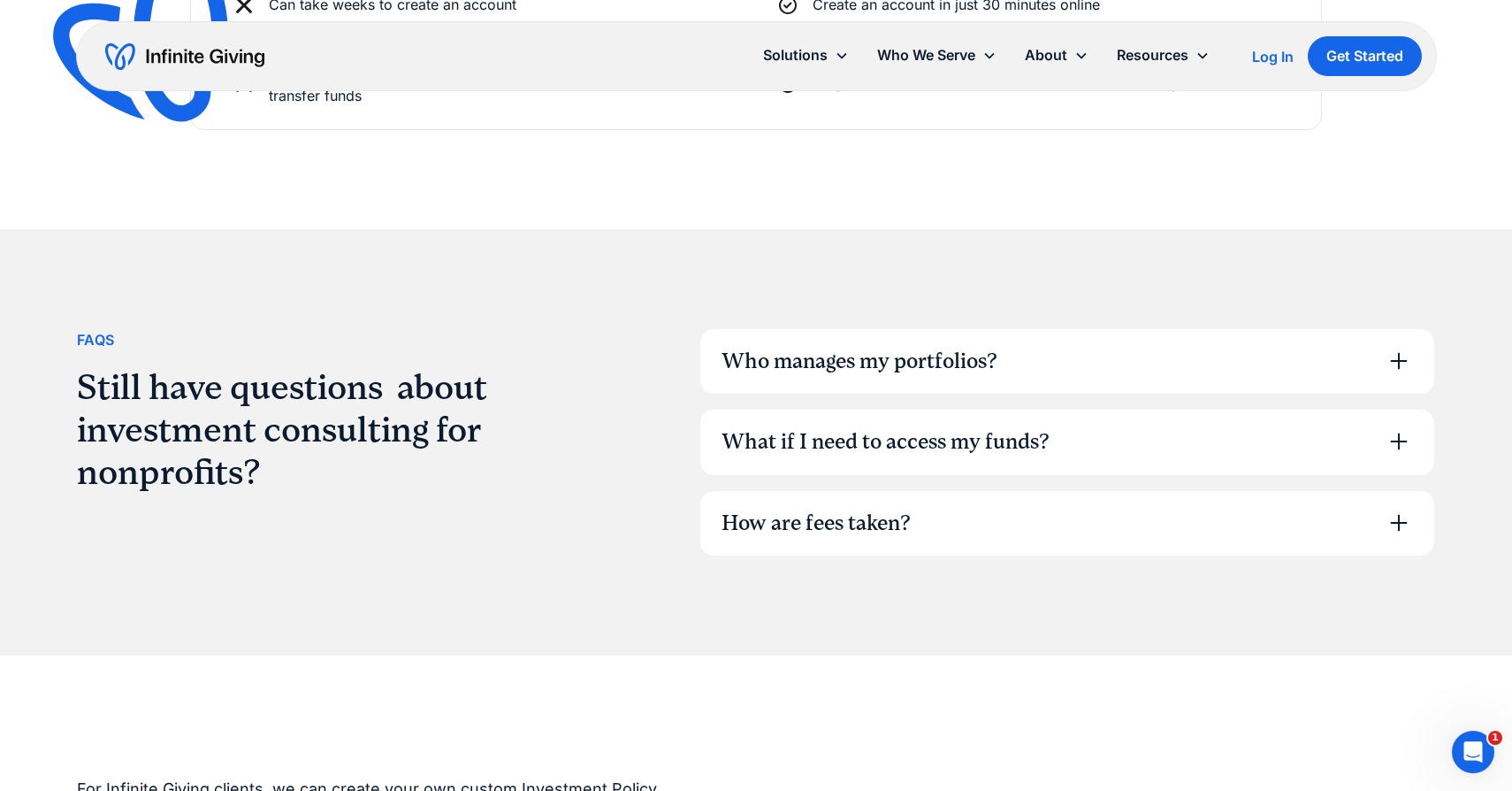
click at [942, 436] on div "What if I need to access my funds?" at bounding box center [885, 443] width 328 height 31
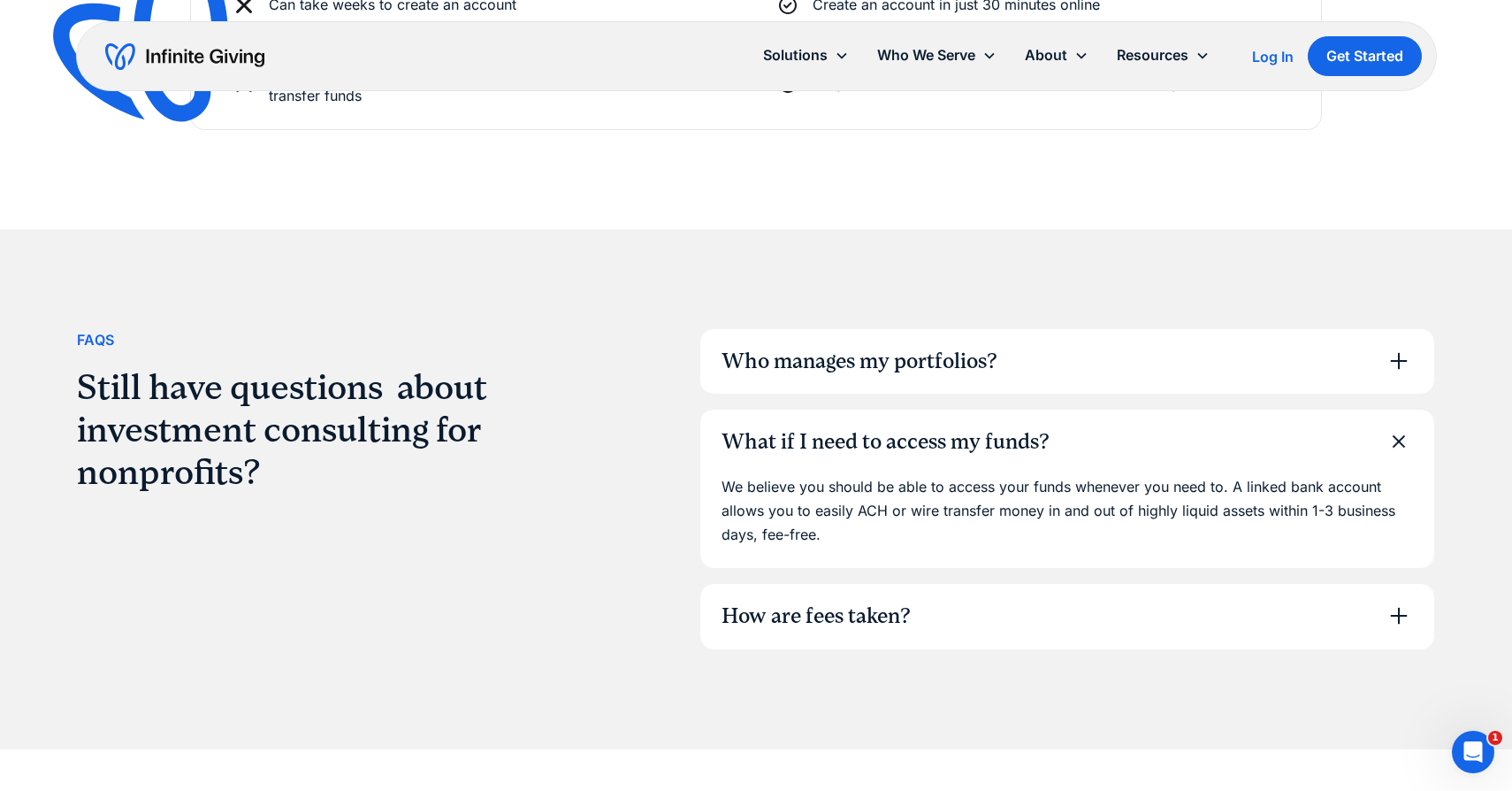
click at [942, 436] on div "What if I need to access my funds?" at bounding box center [885, 443] width 328 height 31
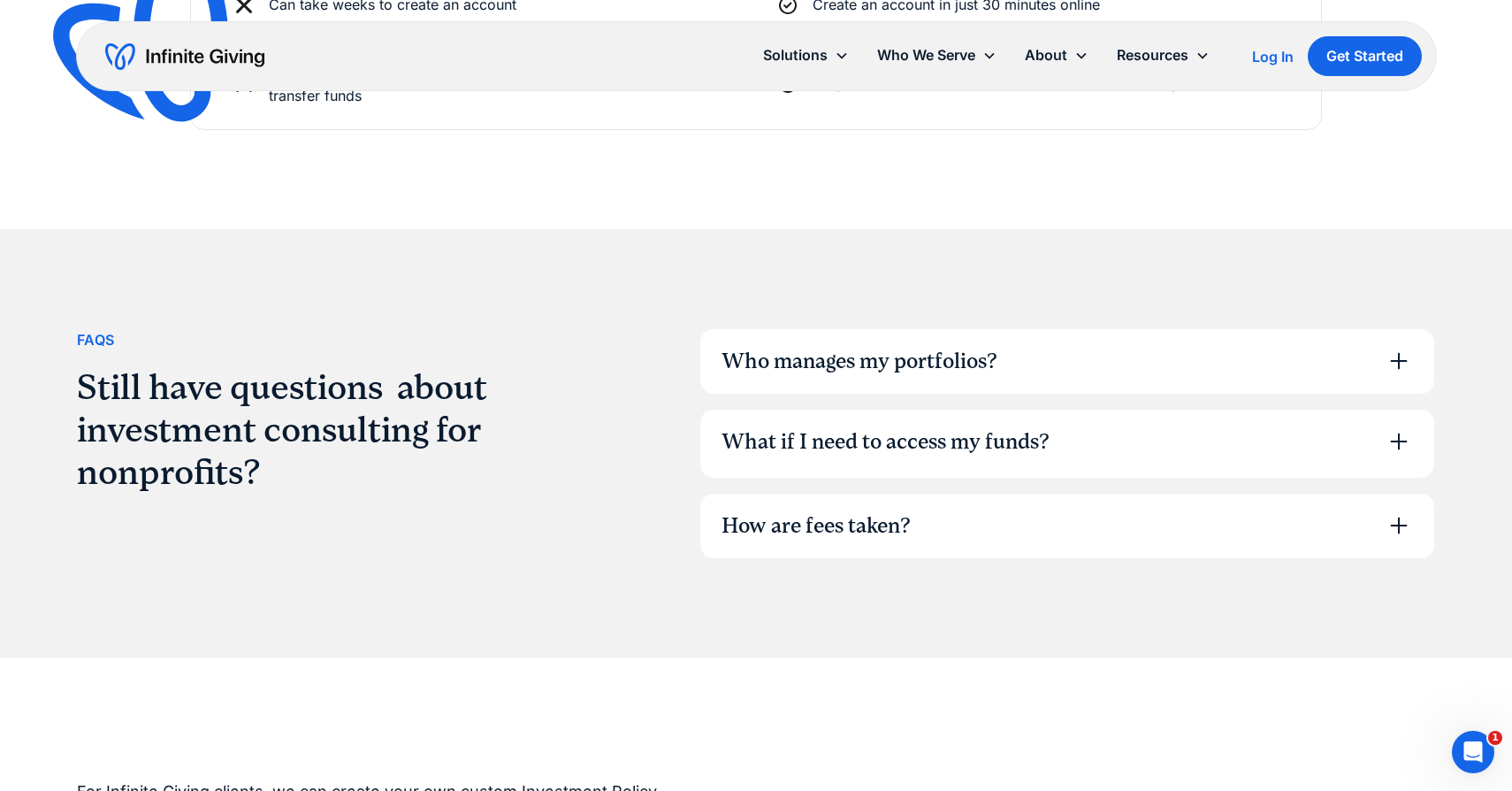
click at [872, 553] on div "How are fees taken?" at bounding box center [1067, 526] width 734 height 66
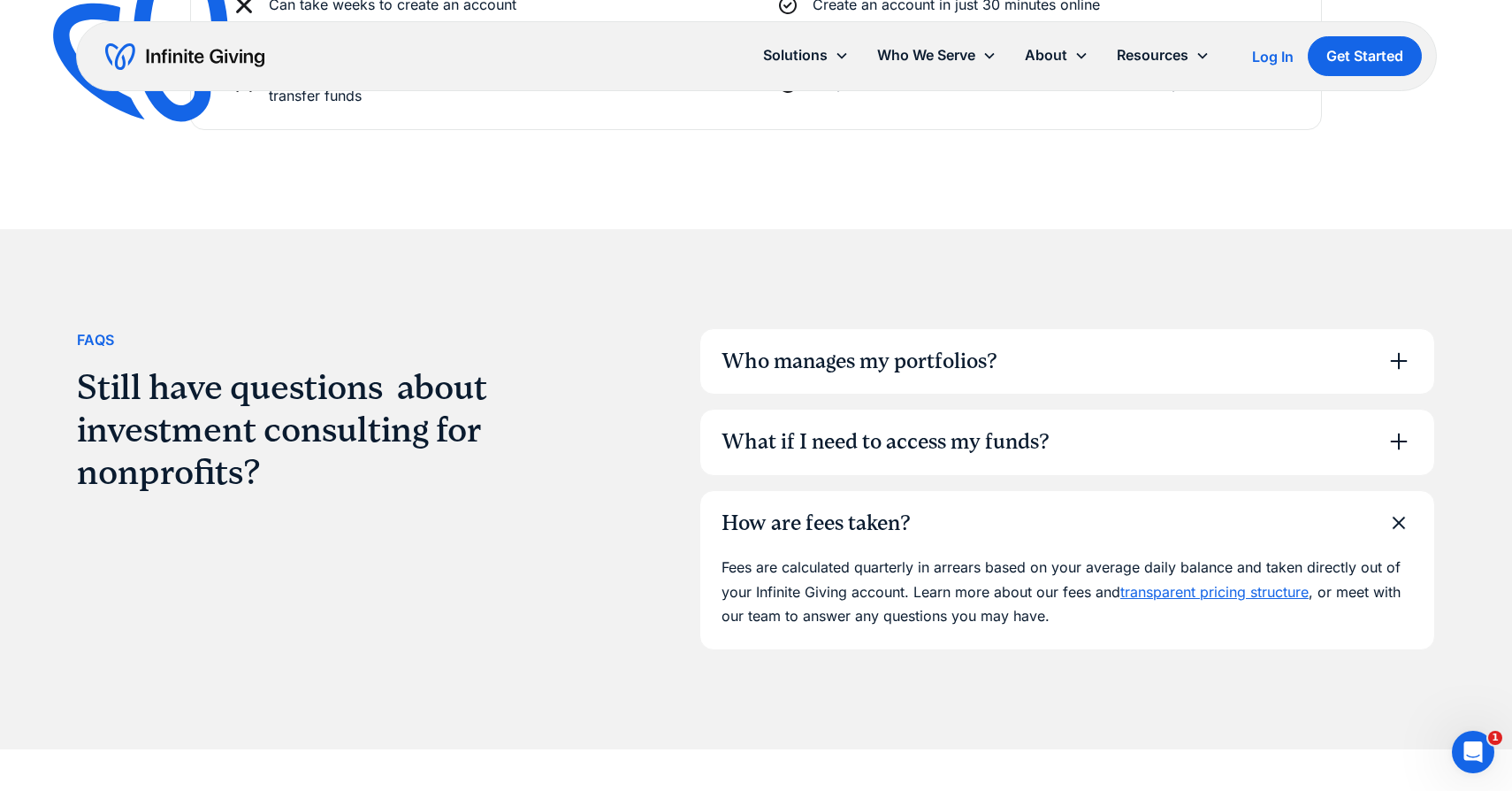
click at [875, 542] on div "How are fees taken?" at bounding box center [1067, 523] width 734 height 66
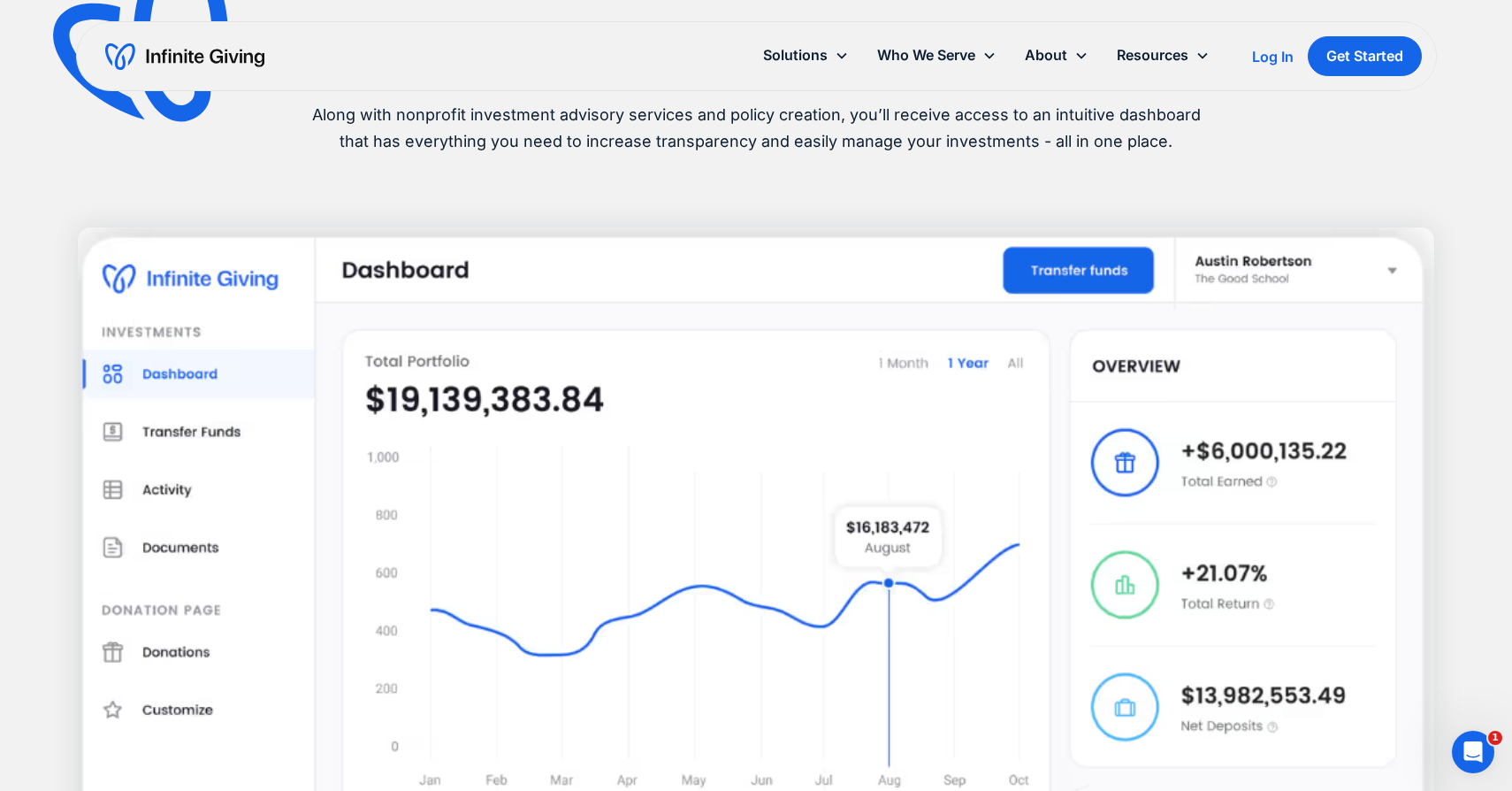
scroll to position [1190, 0]
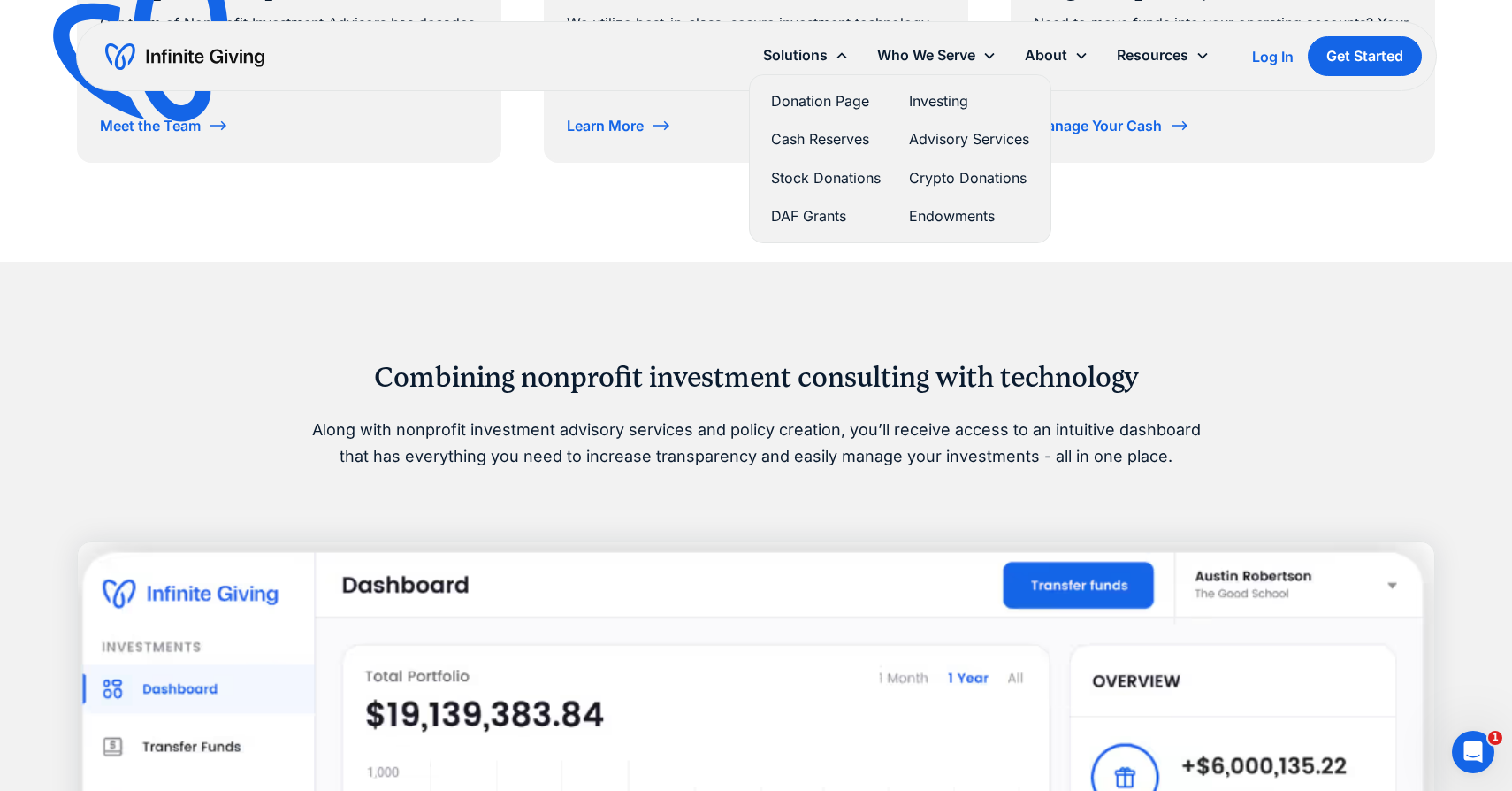
click at [805, 142] on link "Cash Reserves" at bounding box center [825, 138] width 110 height 24
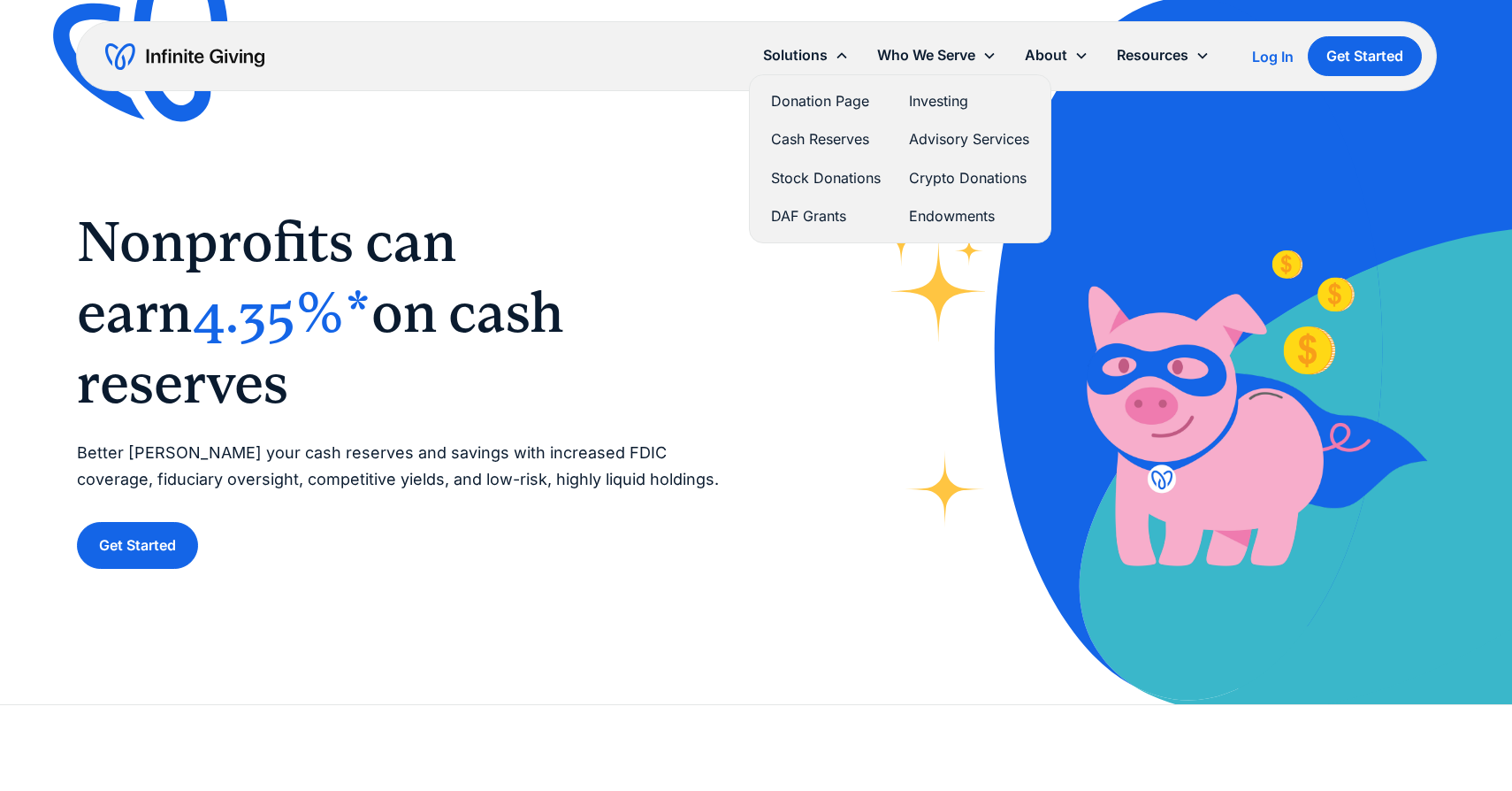
click at [800, 175] on link "Stock Donations" at bounding box center [825, 177] width 110 height 24
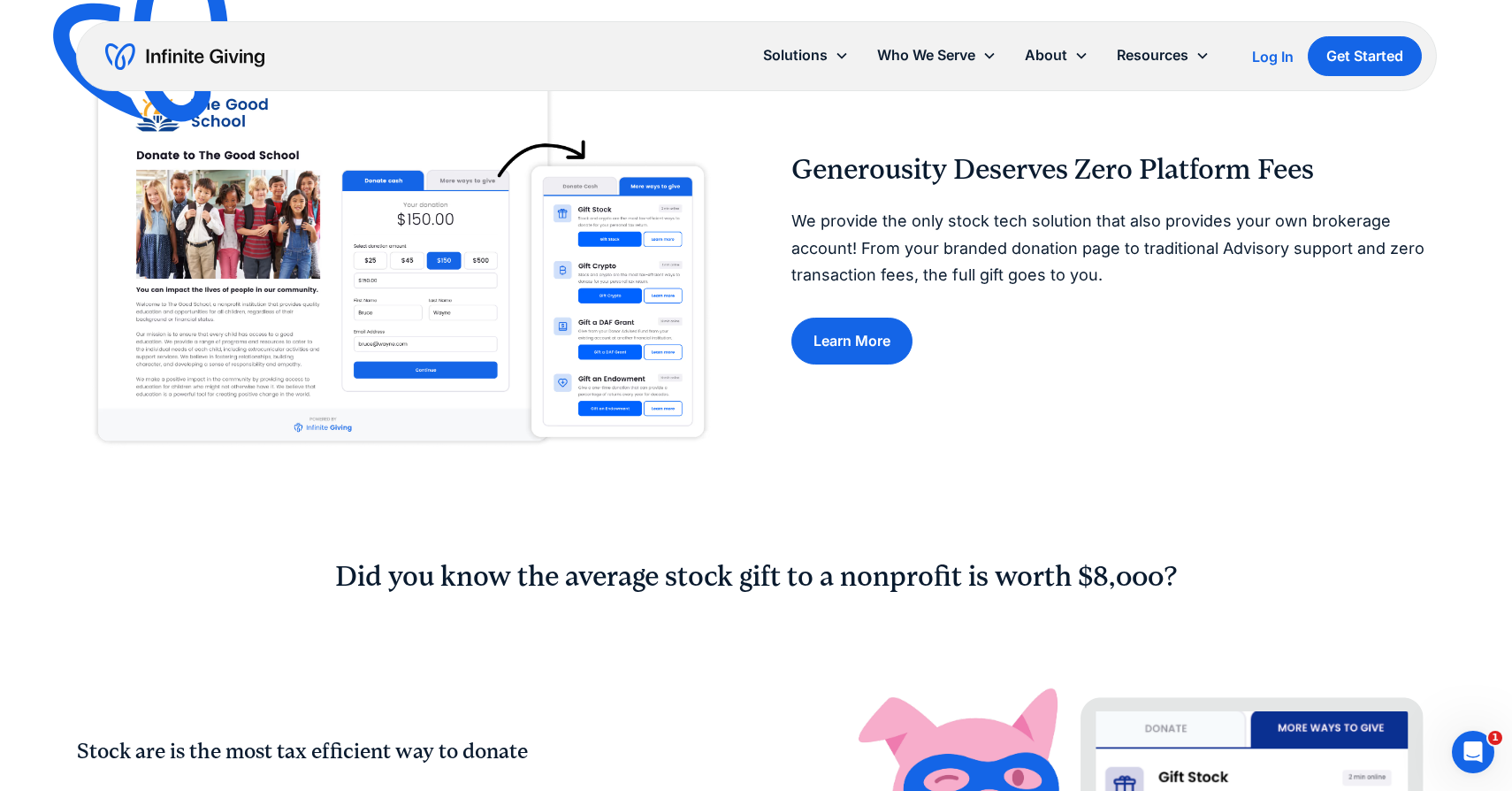
scroll to position [153, 0]
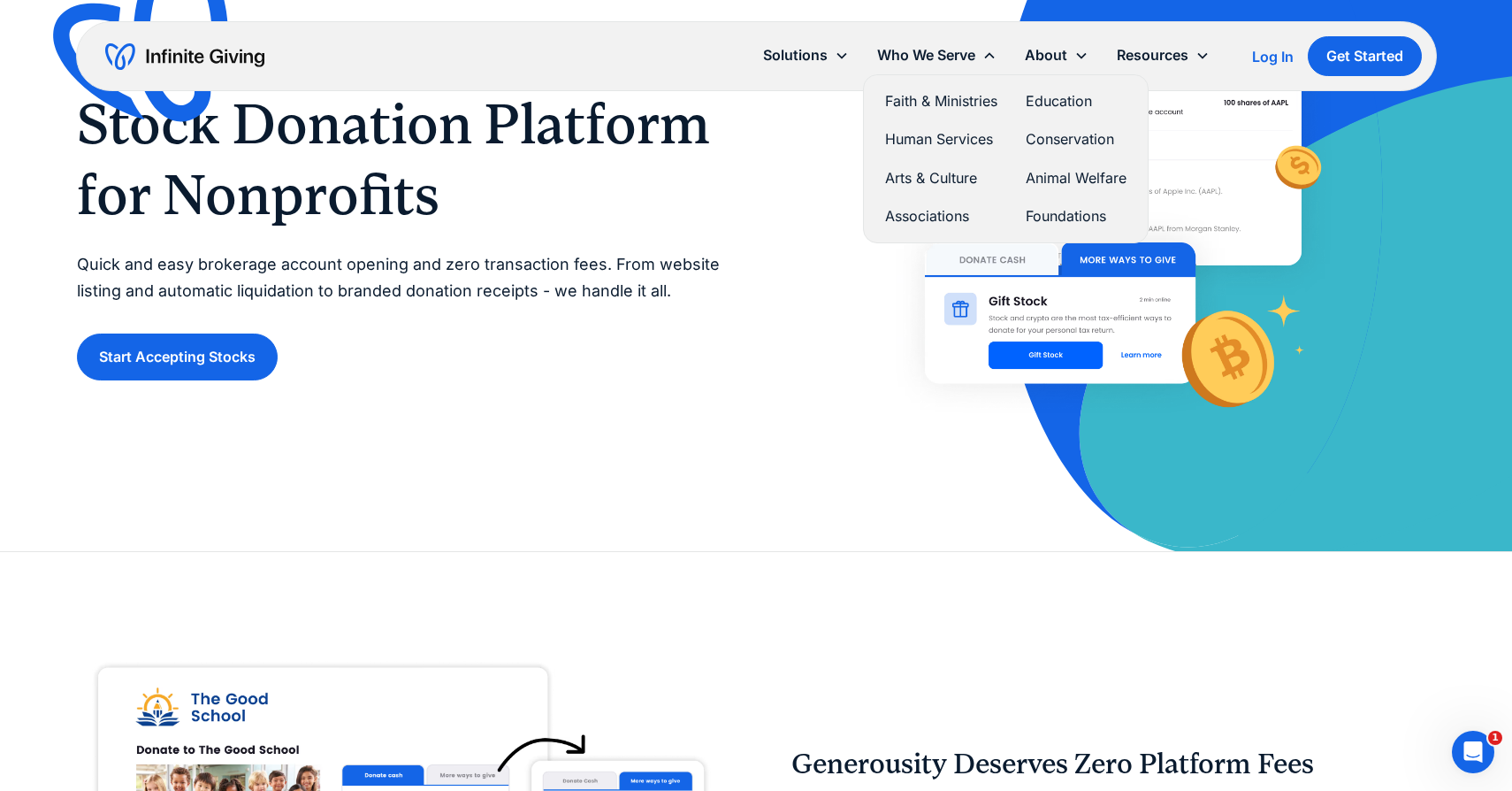
click at [1060, 149] on link "Conservation" at bounding box center [1076, 138] width 101 height 24
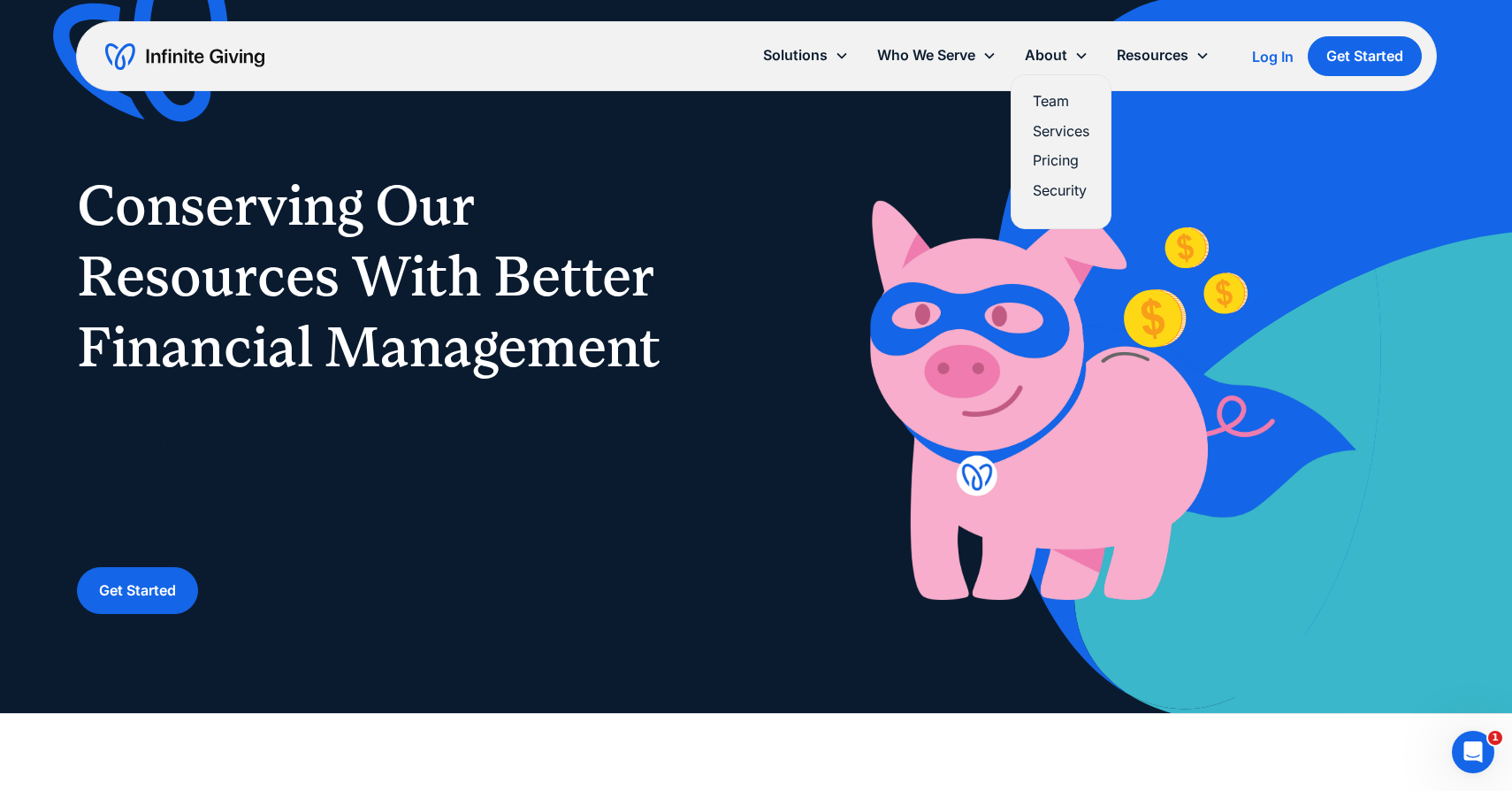
click at [1060, 130] on link "Services" at bounding box center [1060, 131] width 56 height 24
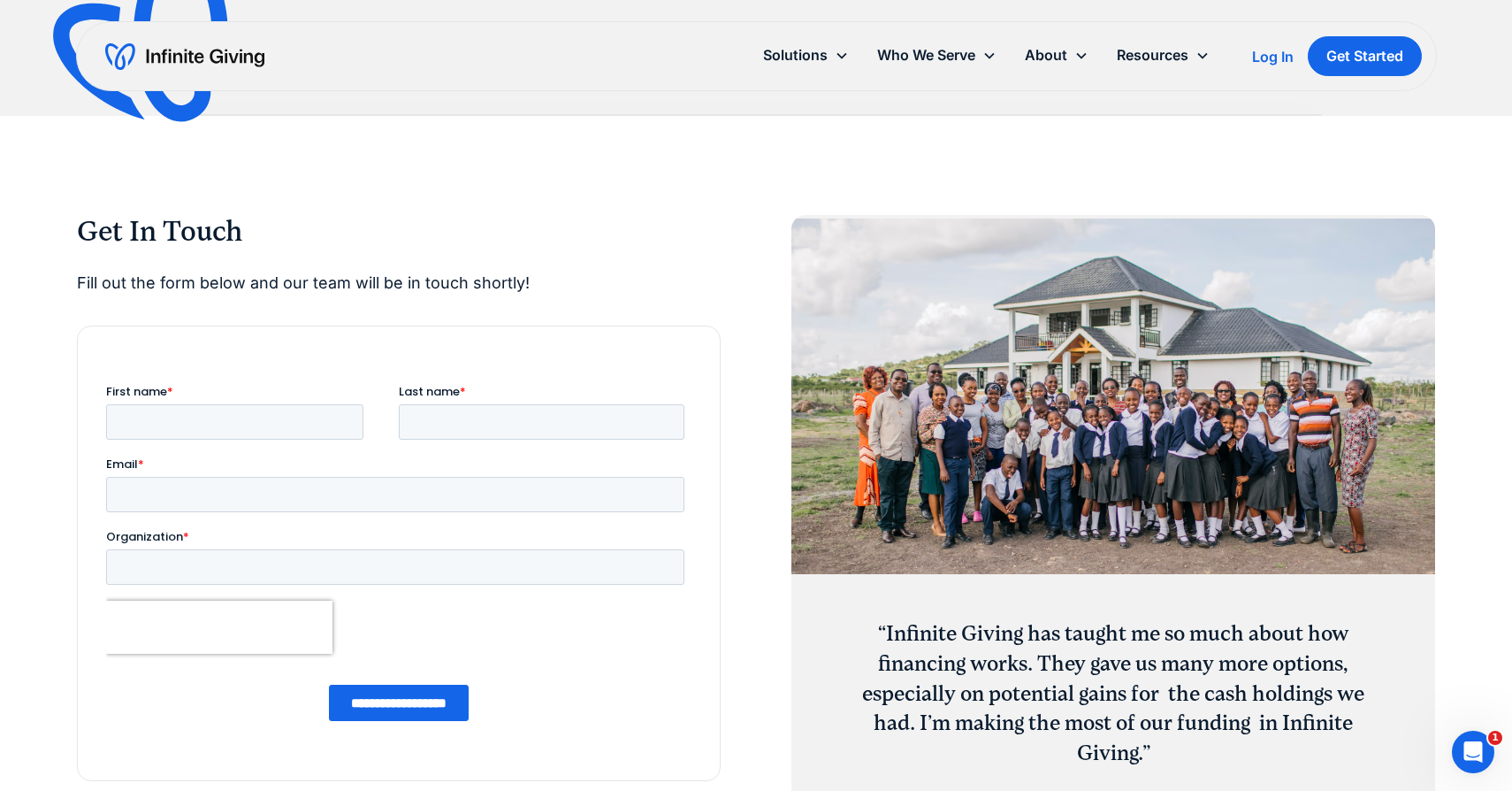
scroll to position [2089, 0]
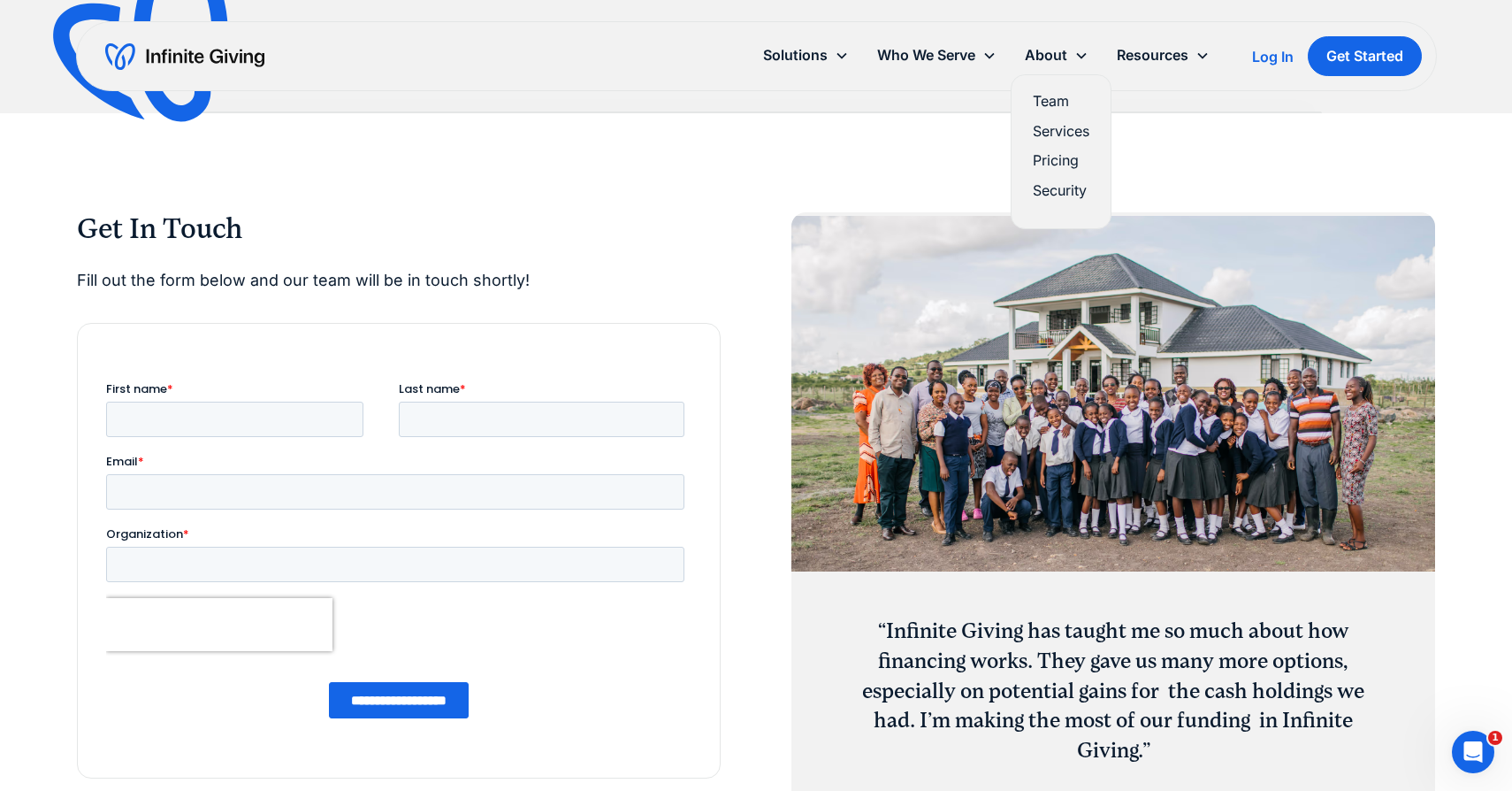
click at [1045, 163] on link "Pricing" at bounding box center [1060, 160] width 56 height 24
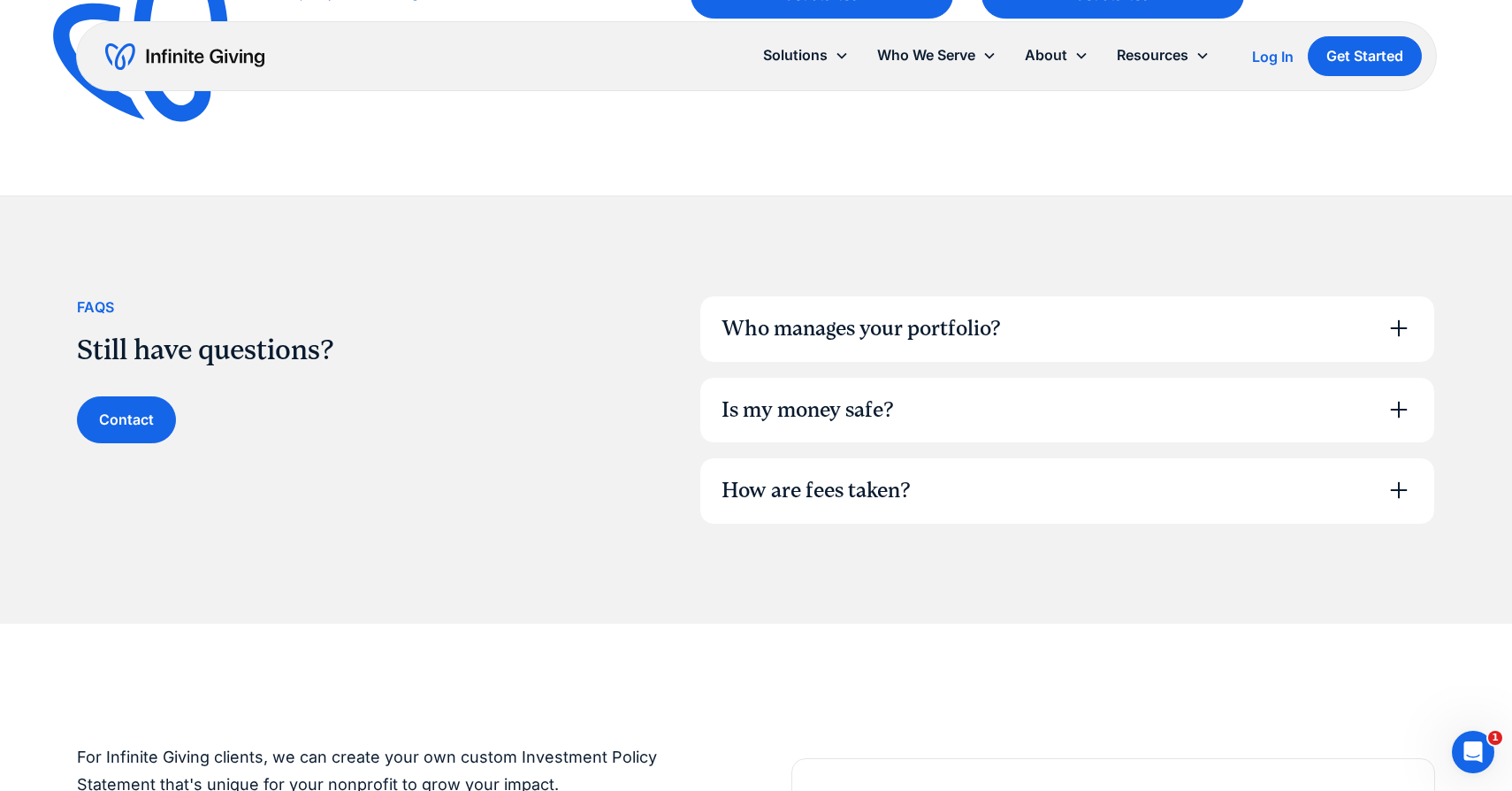
scroll to position [761, 0]
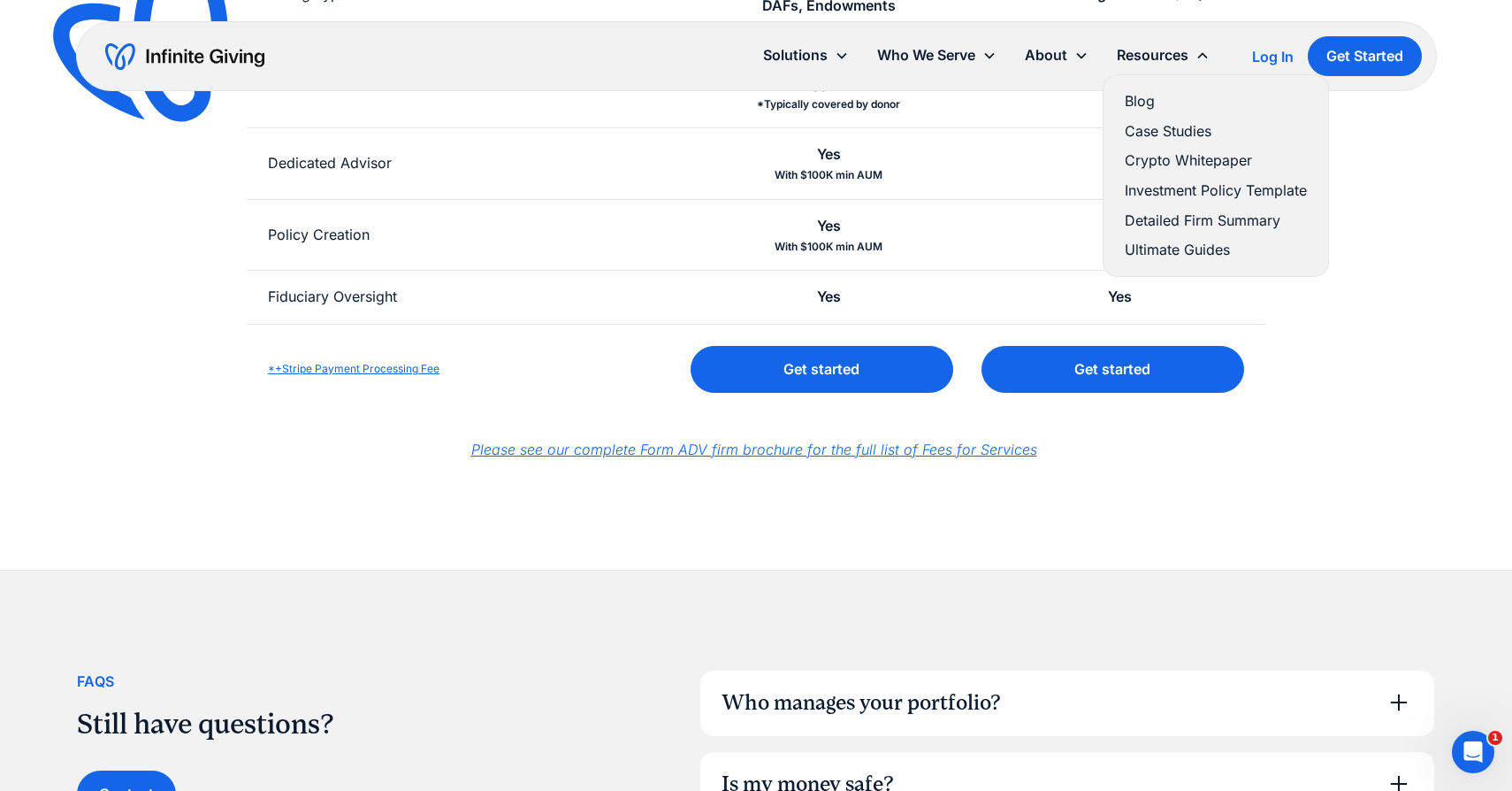
click at [1147, 100] on link "Blog" at bounding box center [1215, 101] width 182 height 24
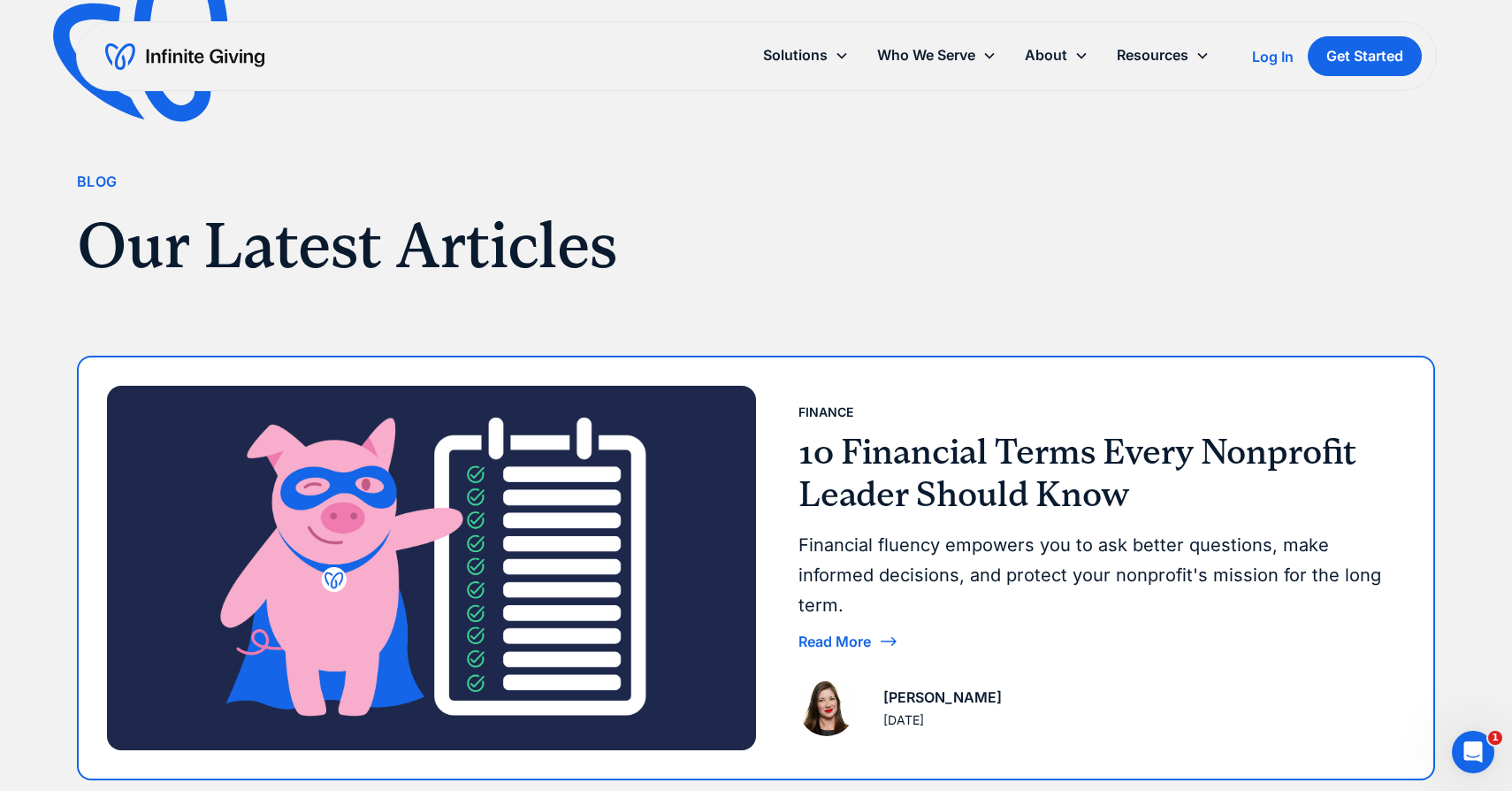
click at [831, 636] on div "Read More" at bounding box center [835, 640] width 72 height 14
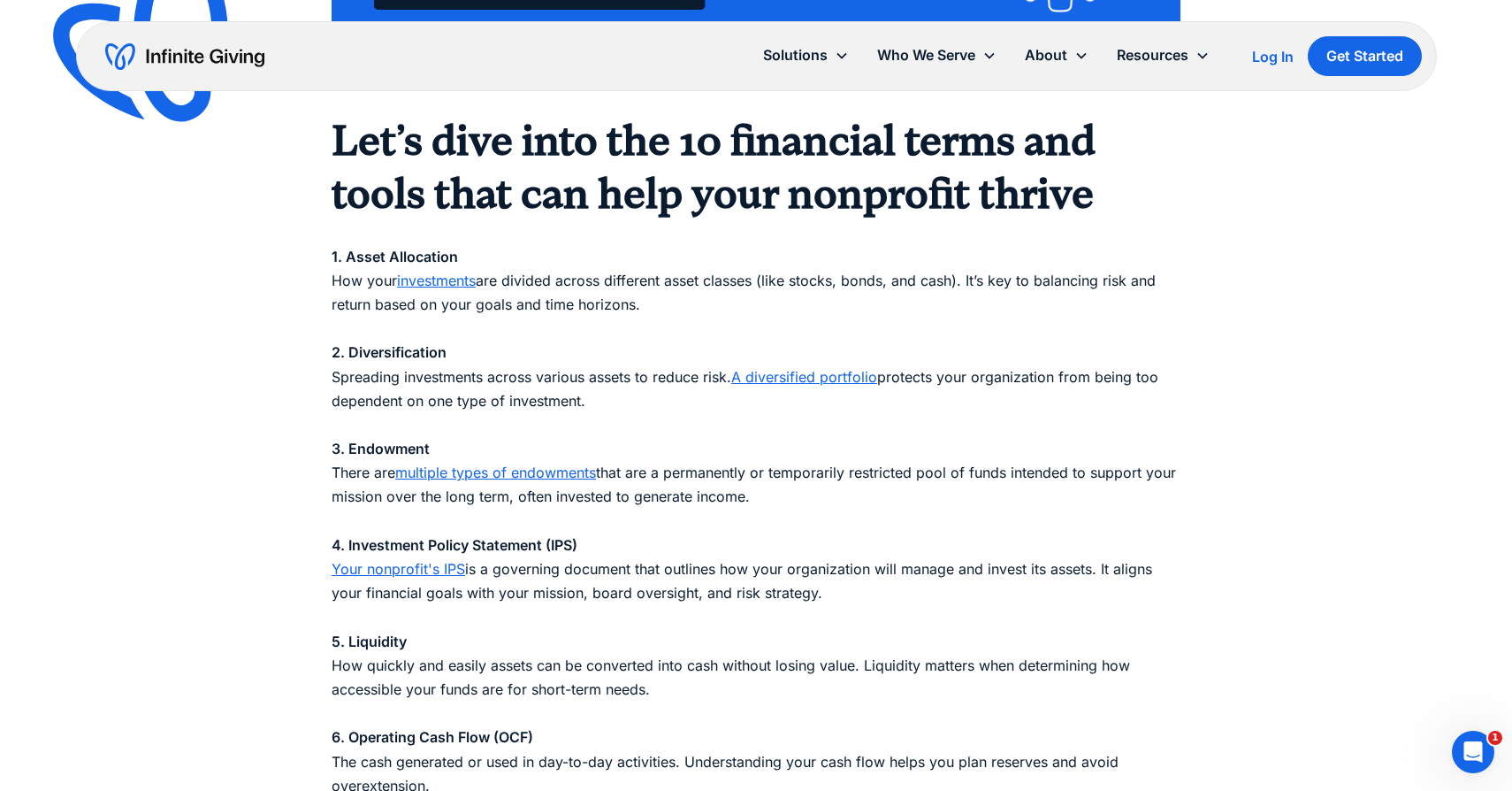
scroll to position [1561, 0]
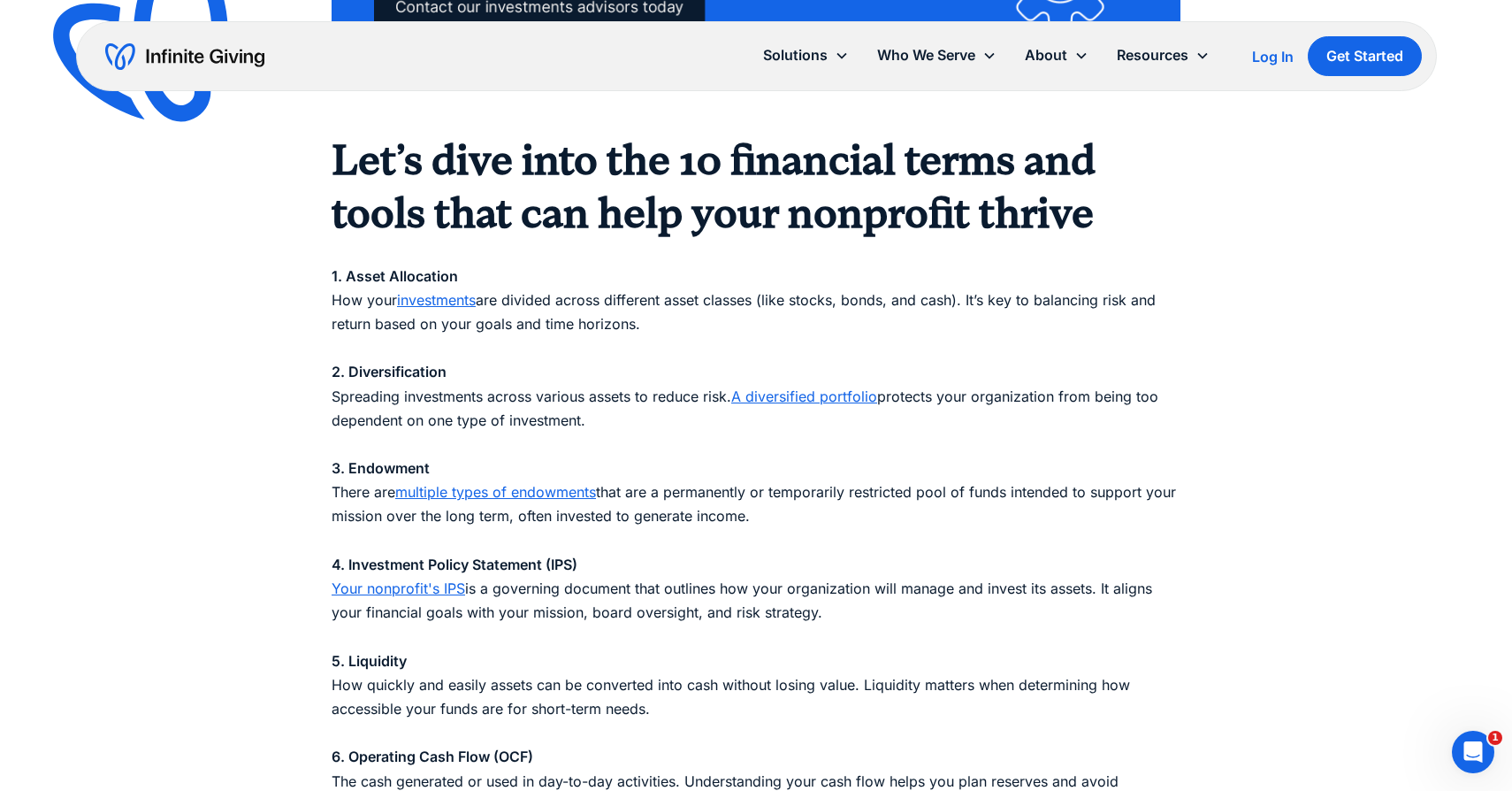
click at [370, 514] on p "1. Asset Allocation How your investments are divided across different asset cla…" at bounding box center [756, 732] width 849 height 986
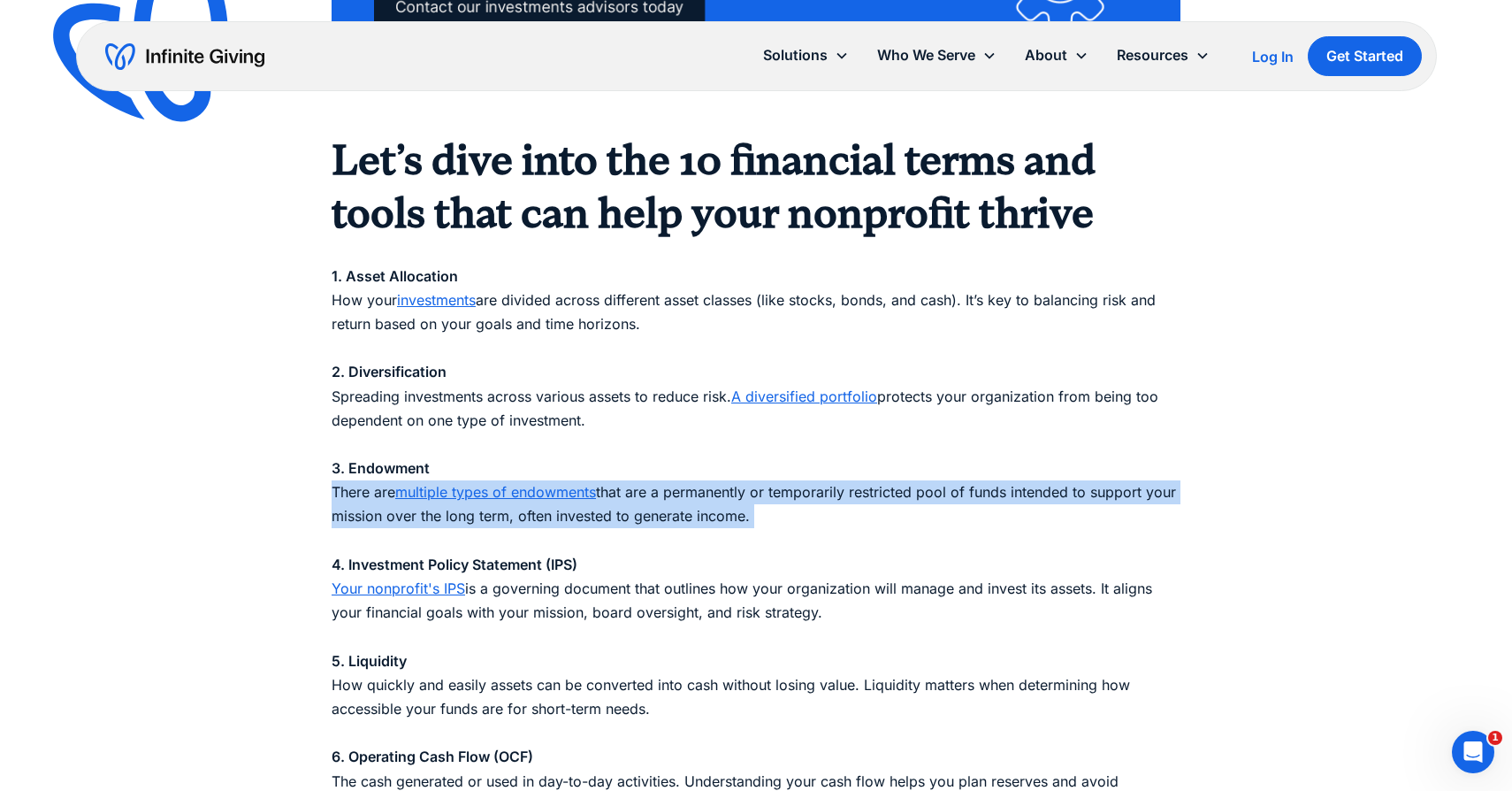
click at [370, 514] on p "1. Asset Allocation How your investments are divided across different asset cla…" at bounding box center [756, 732] width 849 height 986
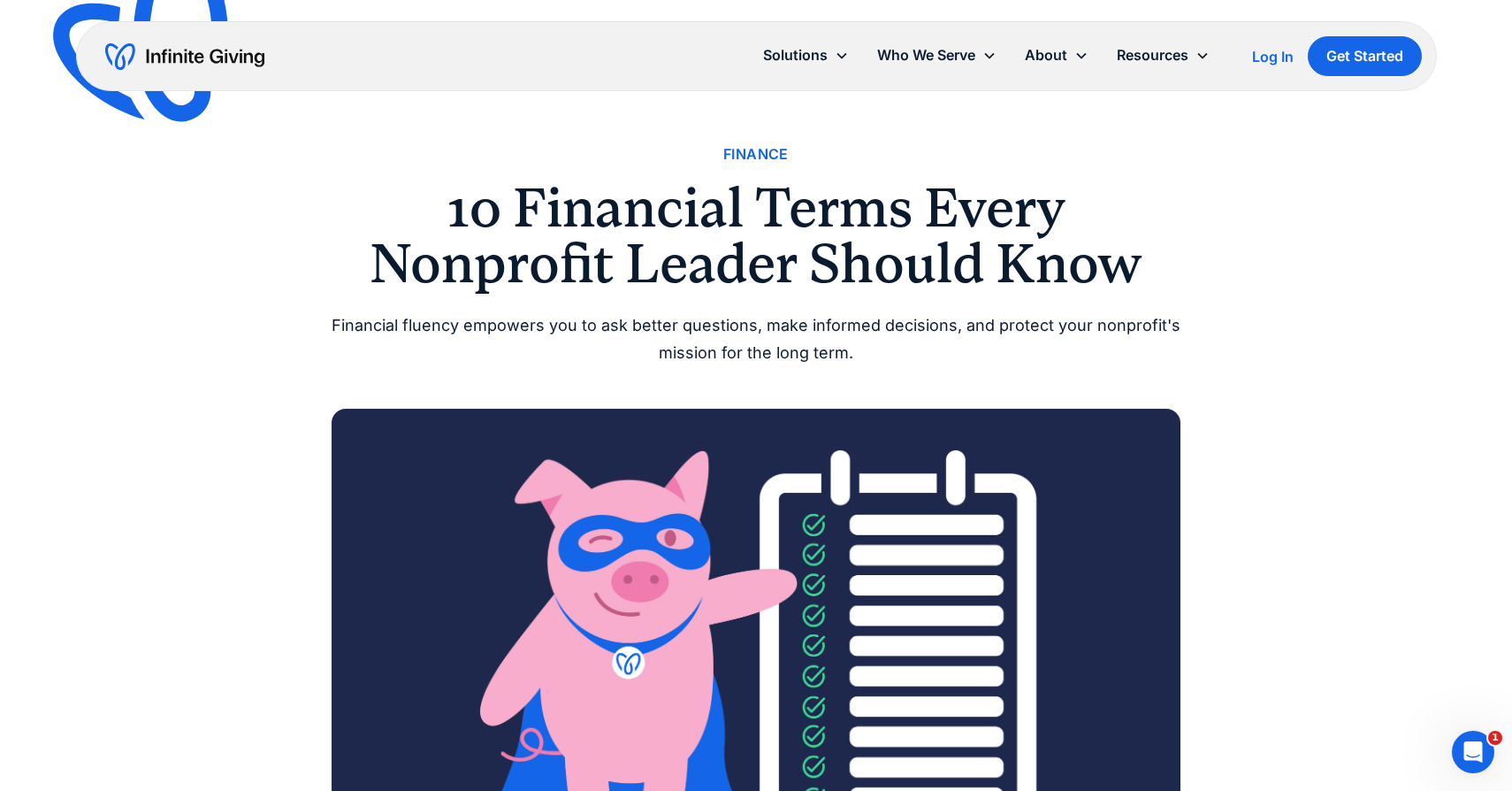
scroll to position [0, 0]
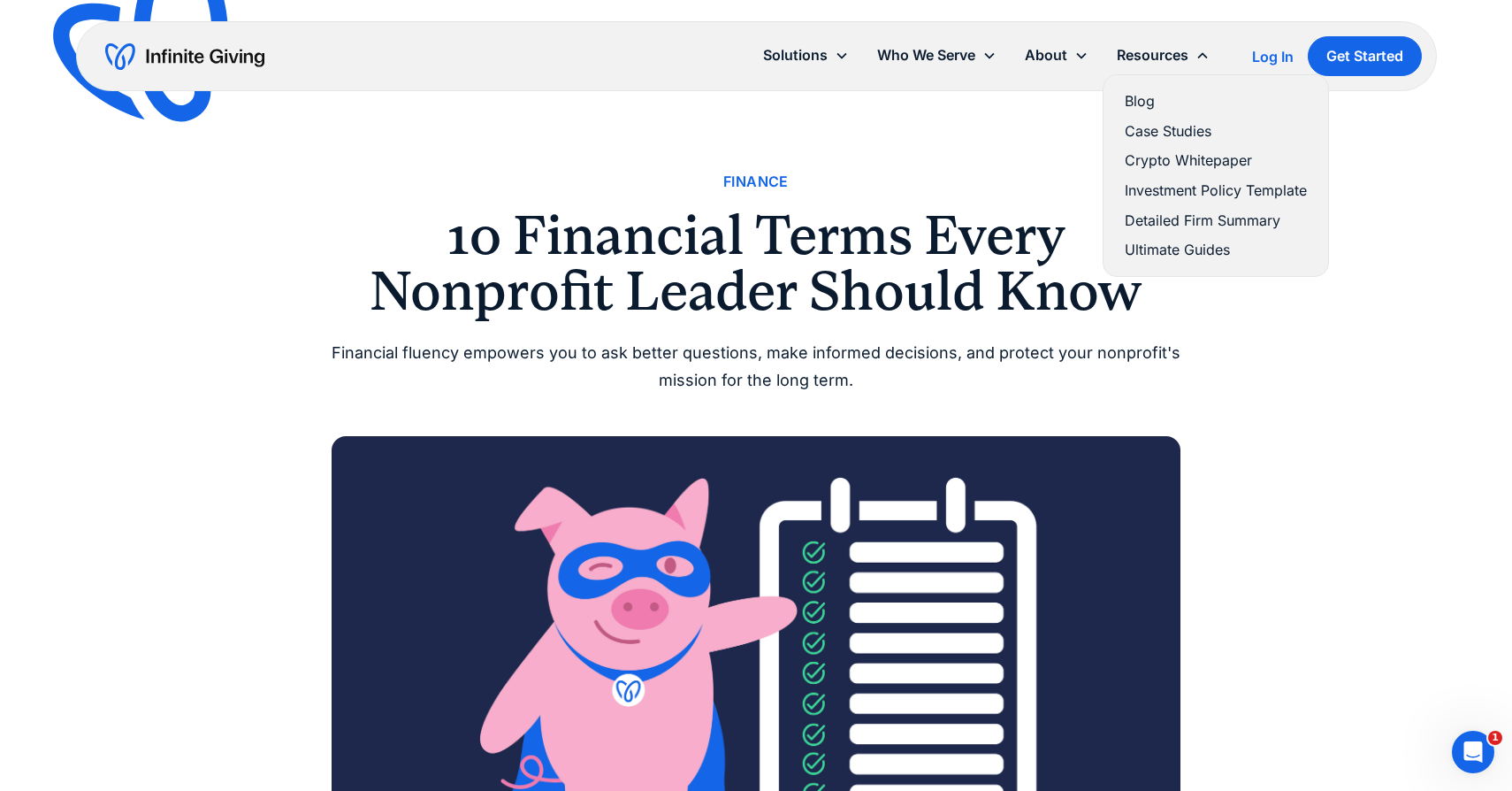
click at [1134, 100] on link "Blog" at bounding box center [1215, 101] width 182 height 24
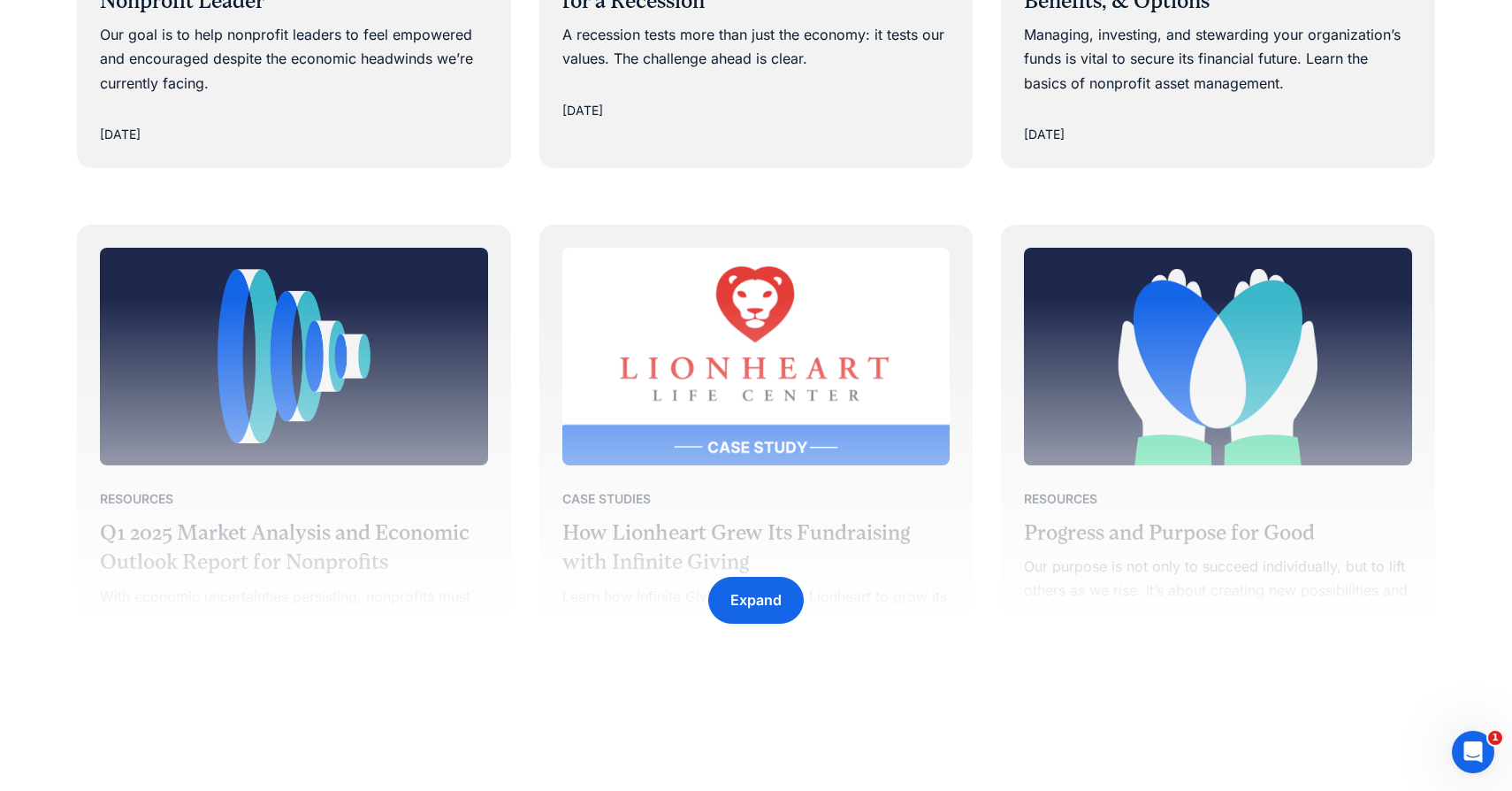
scroll to position [2572, 0]
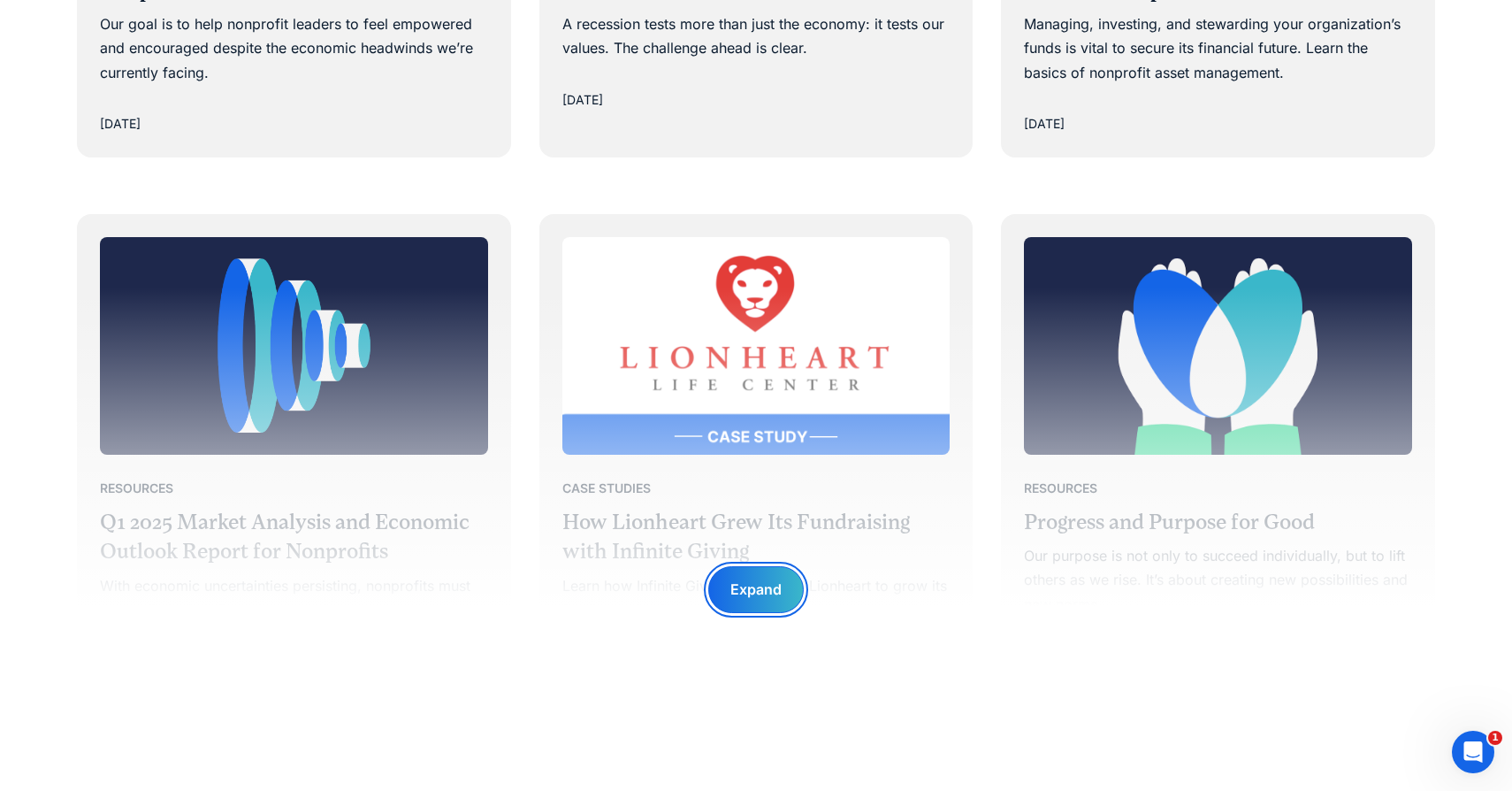
click at [767, 599] on div "Expand" at bounding box center [756, 589] width 52 height 24
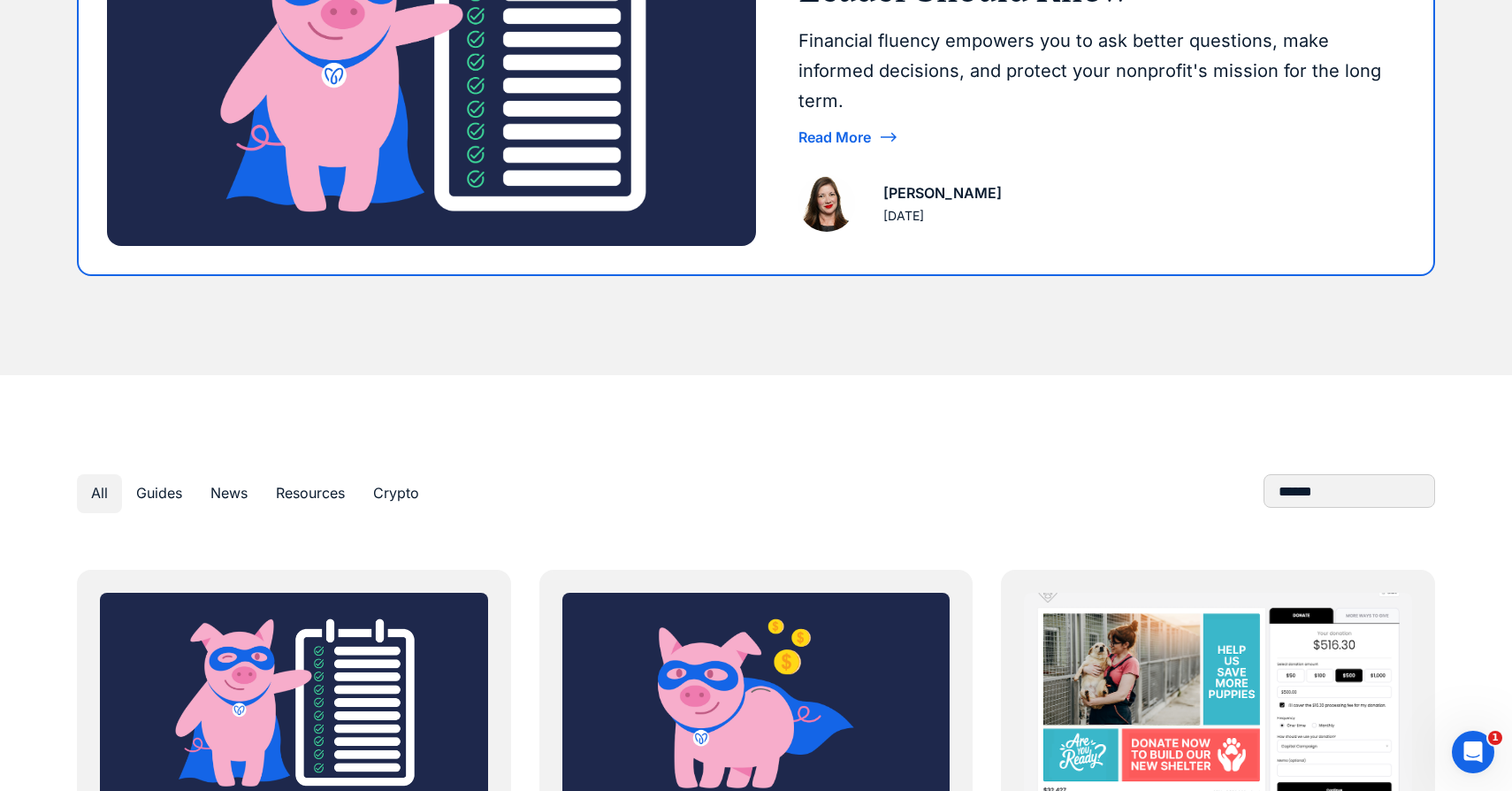
scroll to position [526, 0]
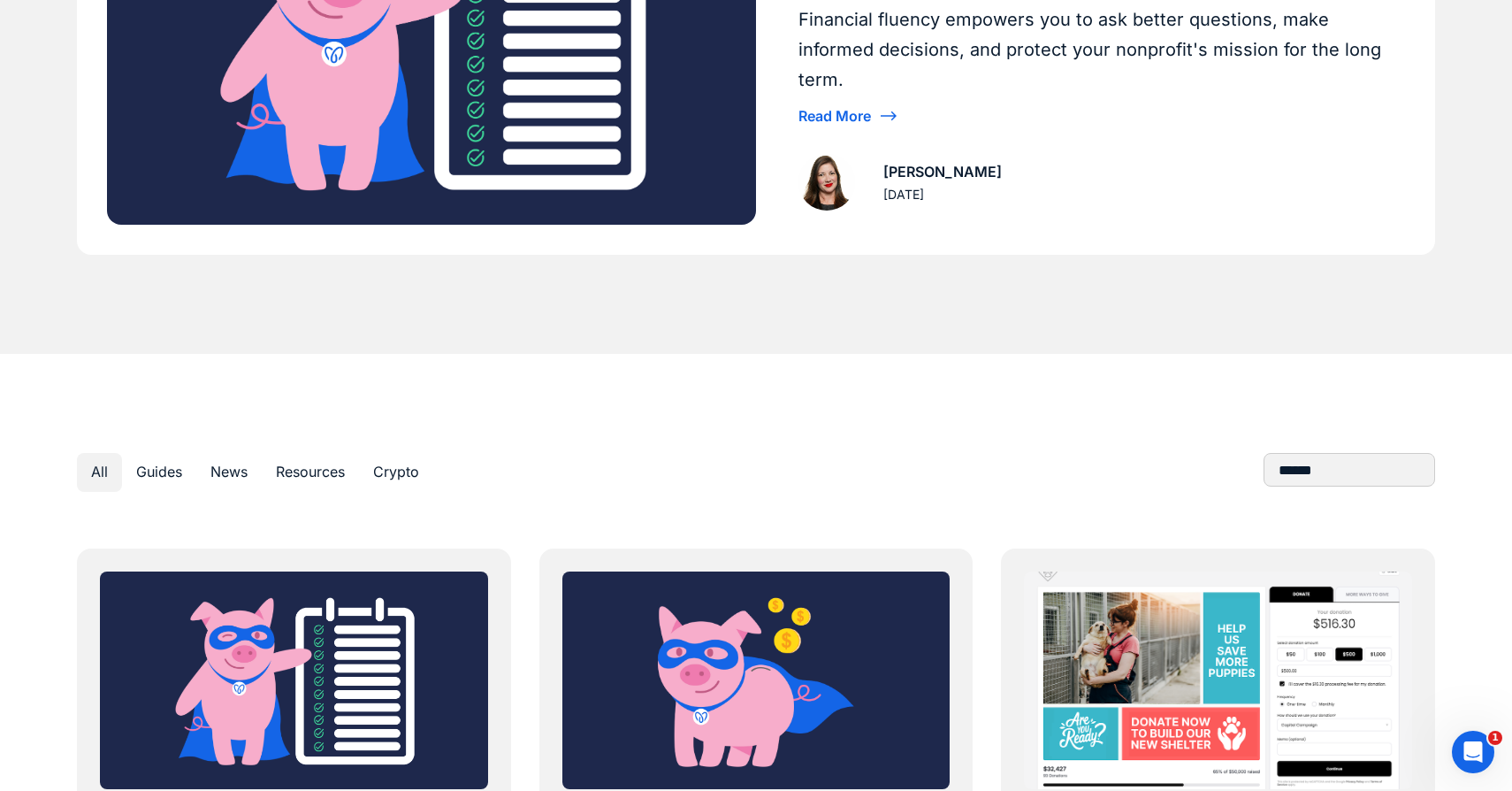
click at [163, 476] on div "Guides" at bounding box center [159, 471] width 46 height 24
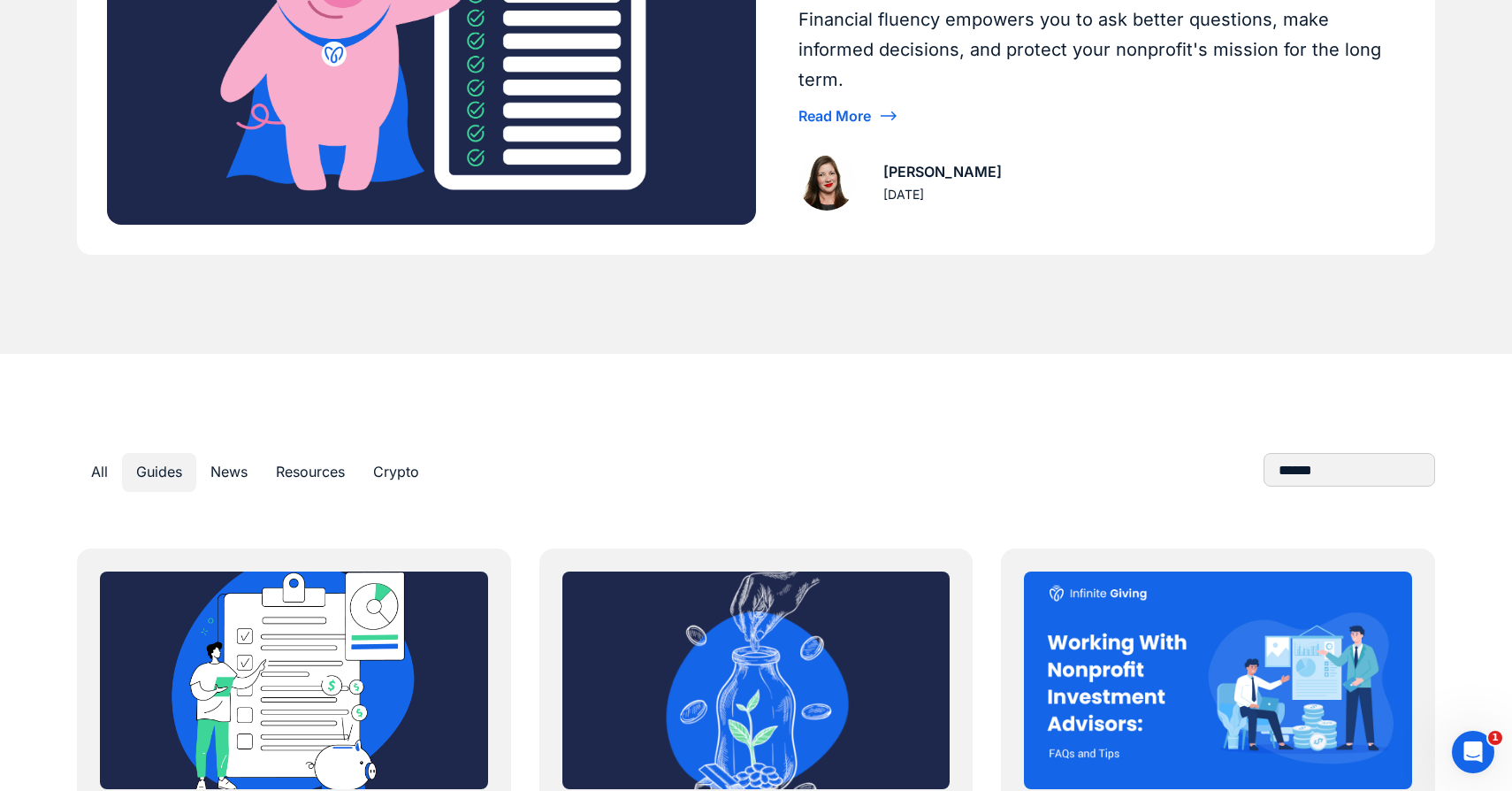
click at [234, 477] on div "News" at bounding box center [229, 471] width 37 height 24
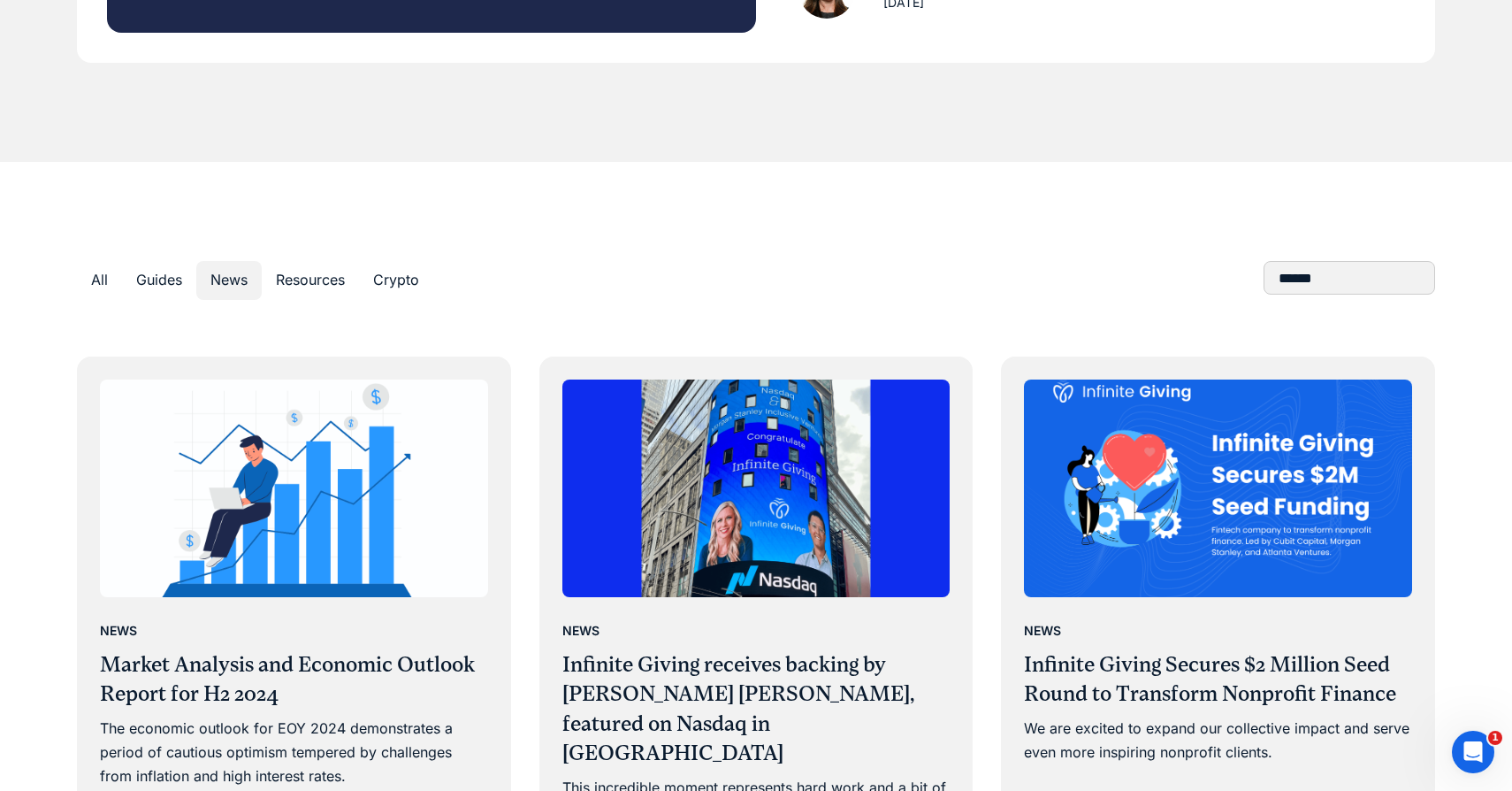
scroll to position [719, 0]
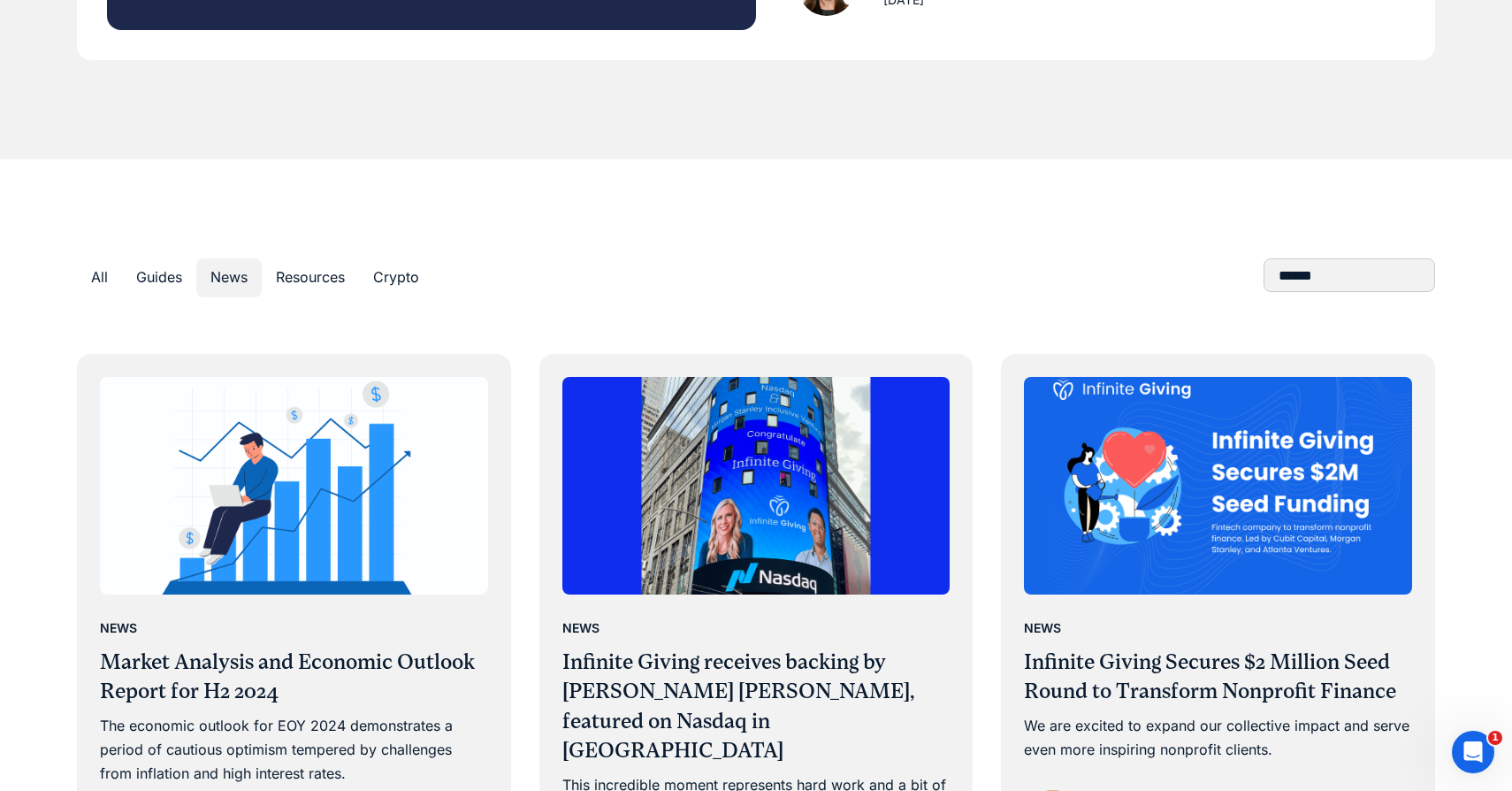
click at [308, 280] on div "Resources" at bounding box center [310, 277] width 69 height 24
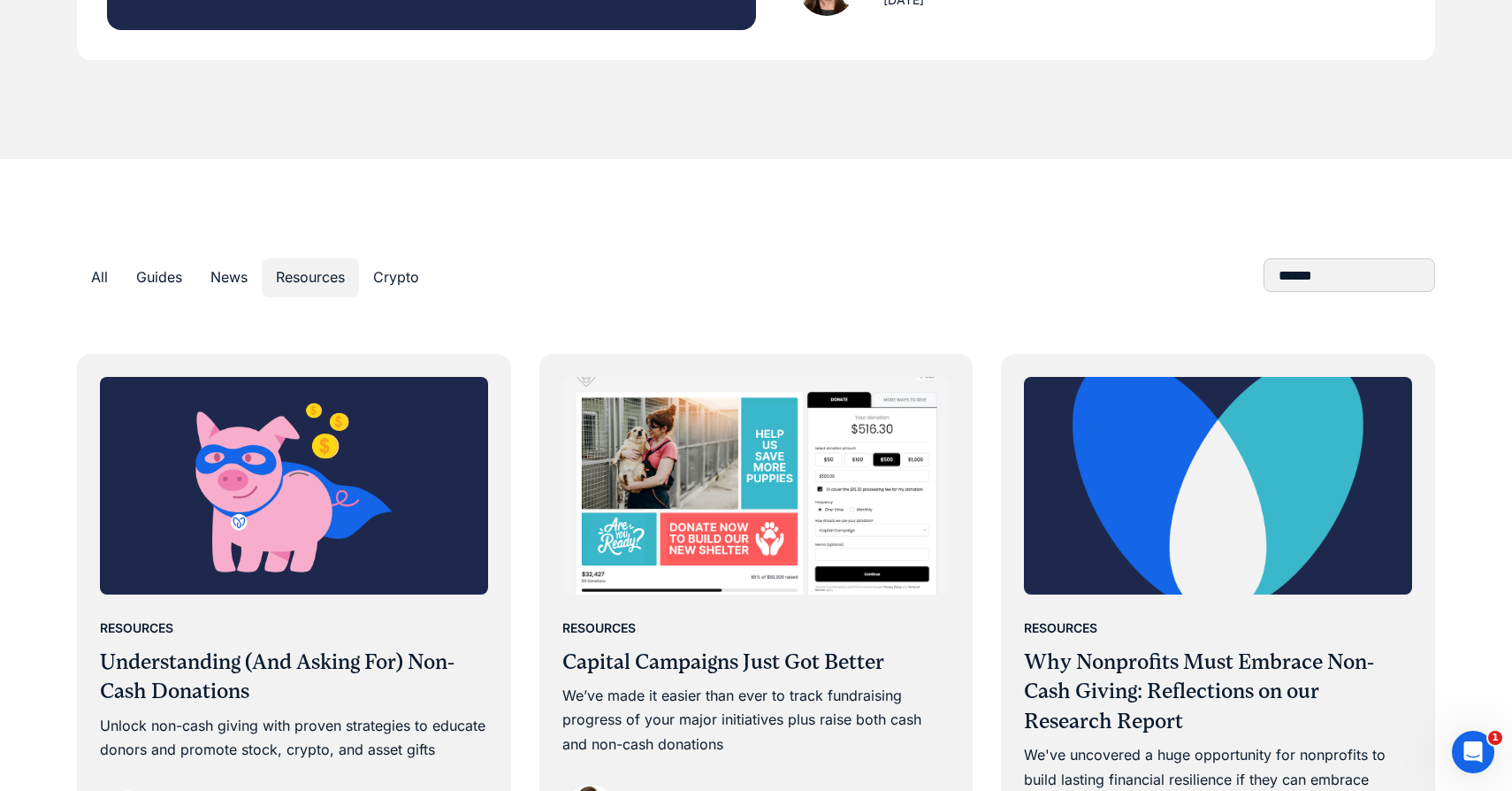
click at [158, 272] on div "Guides" at bounding box center [159, 277] width 46 height 24
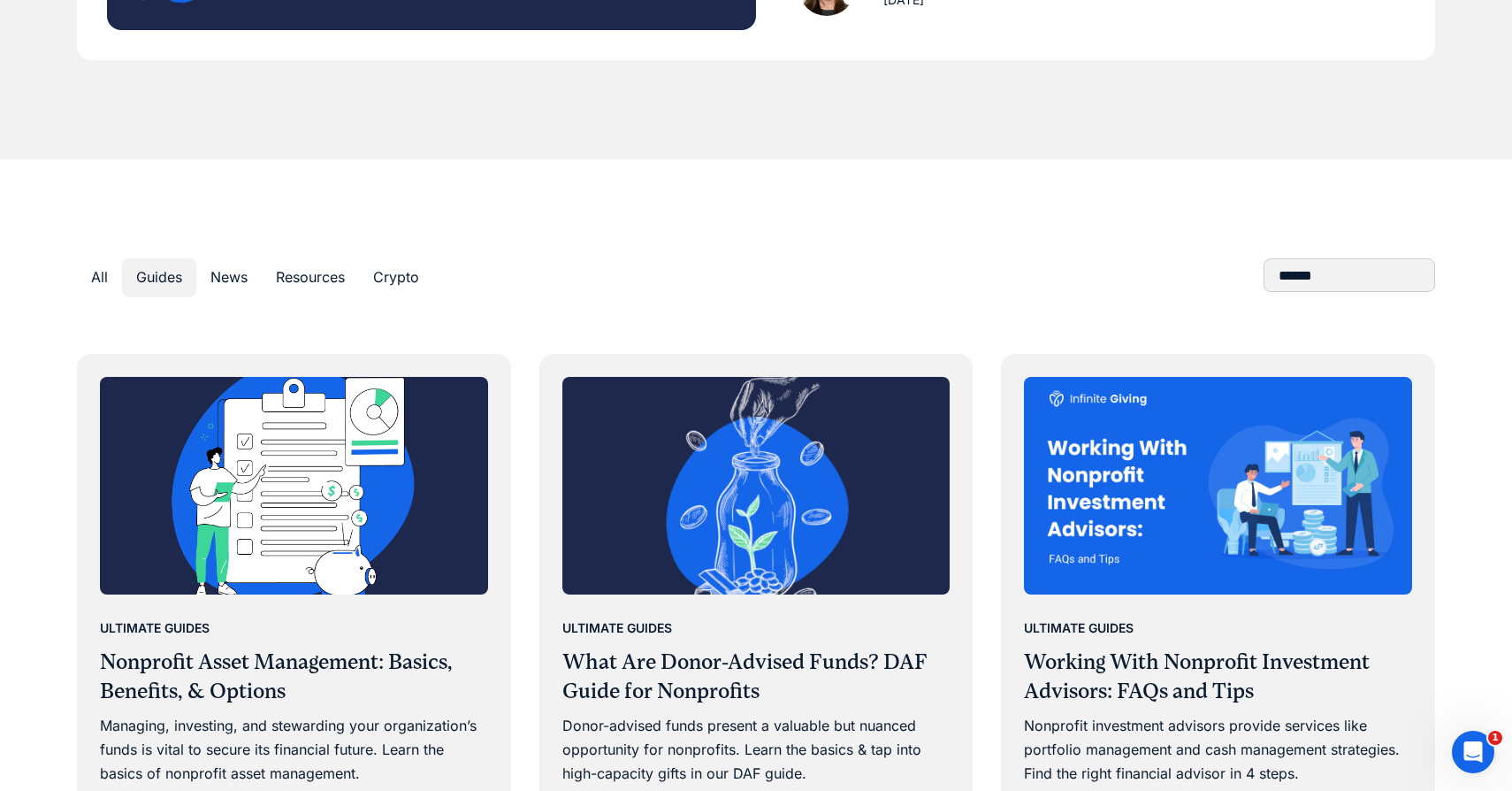
scroll to position [0, 0]
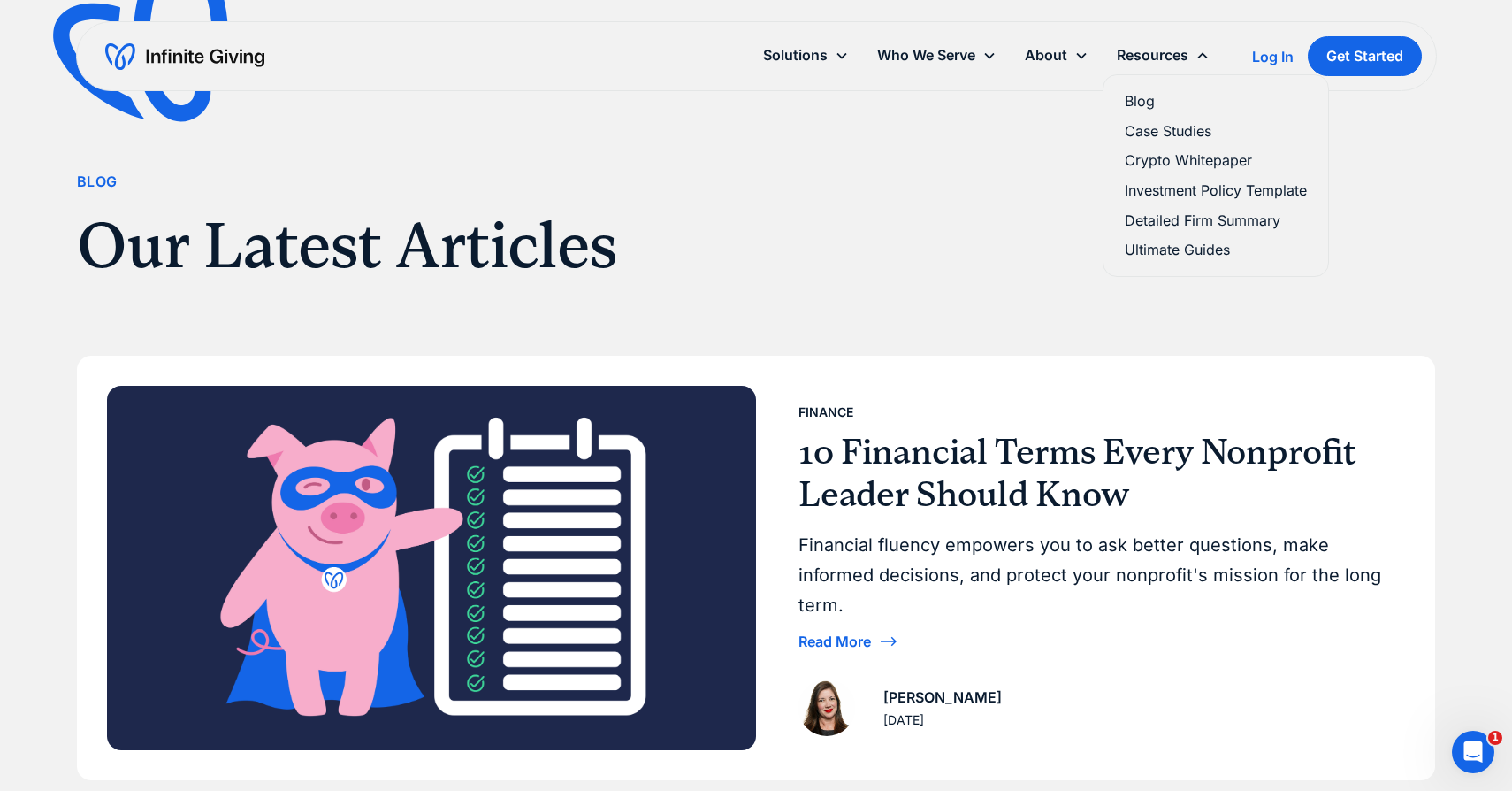
click at [1167, 129] on link "Case Studies" at bounding box center [1215, 131] width 182 height 24
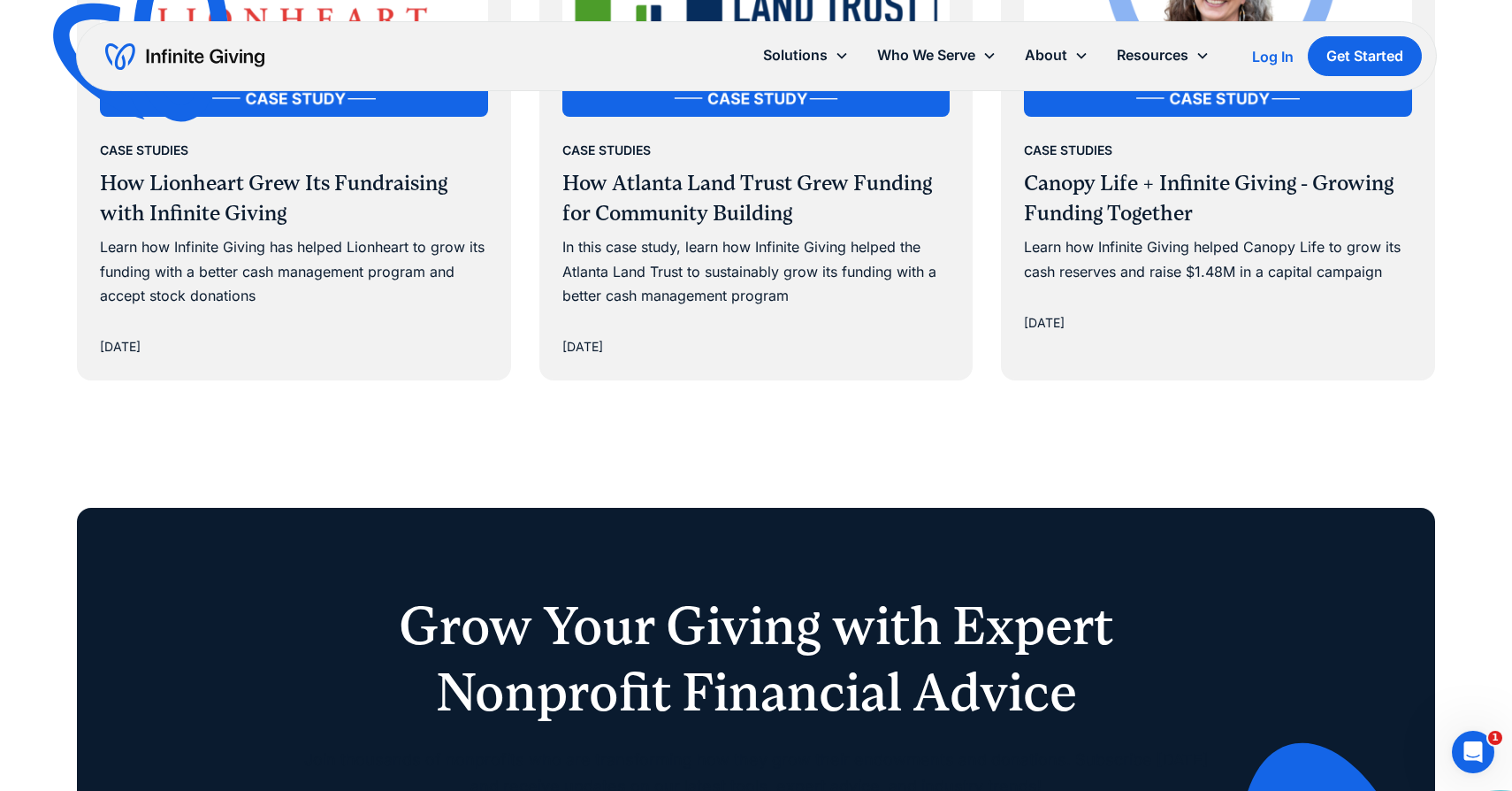
scroll to position [972, 0]
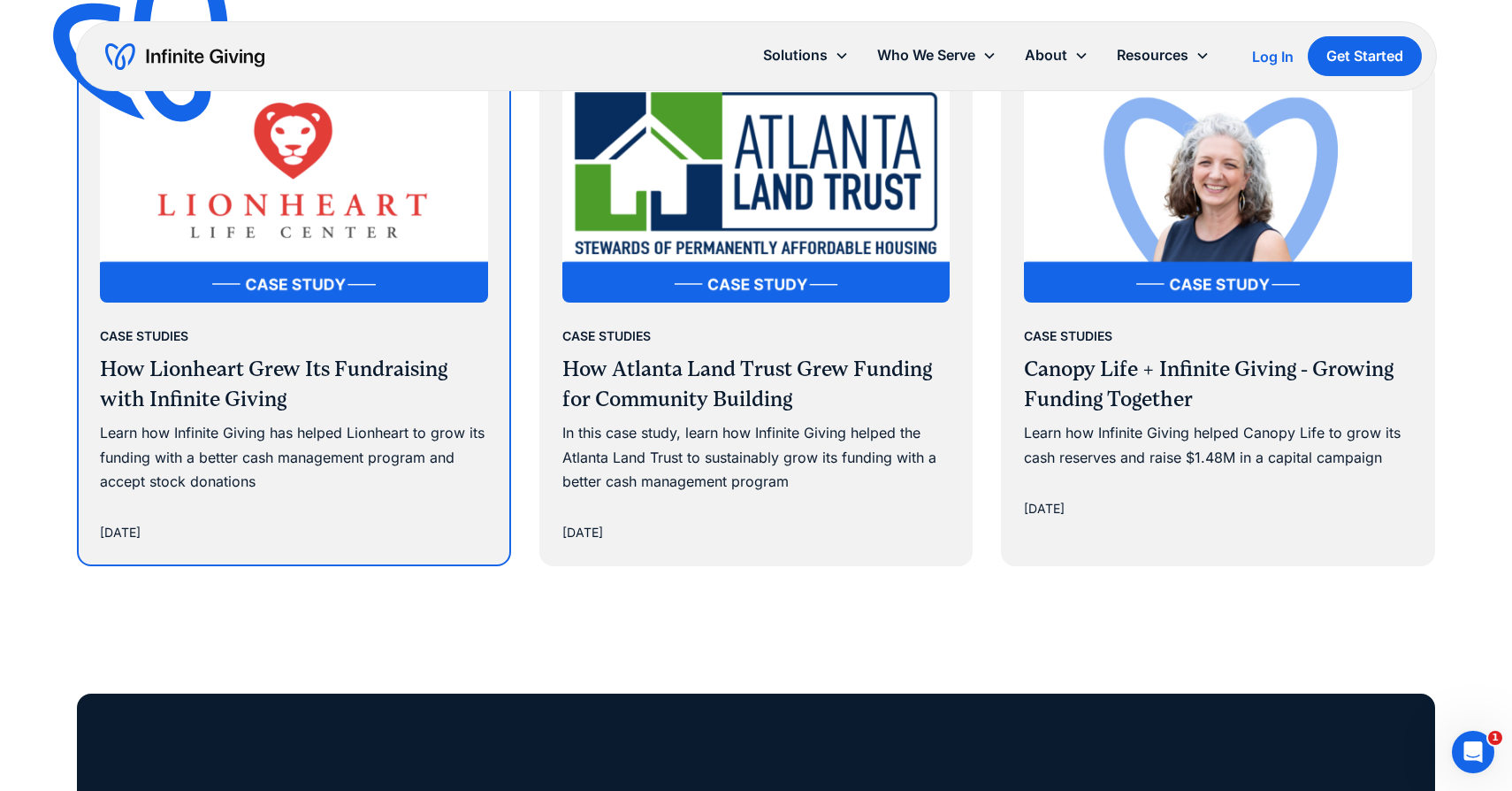
click at [363, 398] on h3 "How Lionheart Grew Its Fundraising with Infinite Giving" at bounding box center [294, 385] width 388 height 59
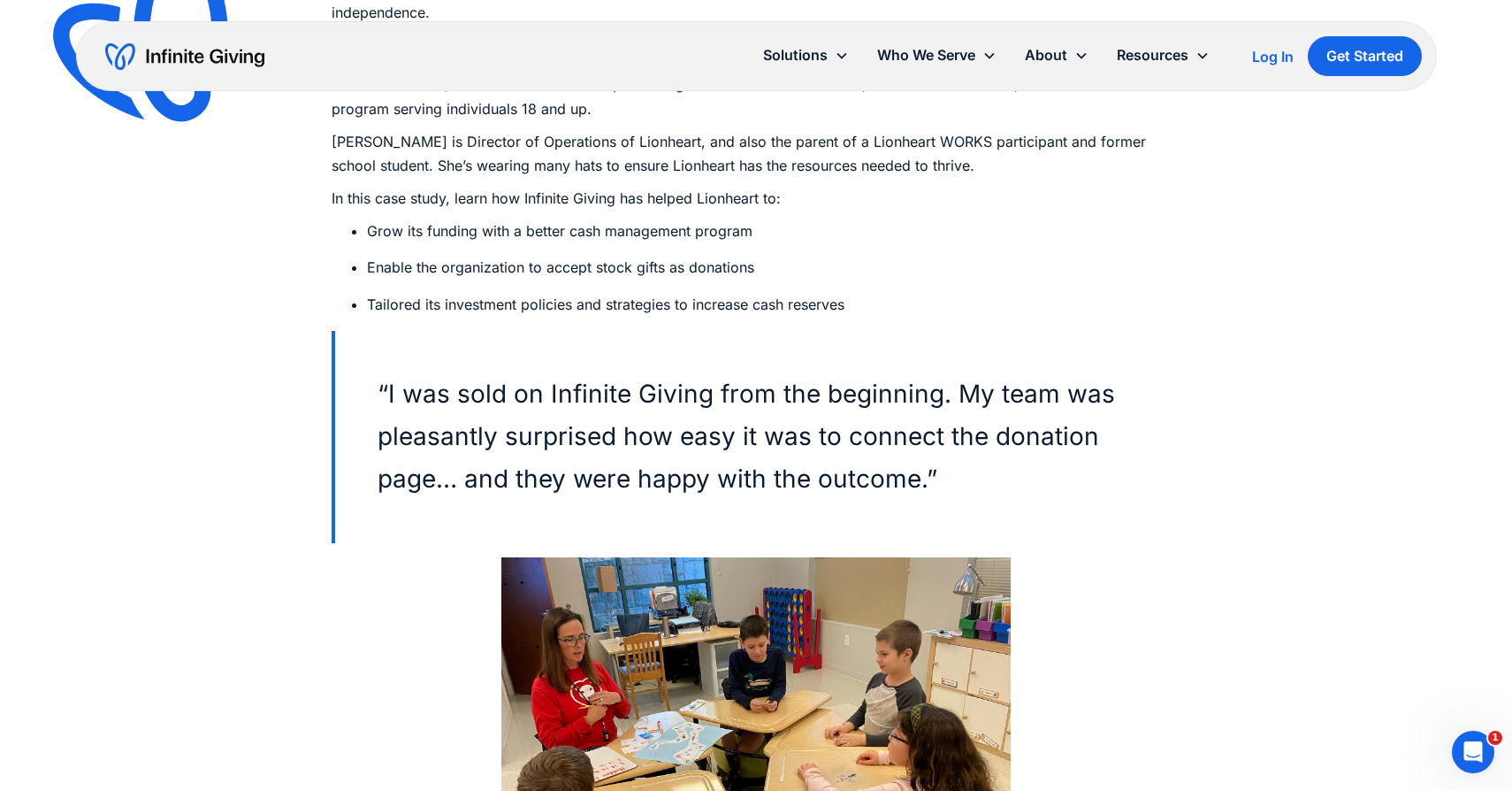
scroll to position [1083, 0]
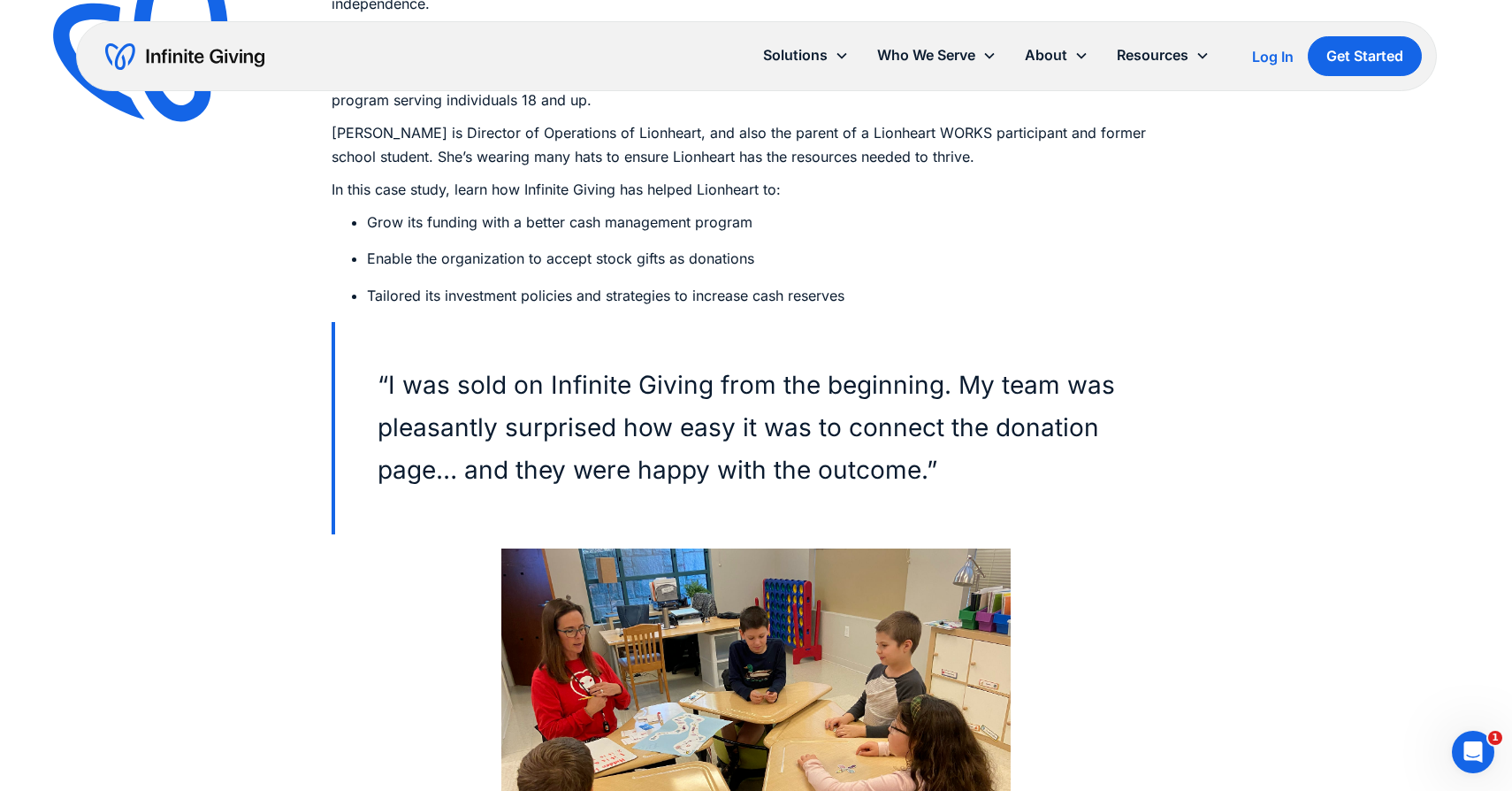
click at [682, 387] on blockquote "“I was sold on Infinite Giving from the beginning. My team was pleasantly surpr…" at bounding box center [756, 427] width 849 height 212
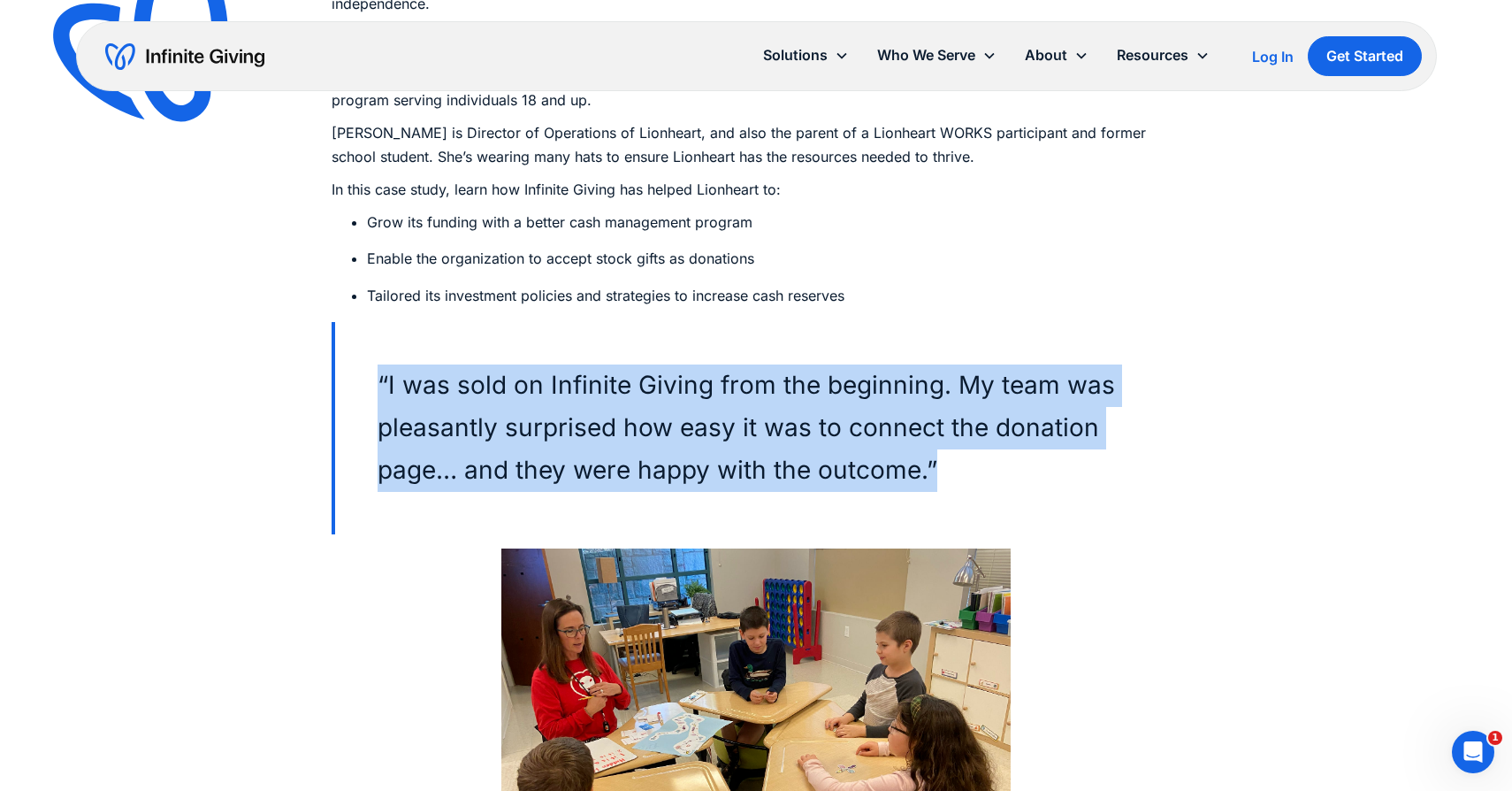
click at [682, 387] on blockquote "“I was sold on Infinite Giving from the beginning. My team was pleasantly surpr…" at bounding box center [756, 427] width 849 height 212
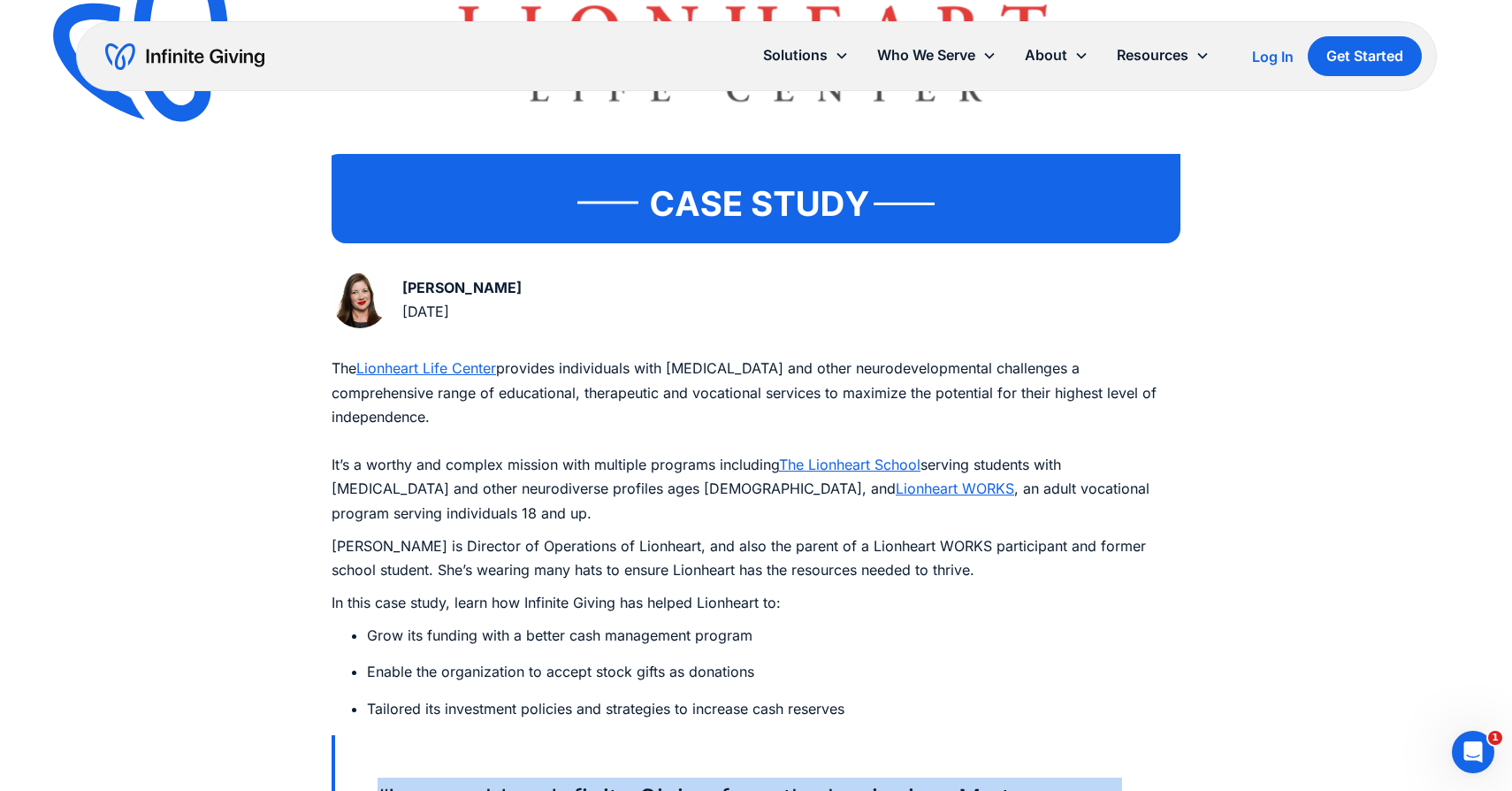
scroll to position [667, 0]
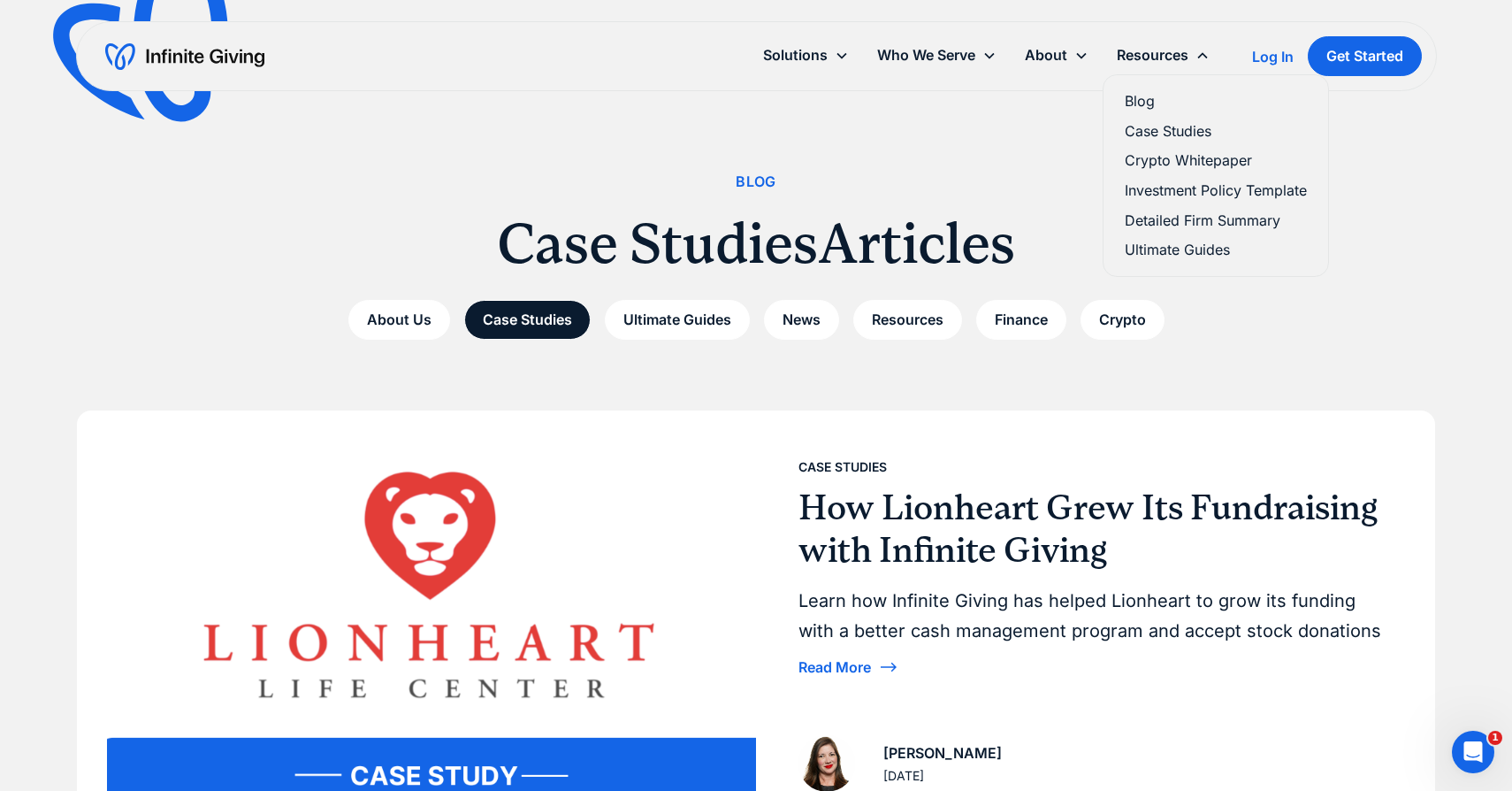
click at [1162, 221] on link "Detailed Firm Summary" at bounding box center [1215, 220] width 182 height 24
click at [1196, 256] on link "Ultimate Guides" at bounding box center [1215, 249] width 182 height 24
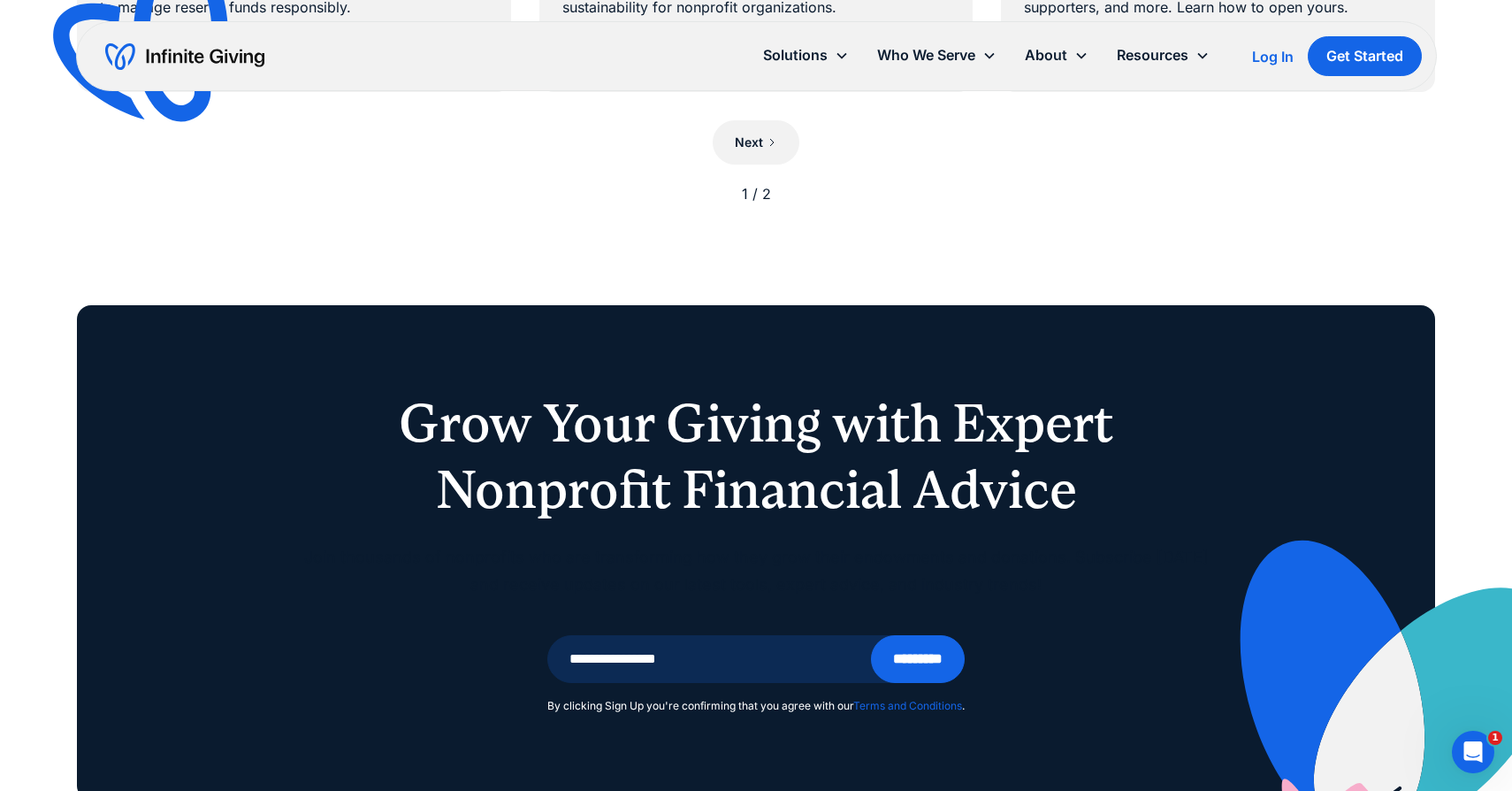
scroll to position [1672, 0]
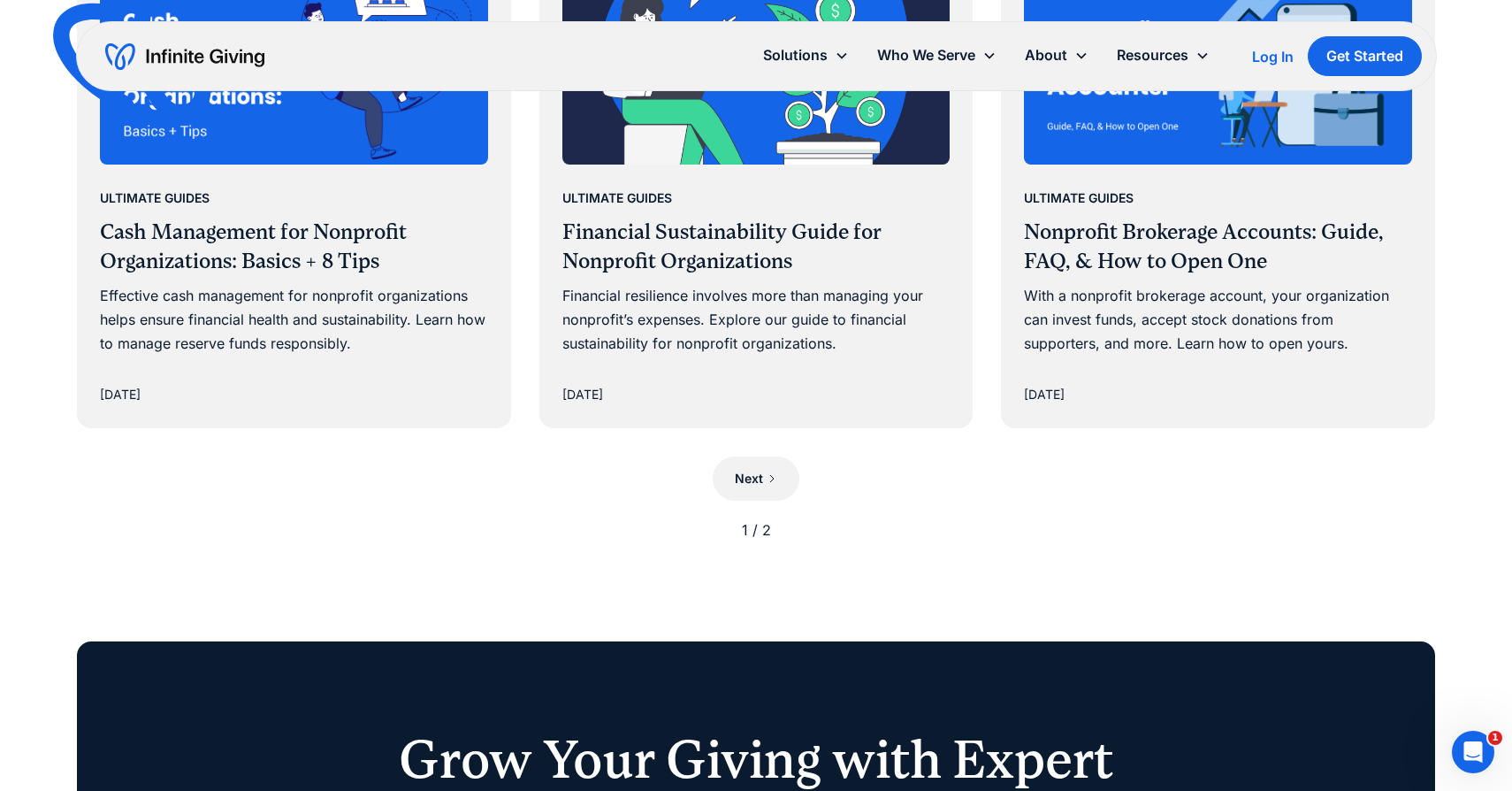
click at [756, 531] on div "1 / 2" at bounding box center [756, 530] width 1358 height 24
click at [773, 526] on div "1 / 2" at bounding box center [756, 530] width 1358 height 24
click at [777, 477] on link "Next" at bounding box center [756, 478] width 87 height 44
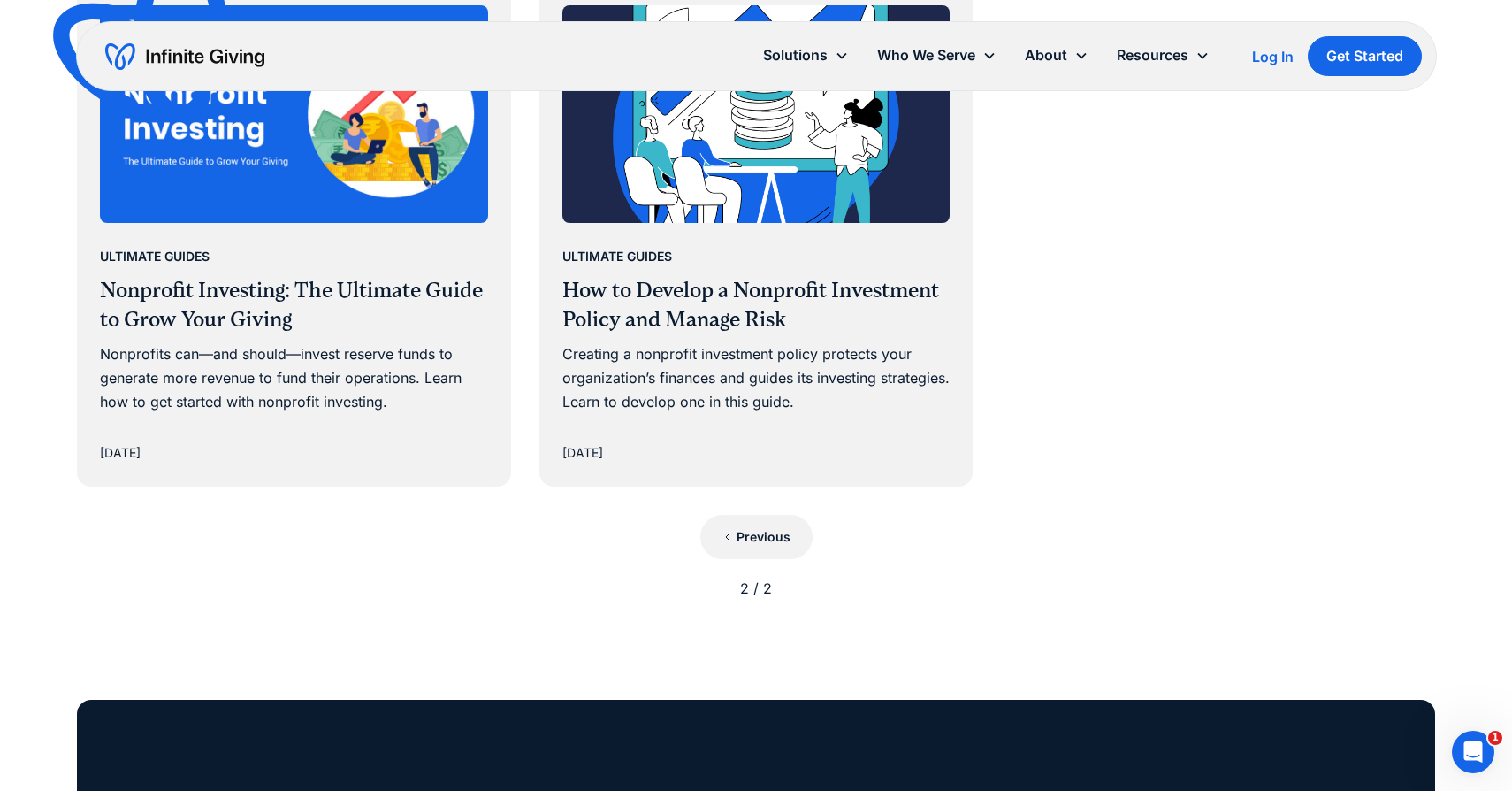
scroll to position [1594, 0]
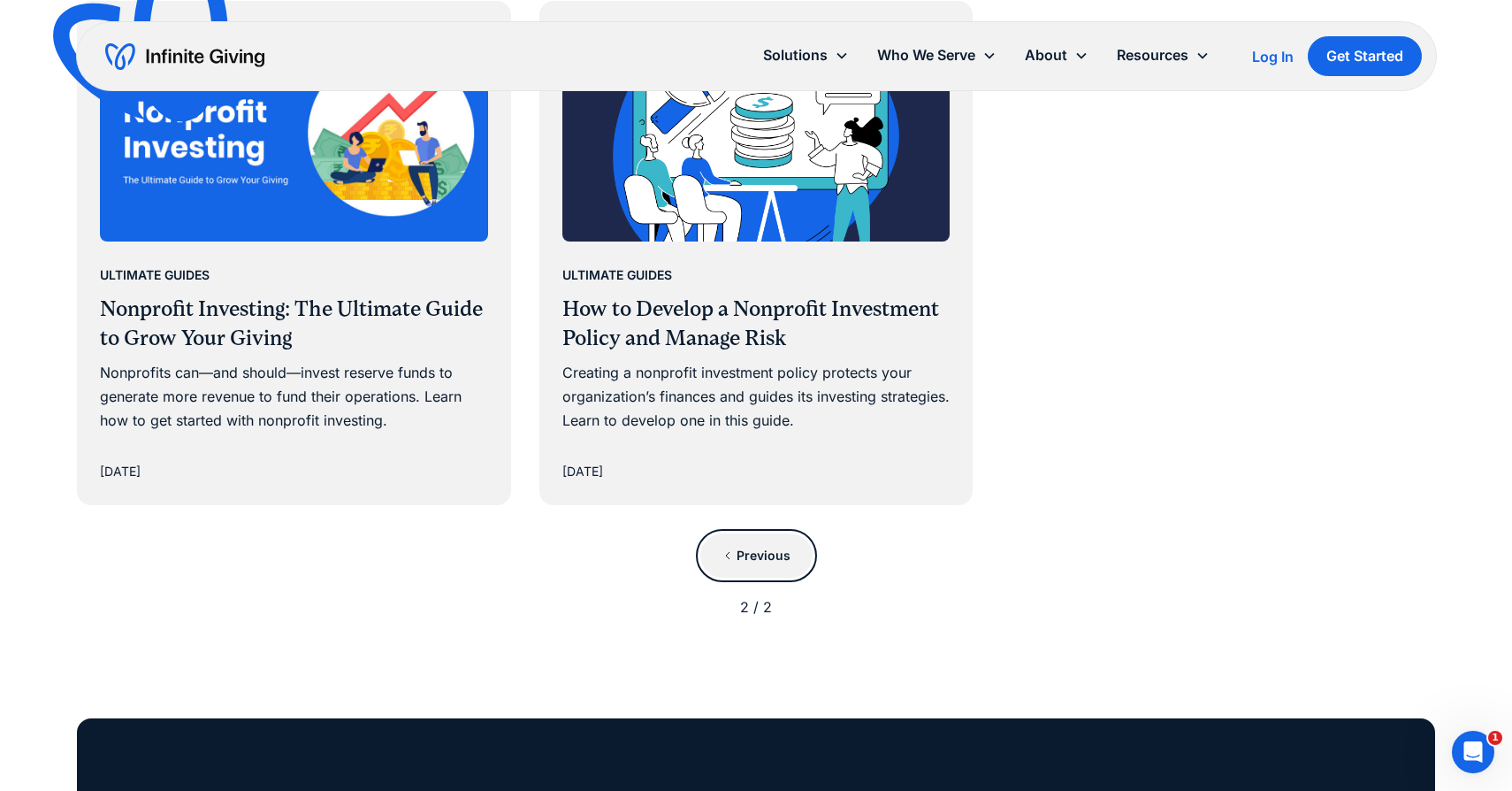
click at [765, 575] on link "Previous" at bounding box center [756, 555] width 113 height 44
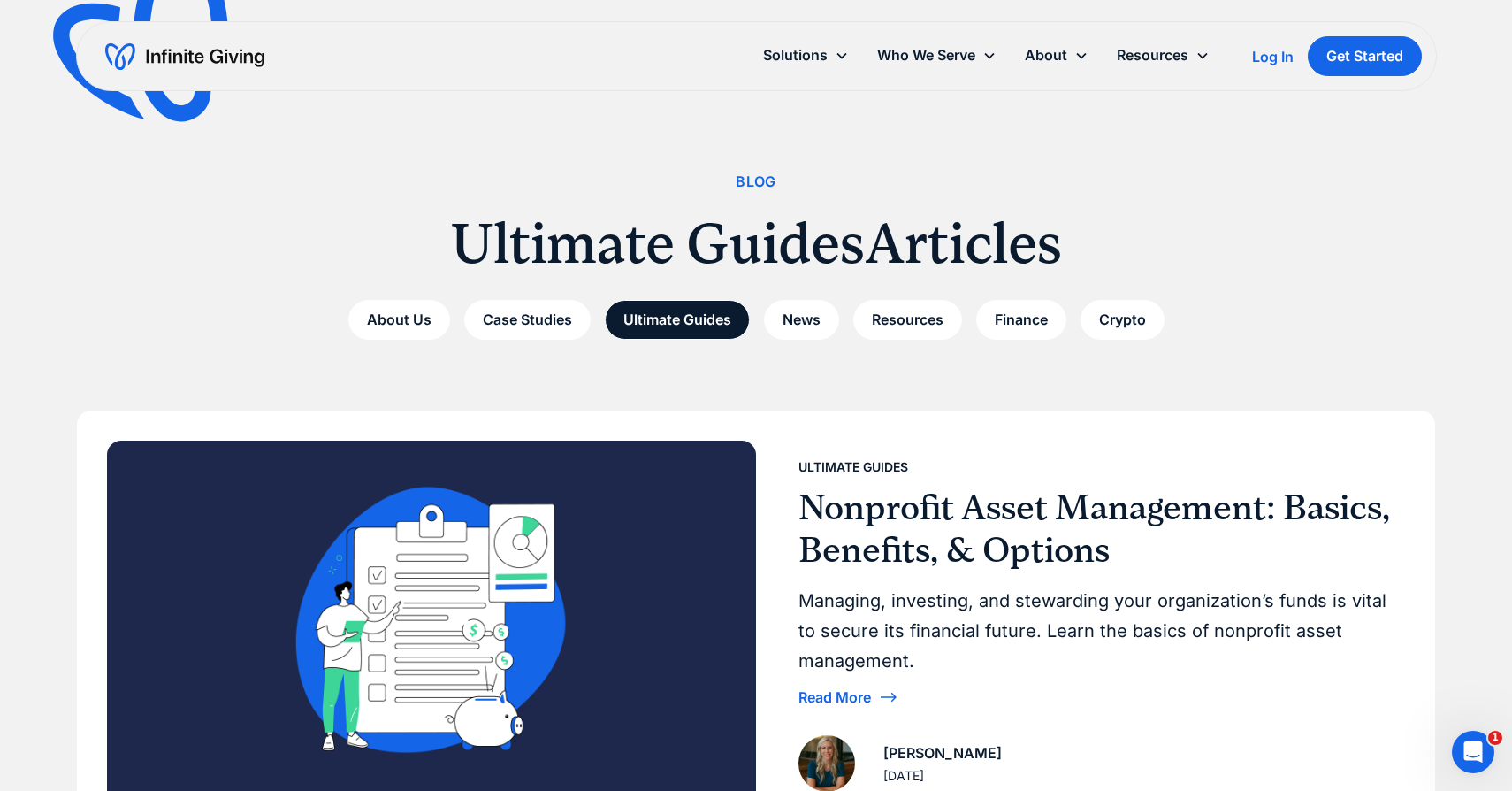
click at [161, 60] on img "home" at bounding box center [184, 56] width 159 height 29
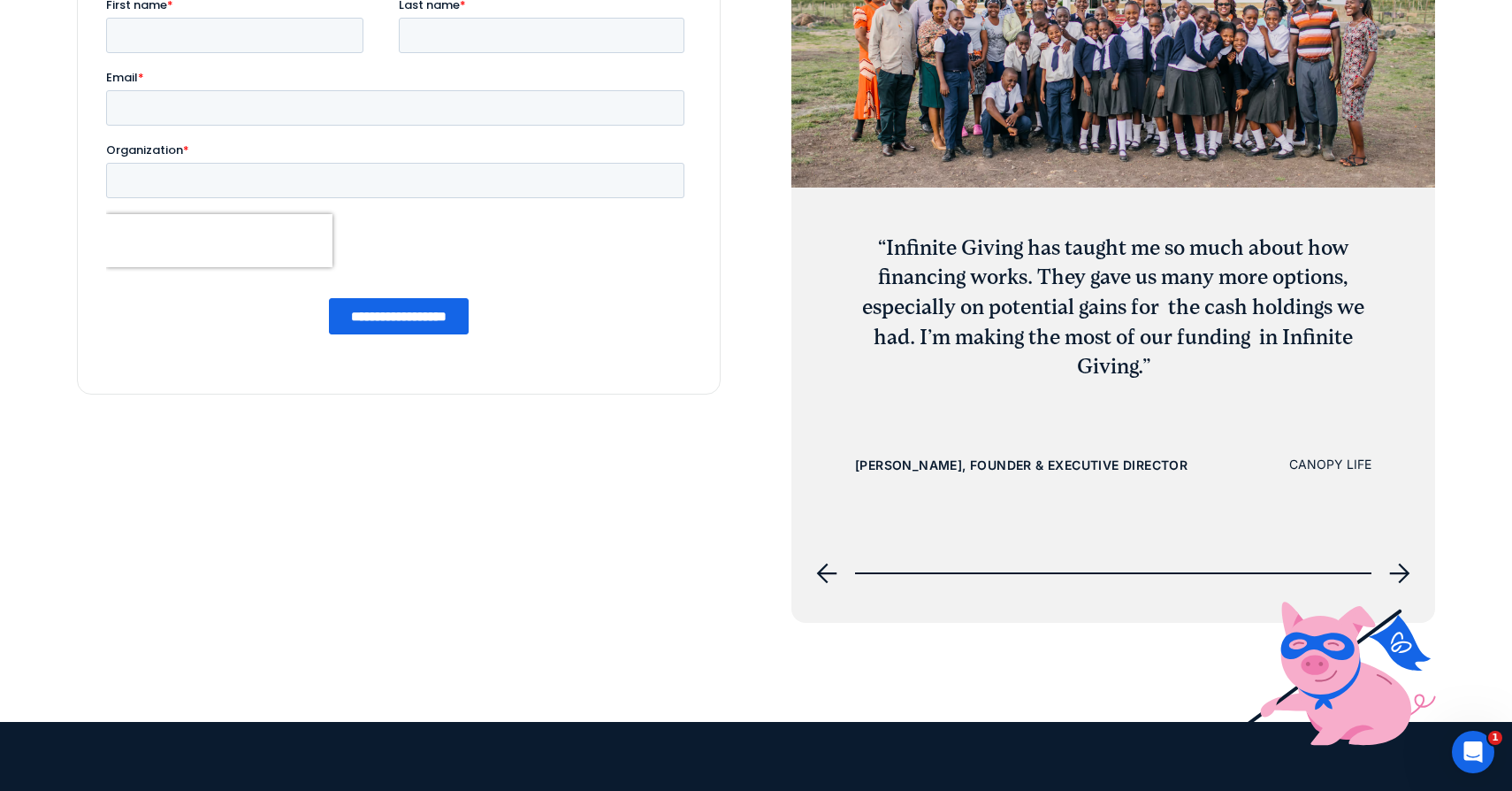
scroll to position [7880, 0]
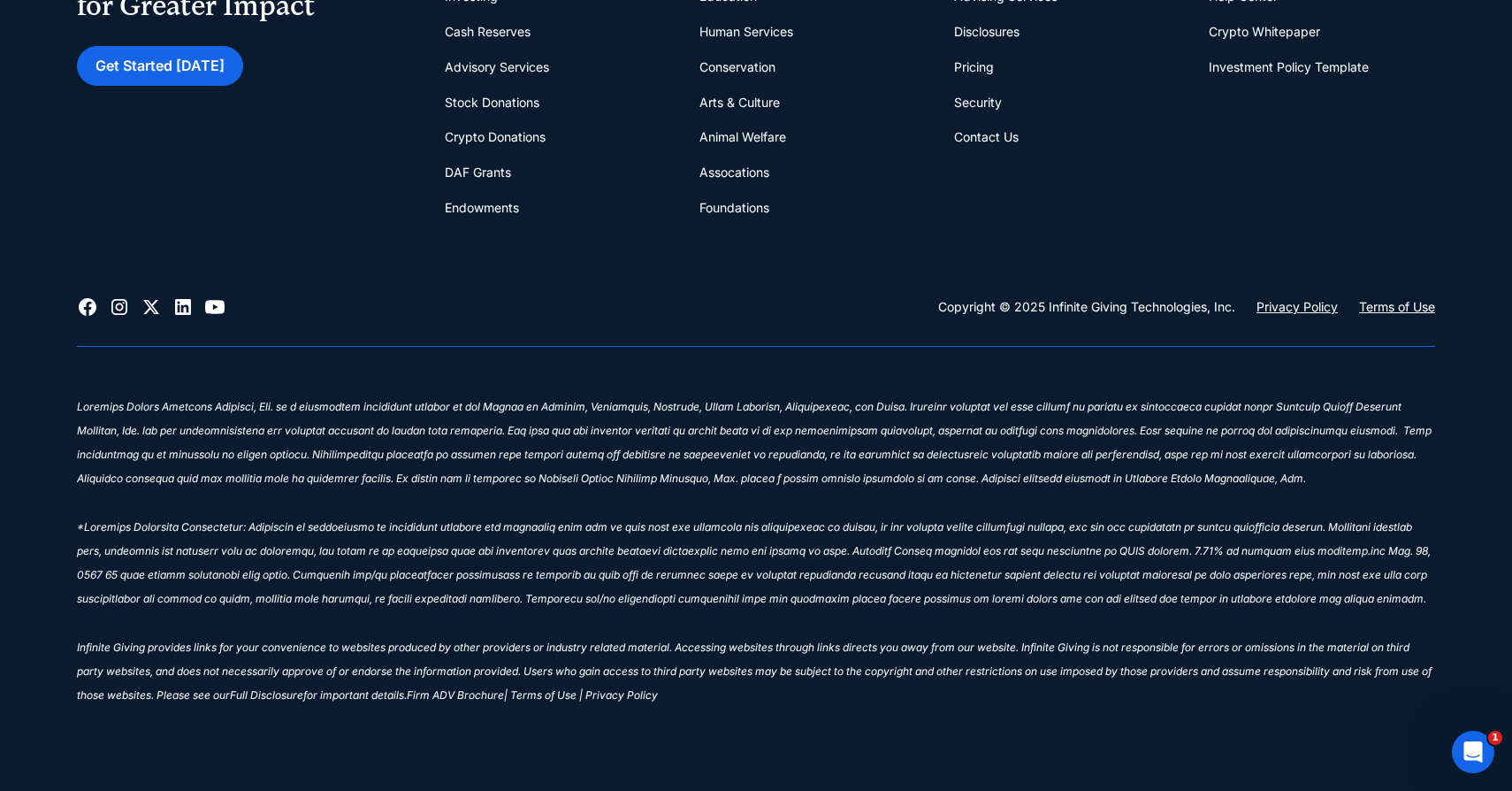
click at [213, 314] on icon at bounding box center [215, 306] width 21 height 21
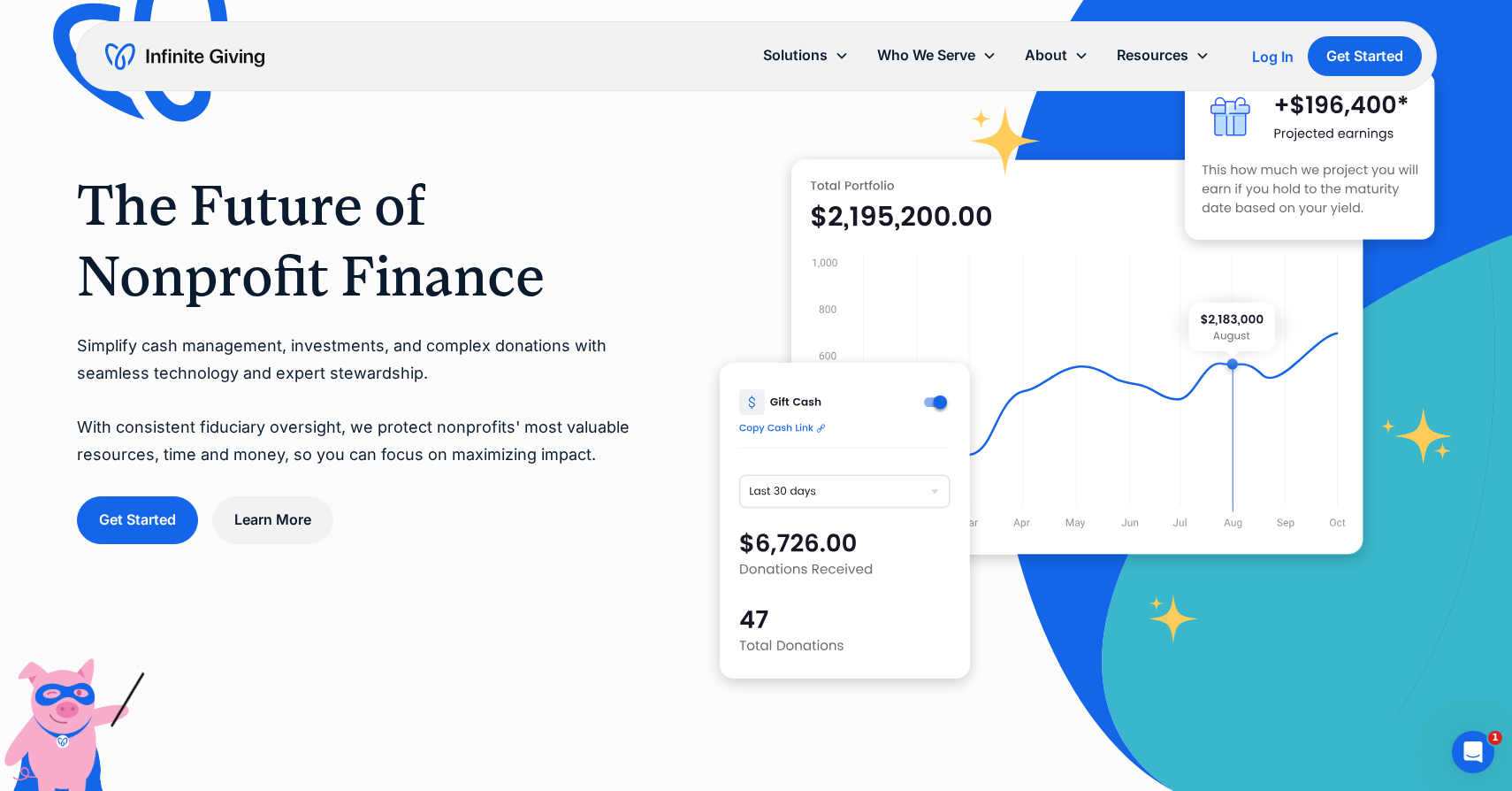
scroll to position [0, 0]
